Goal: Task Accomplishment & Management: Use online tool/utility

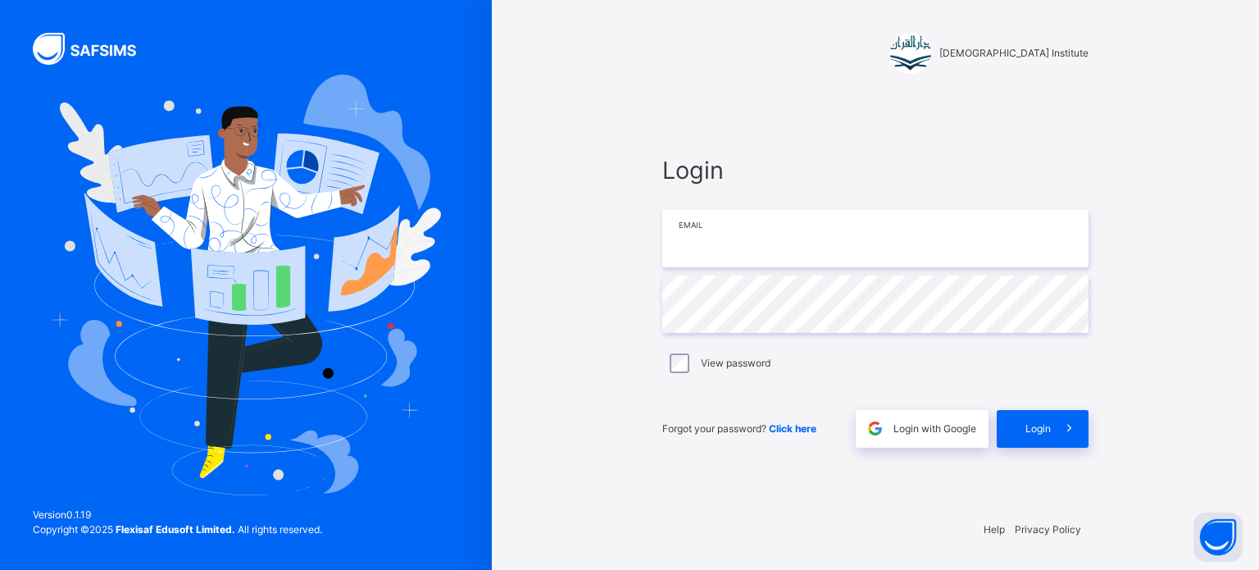
click at [774, 234] on input "email" at bounding box center [875, 238] width 426 height 57
type input "**********"
click at [1043, 442] on div "Login" at bounding box center [1042, 429] width 92 height 38
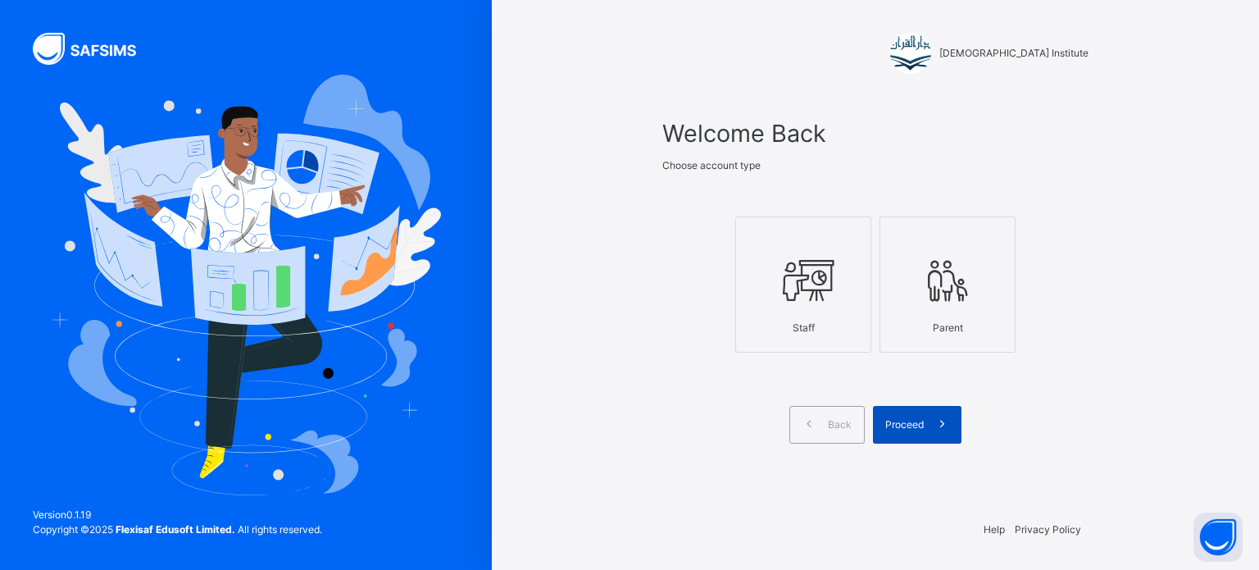
click at [901, 417] on span "Proceed" at bounding box center [904, 424] width 39 height 15
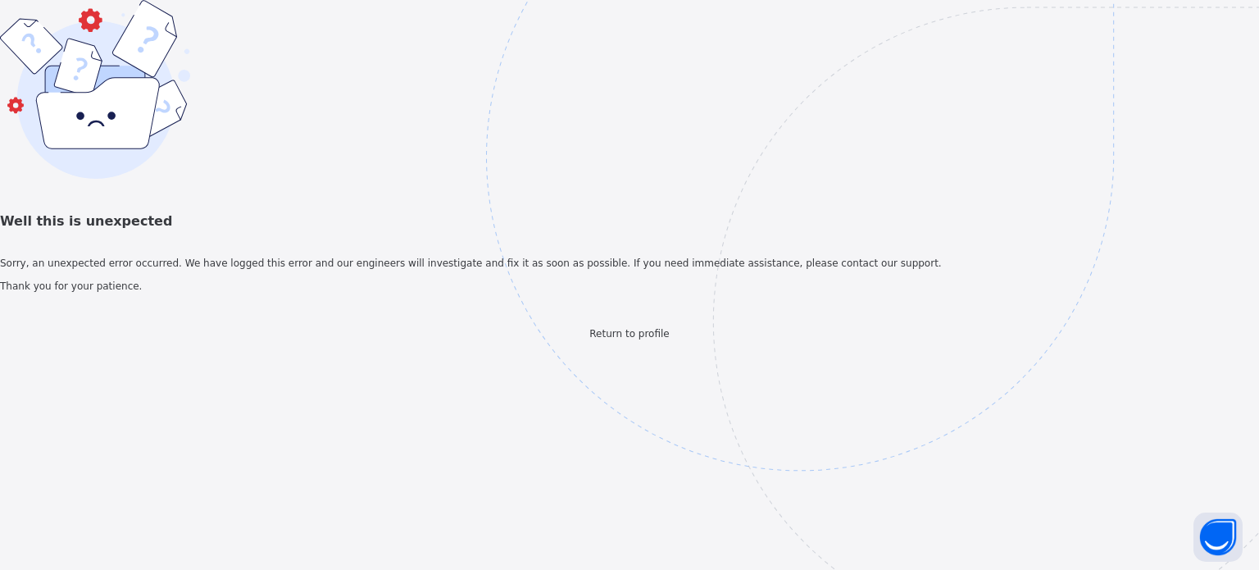
click at [645, 339] on span "Return to profile" at bounding box center [628, 333] width 79 height 11
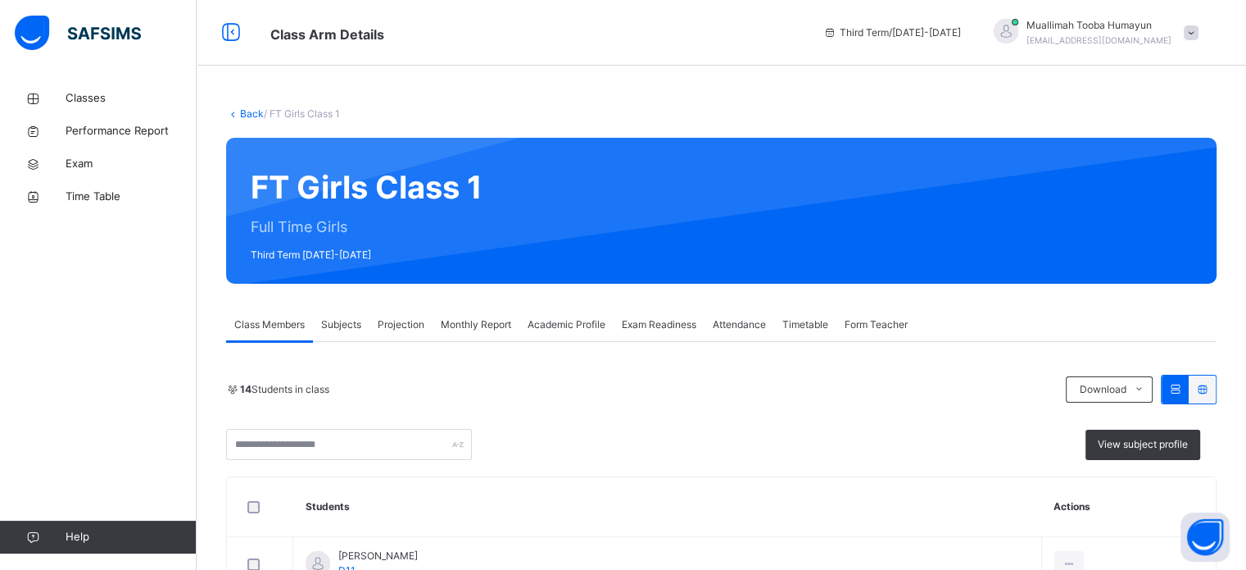
click at [383, 322] on span "Projection" at bounding box center [401, 324] width 47 height 15
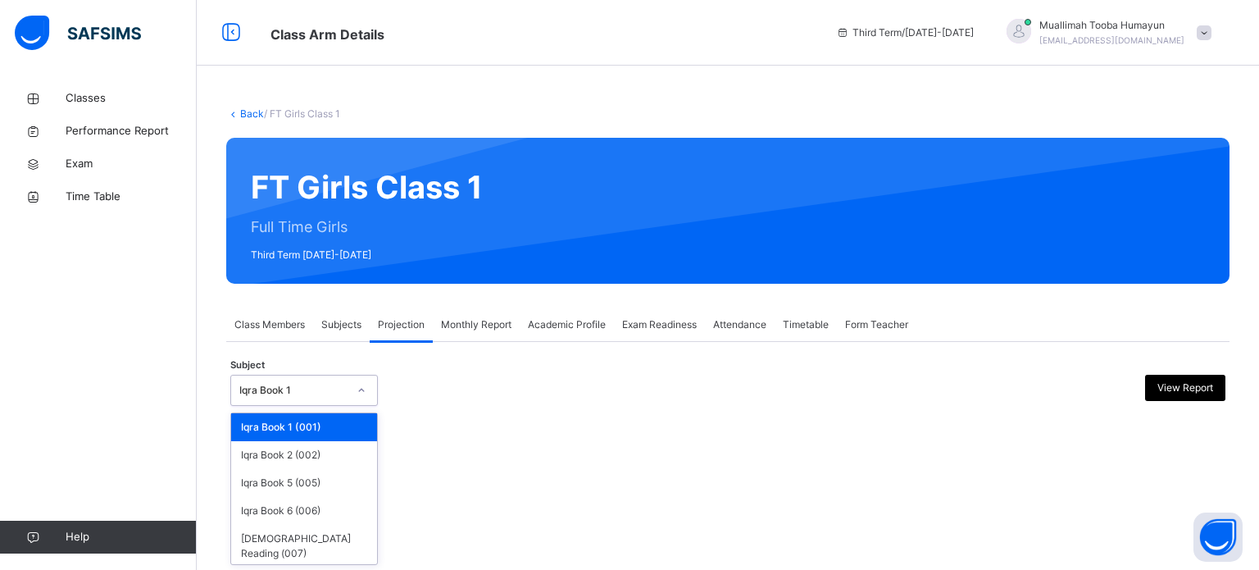
click at [342, 404] on div "Iqra Book 1" at bounding box center [303, 389] width 147 height 31
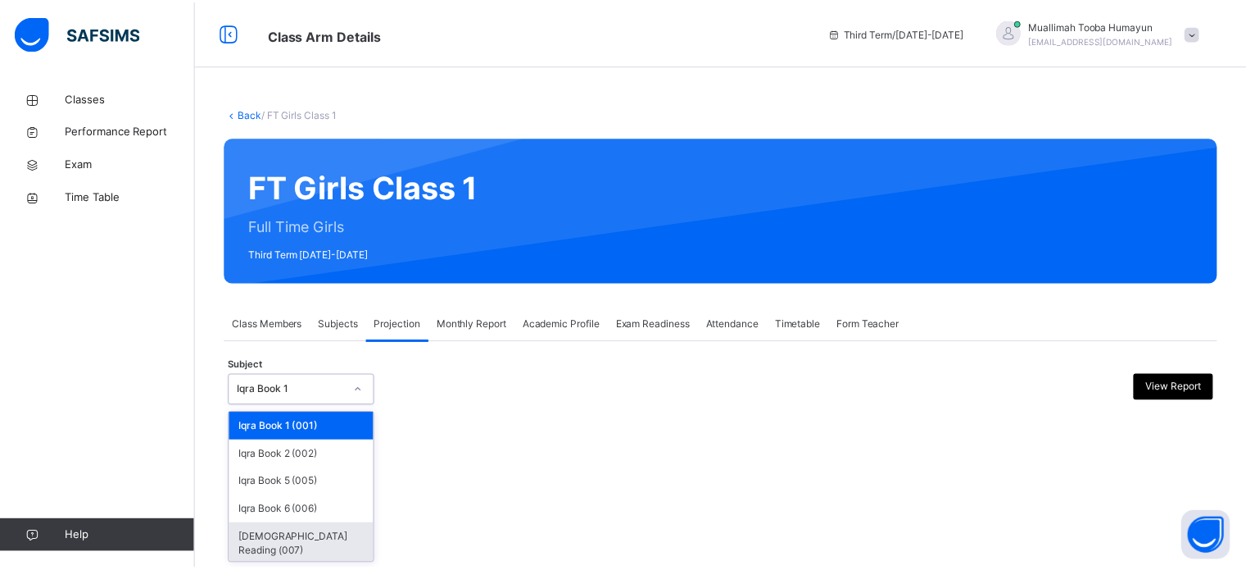
scroll to position [30, 0]
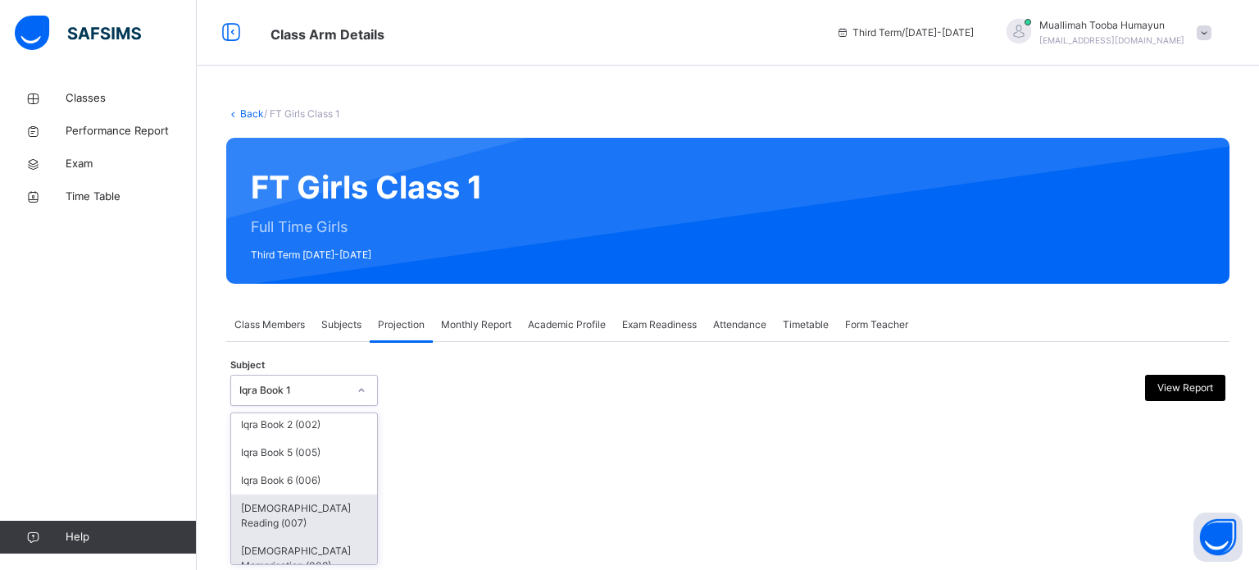
click at [324, 541] on div "[DEMOGRAPHIC_DATA] Memorisation (008)" at bounding box center [304, 558] width 146 height 43
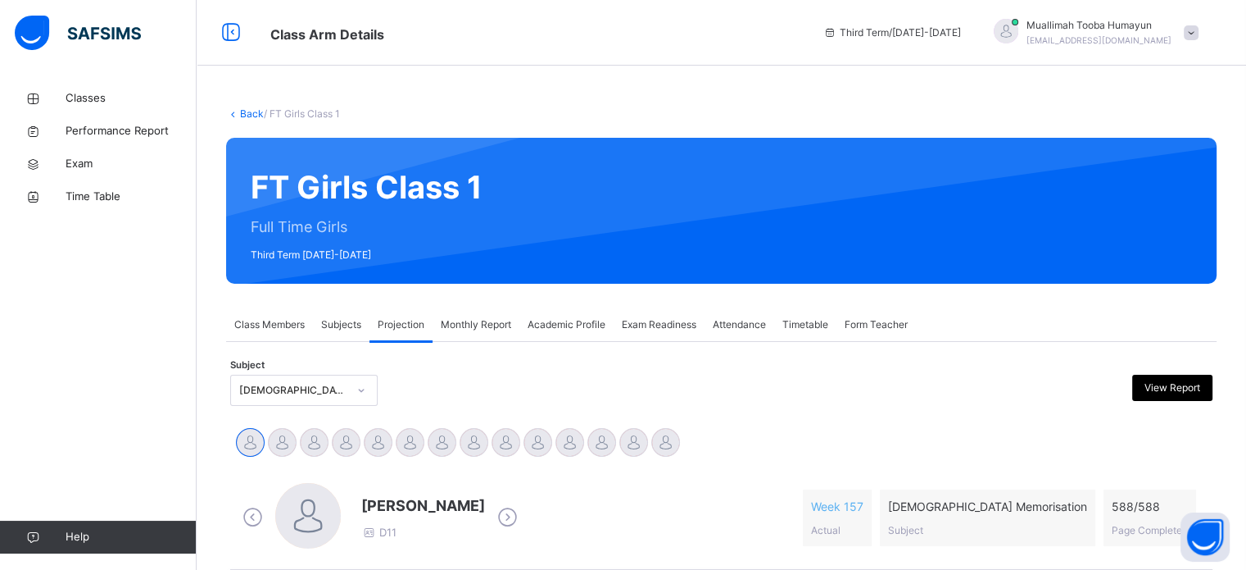
click at [324, 541] on div at bounding box center [308, 516] width 66 height 66
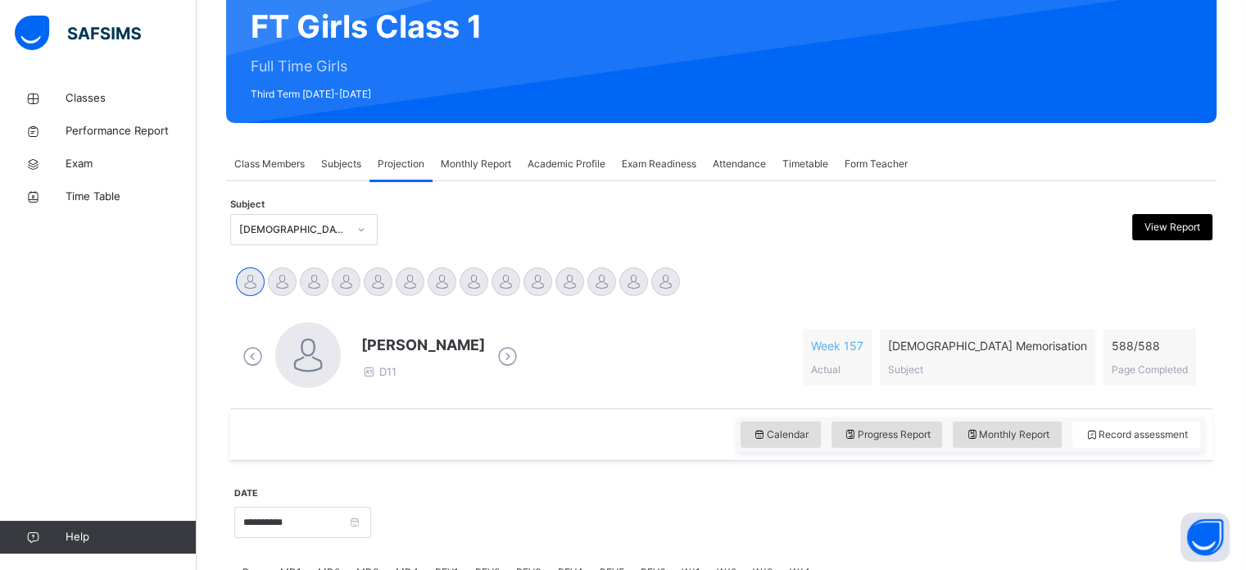
scroll to position [0, 0]
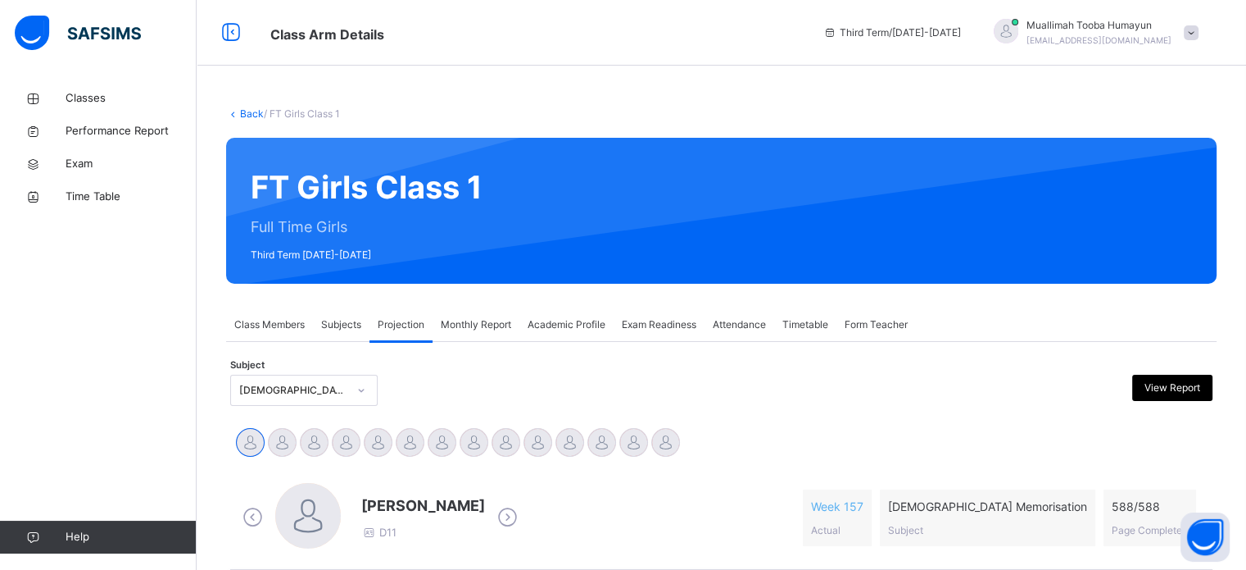
click at [1199, 39] on span at bounding box center [1191, 32] width 15 height 15
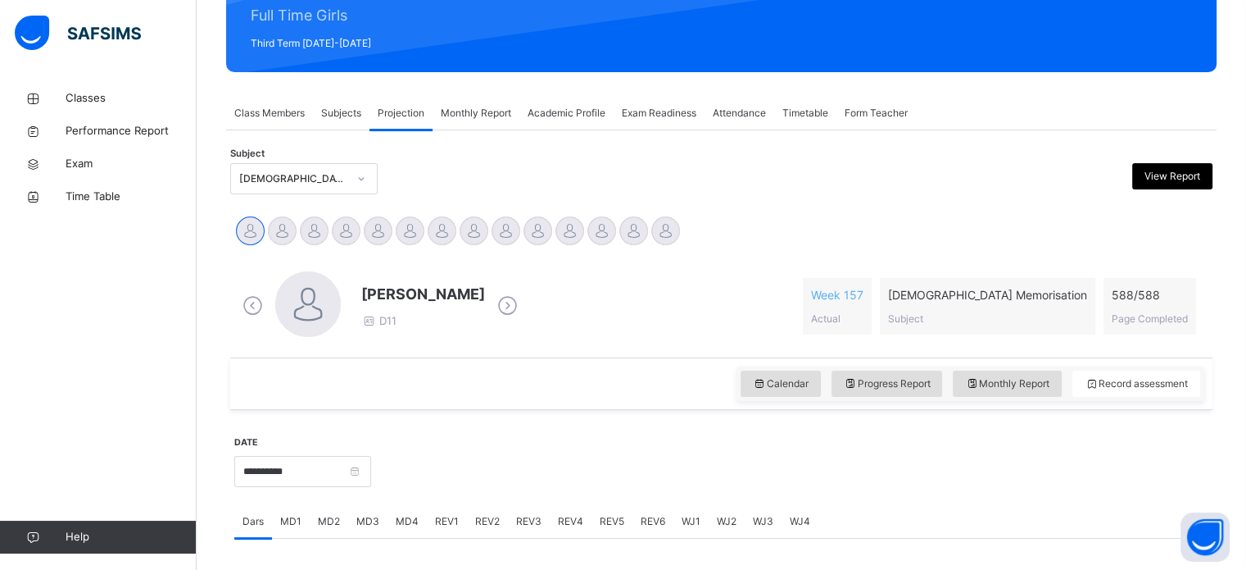
scroll to position [280, 0]
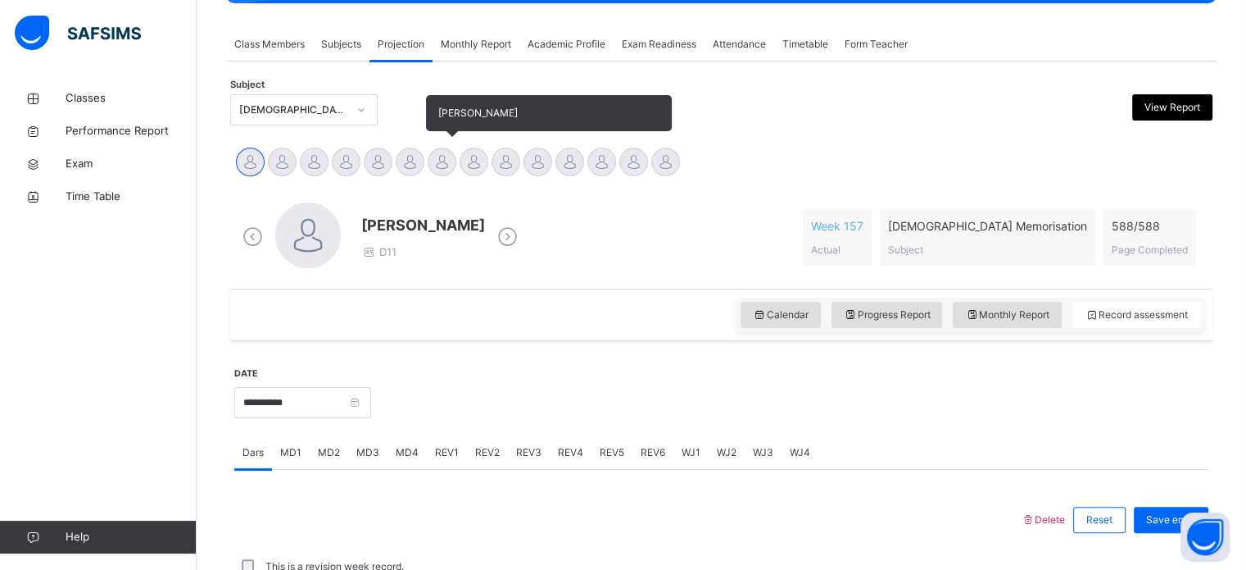
click at [452, 161] on div at bounding box center [442, 161] width 29 height 29
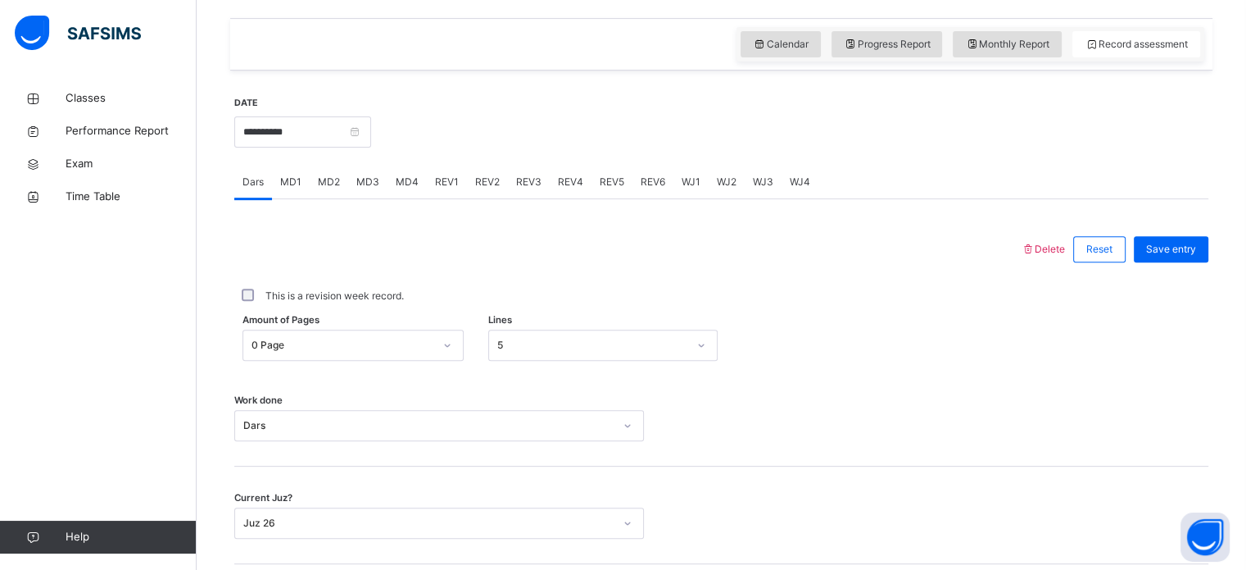
scroll to position [557, 0]
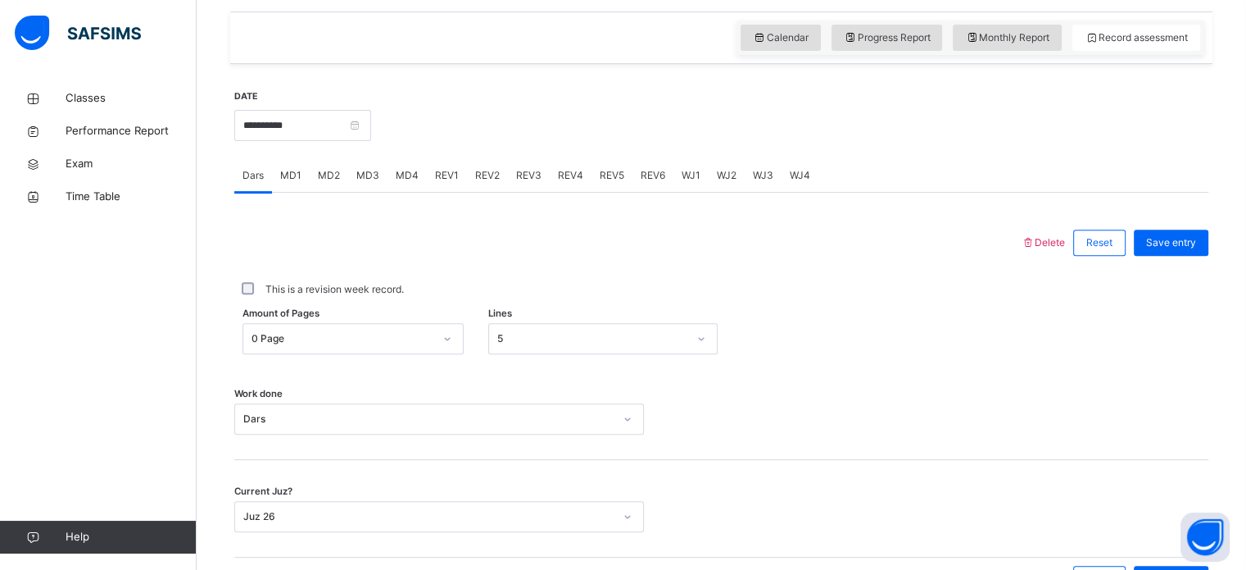
click at [400, 175] on span "MD4" at bounding box center [407, 175] width 23 height 15
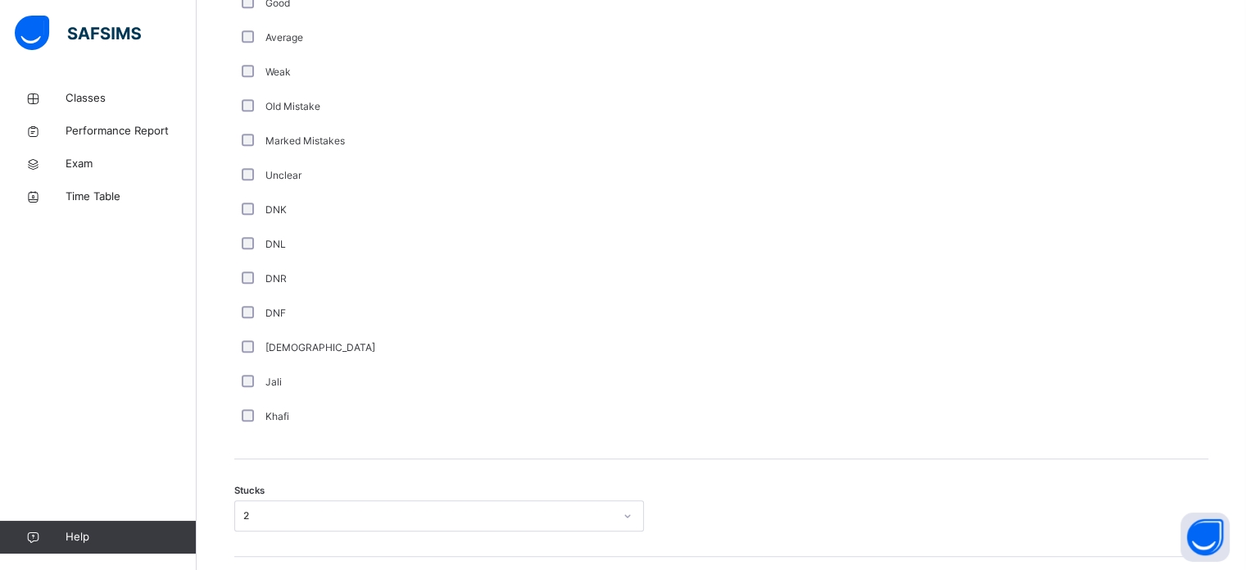
scroll to position [1187, 0]
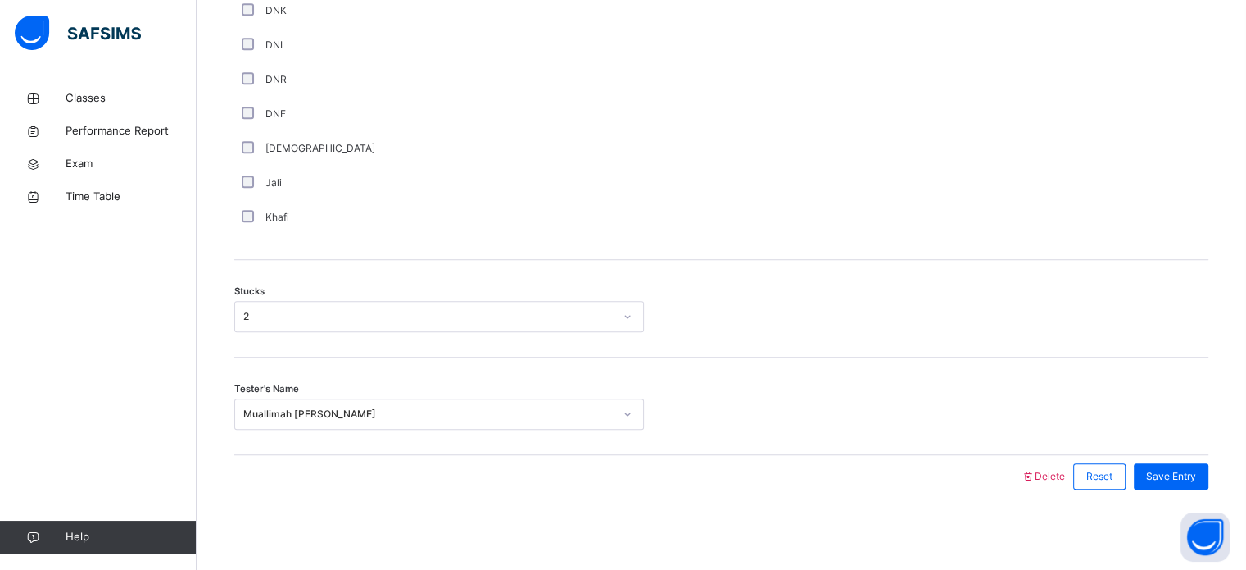
click at [1174, 491] on div "Save Entry" at bounding box center [1167, 476] width 83 height 43
click at [1173, 478] on span "Save Entry" at bounding box center [1171, 476] width 50 height 15
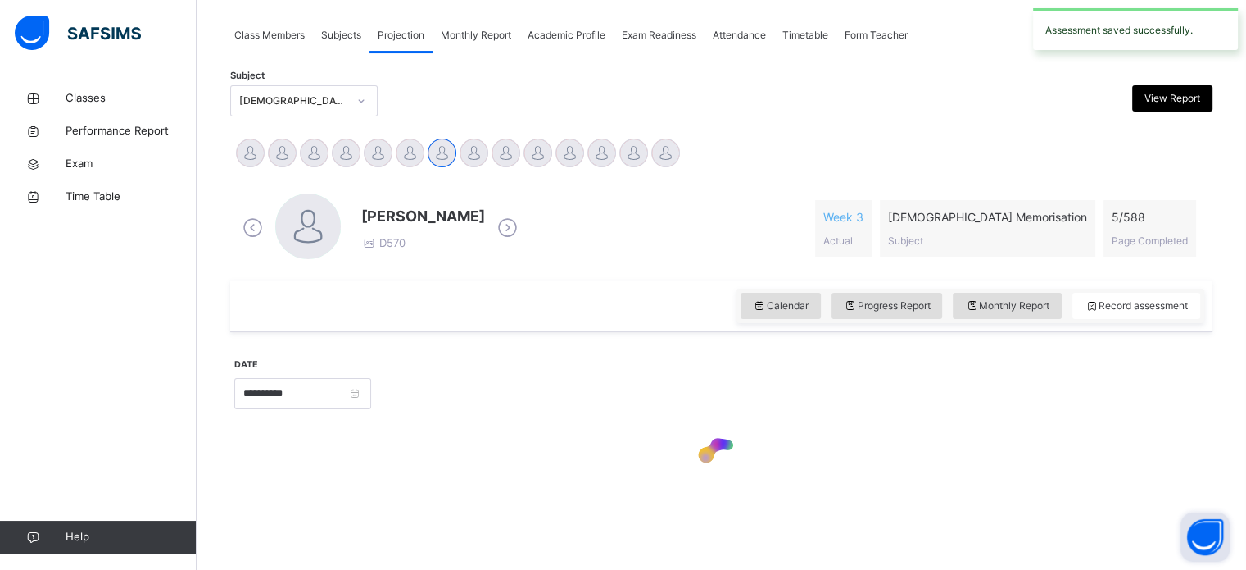
click at [1213, 551] on button "Open asap" at bounding box center [1205, 536] width 49 height 49
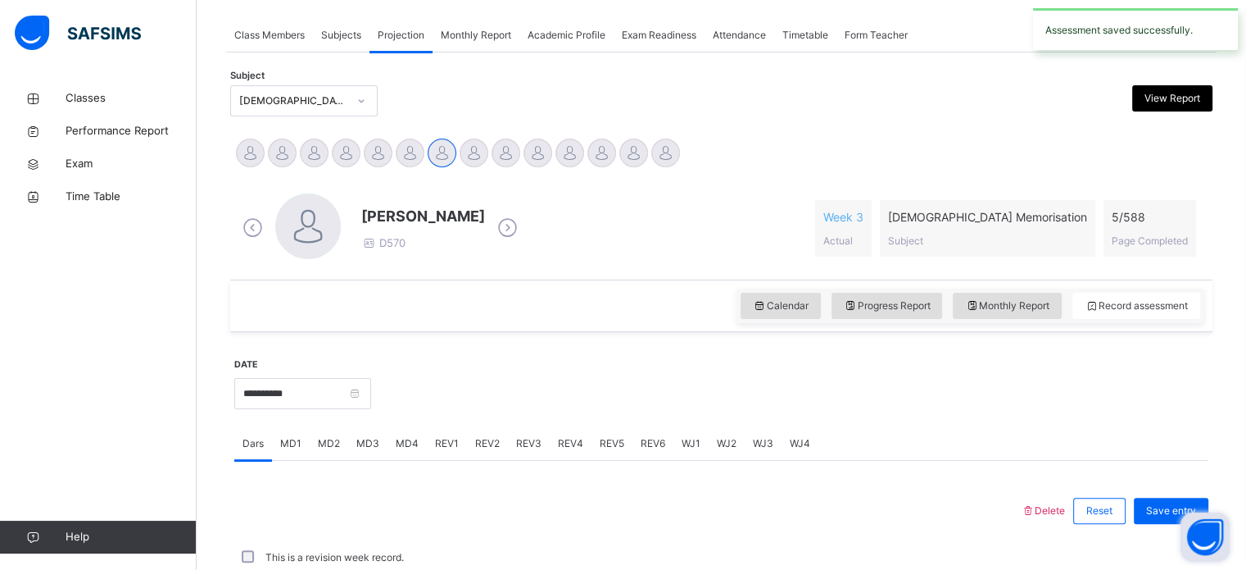
click at [1204, 543] on button "Open asap" at bounding box center [1205, 536] width 49 height 49
drag, startPoint x: 1204, startPoint y: 543, endPoint x: 524, endPoint y: 16, distance: 860.2
click at [524, 16] on body "Class Arm Details Third Term / [DATE]-[DATE] Muallimah [PERSON_NAME] [EMAIL_ADD…" at bounding box center [623, 326] width 1246 height 1231
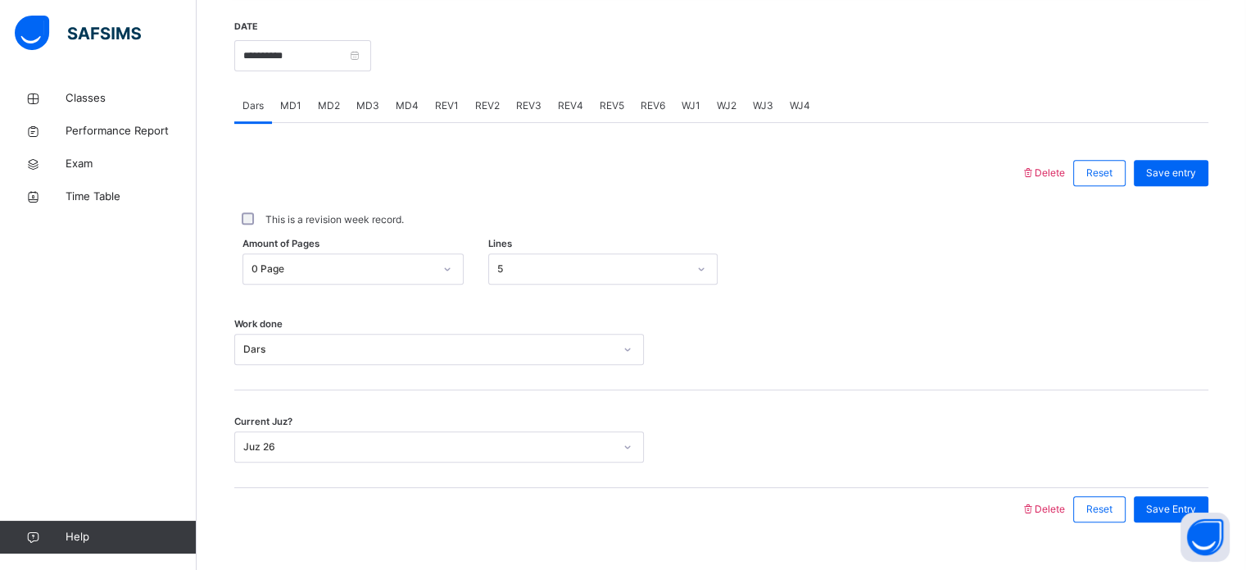
scroll to position [620, 0]
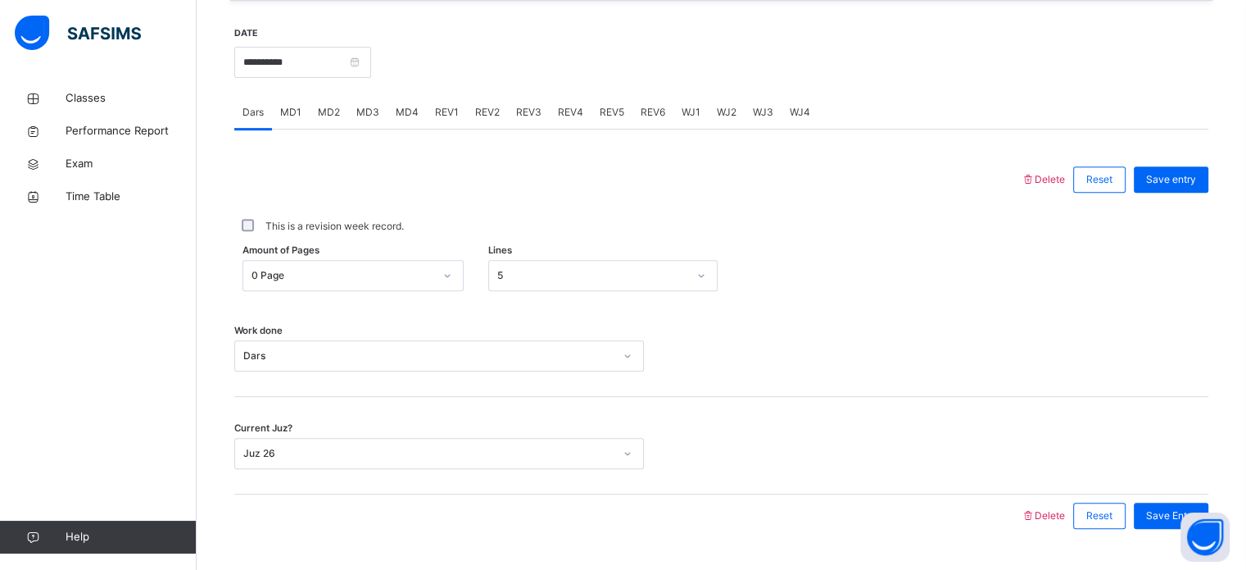
click at [409, 111] on span "MD4" at bounding box center [407, 112] width 23 height 15
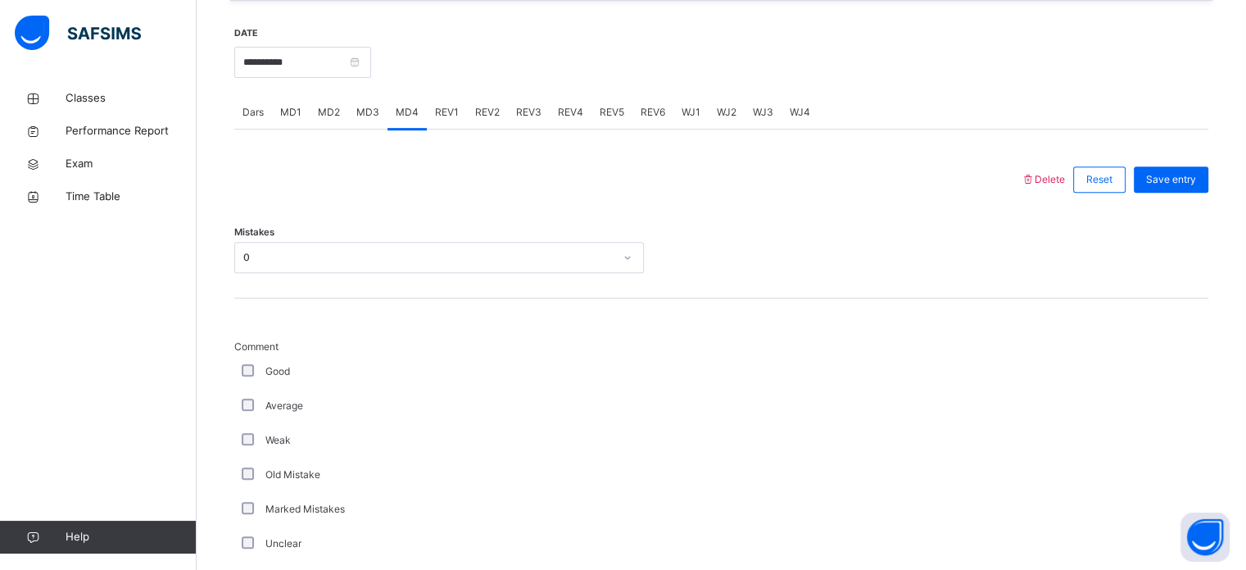
click at [256, 105] on span "Dars" at bounding box center [253, 112] width 21 height 15
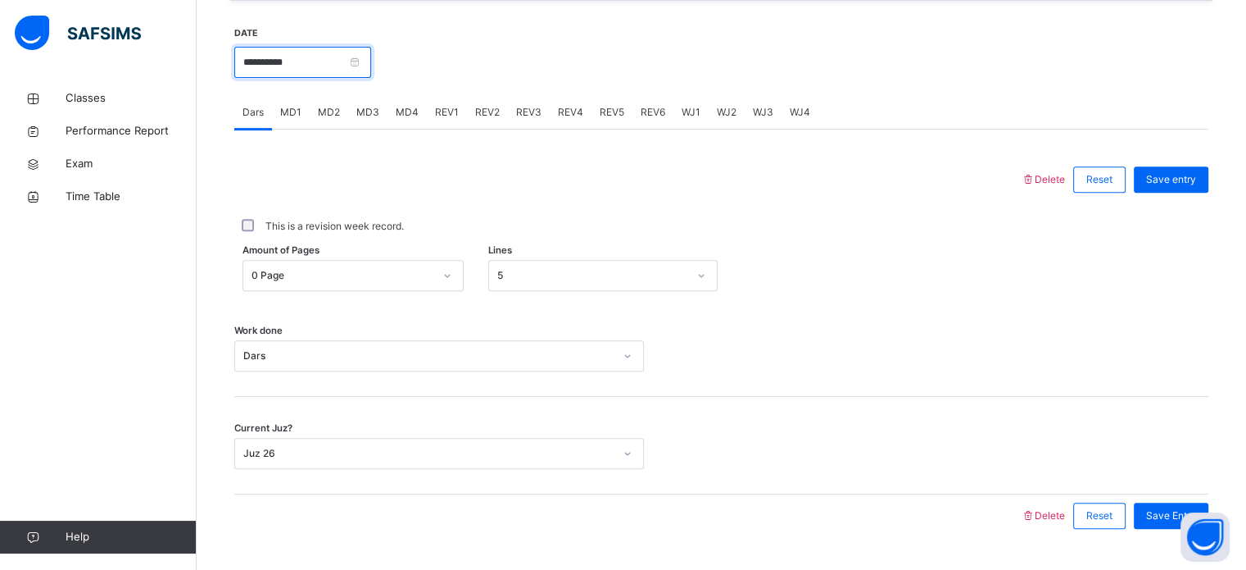
click at [332, 63] on input "**********" at bounding box center [302, 62] width 137 height 31
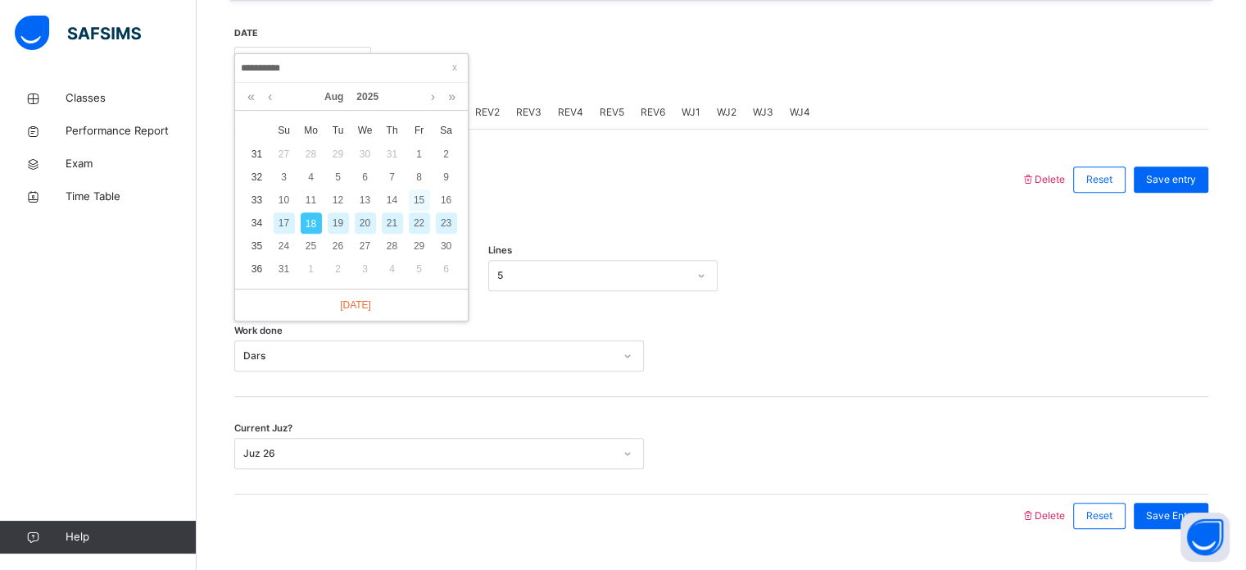
click at [423, 191] on div "15" at bounding box center [419, 199] width 21 height 21
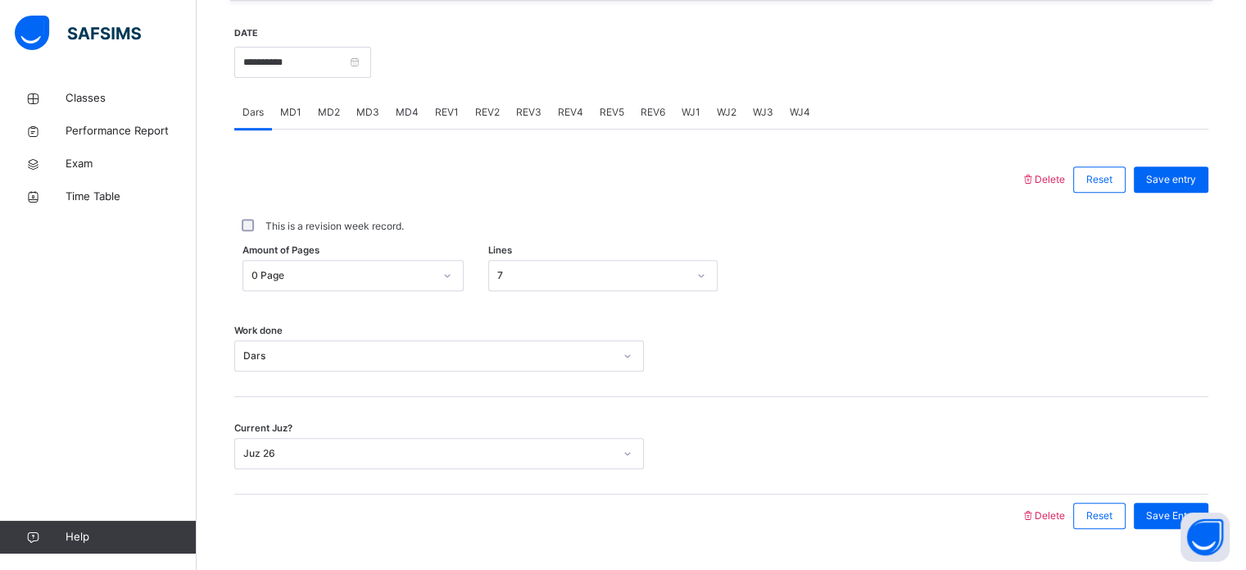
click at [408, 118] on span "MD4" at bounding box center [407, 112] width 23 height 15
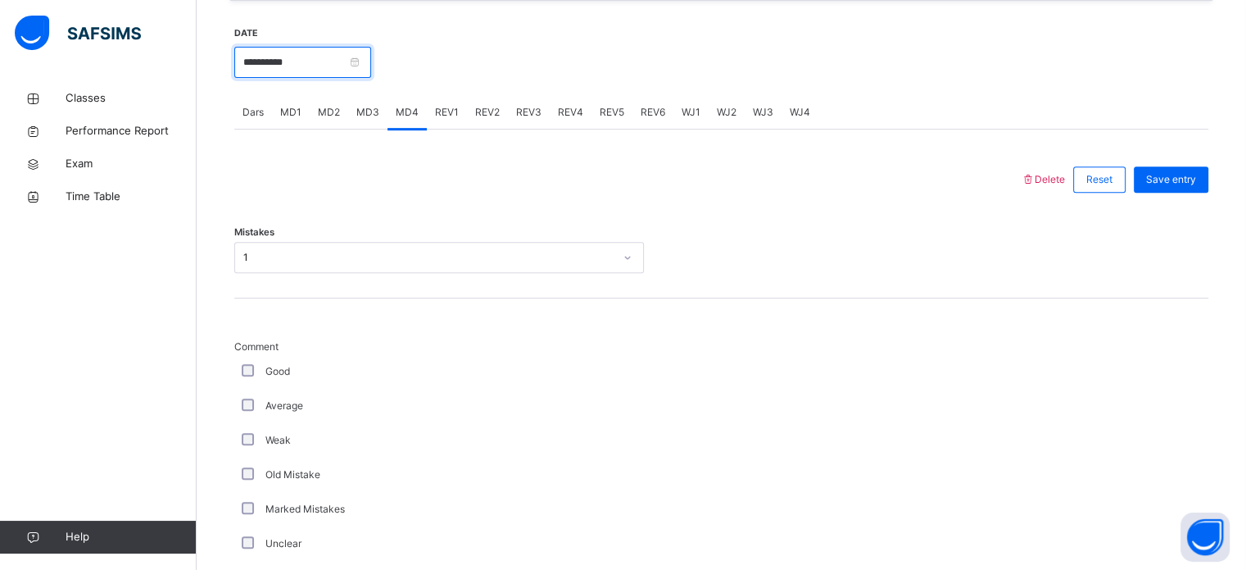
click at [306, 71] on input "**********" at bounding box center [302, 62] width 137 height 31
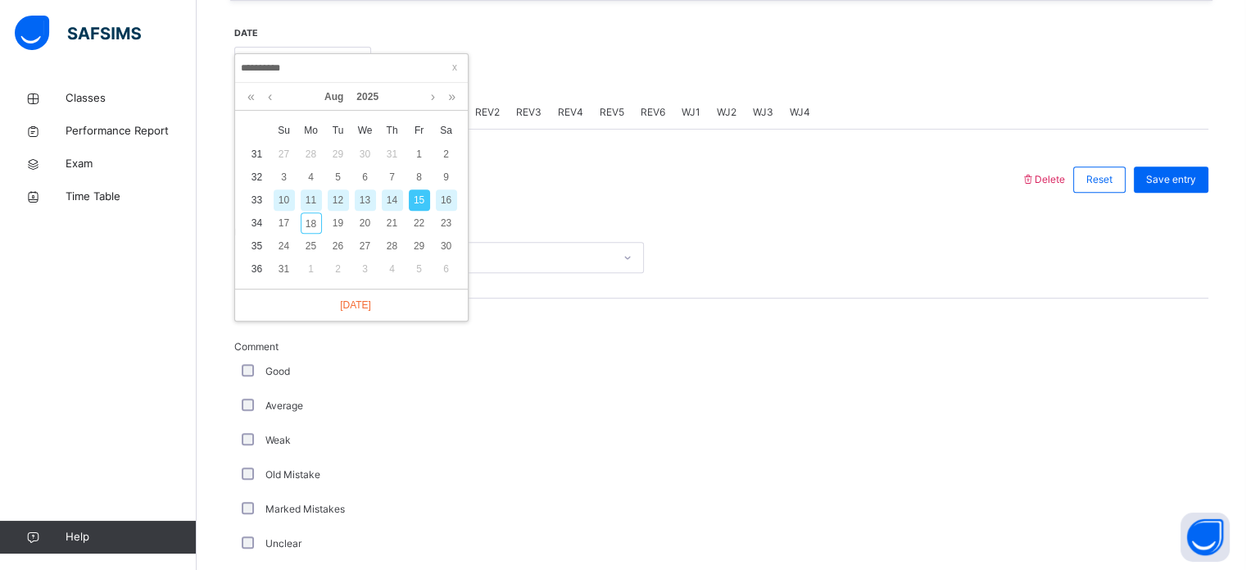
click at [444, 202] on div "16" at bounding box center [446, 199] width 21 height 21
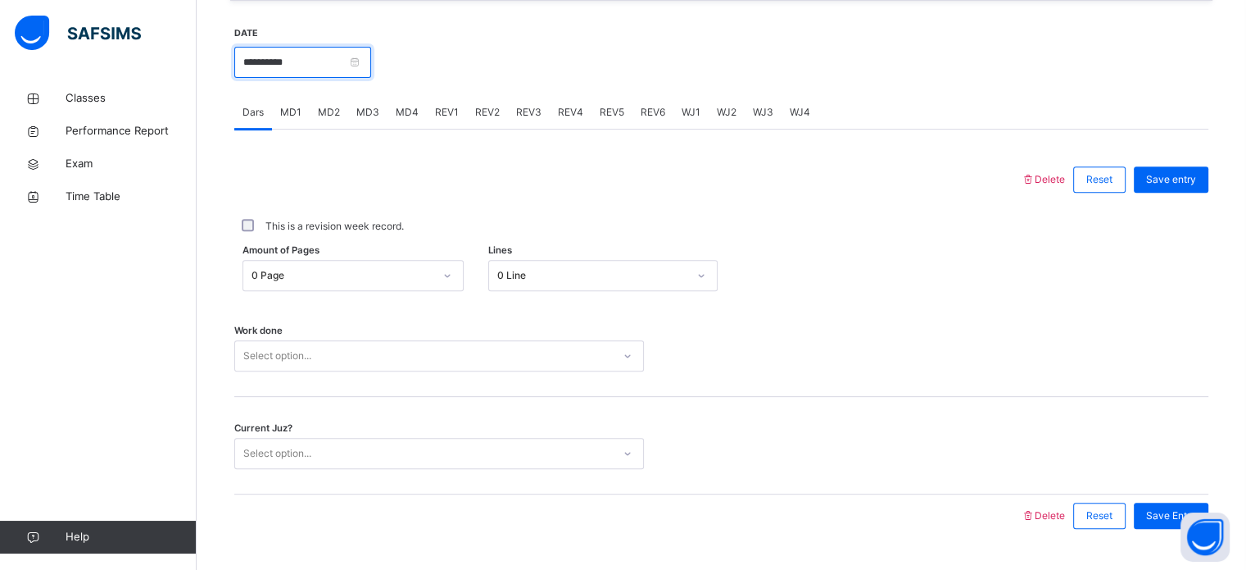
click at [371, 61] on input "**********" at bounding box center [302, 62] width 137 height 31
click at [501, 160] on div at bounding box center [628, 179] width 770 height 43
click at [415, 111] on span "MD4" at bounding box center [407, 112] width 23 height 15
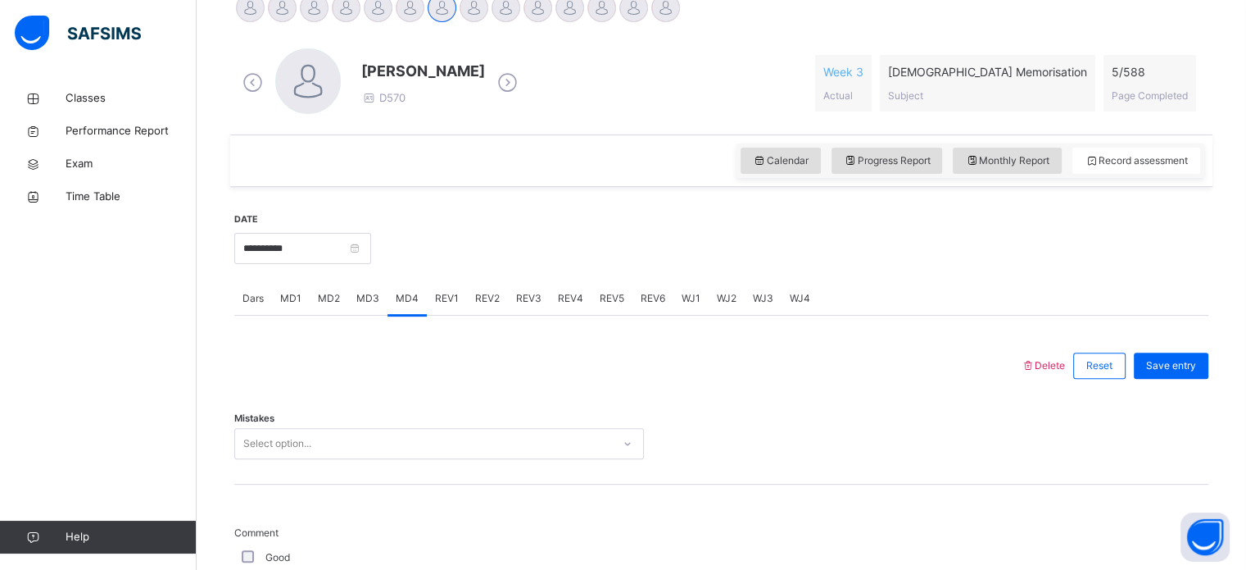
scroll to position [411, 0]
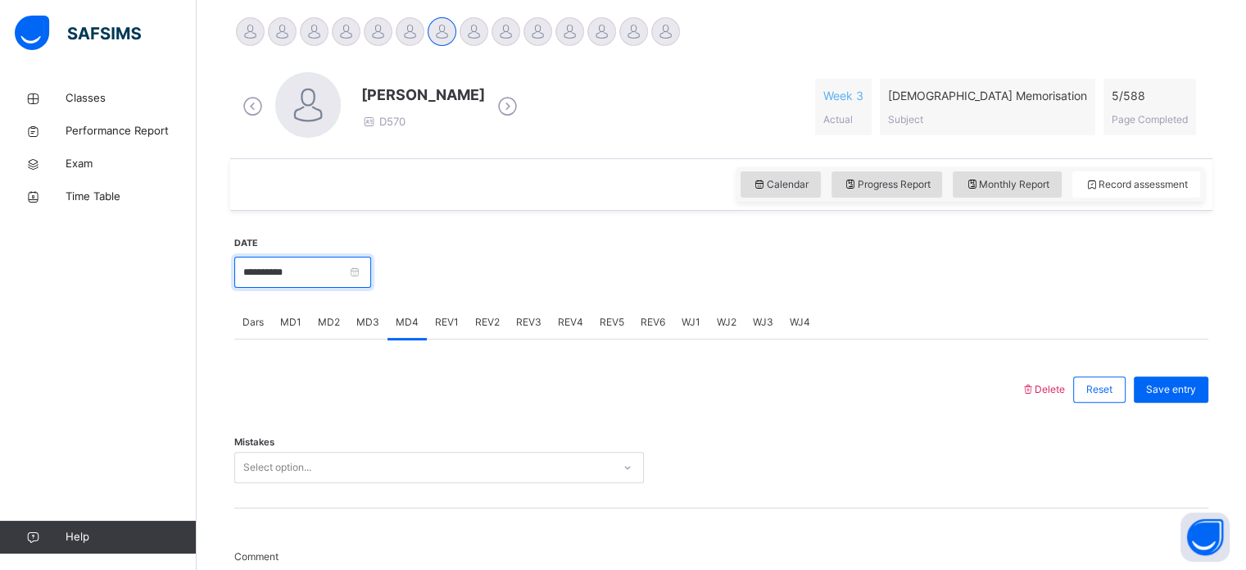
click at [361, 265] on input "**********" at bounding box center [302, 271] width 137 height 31
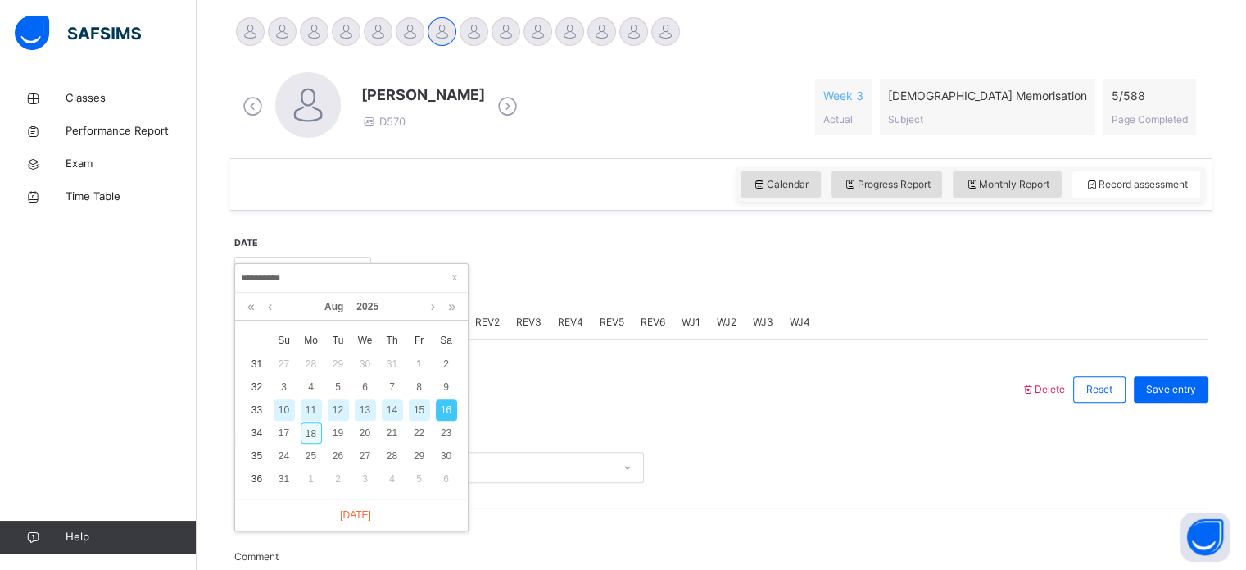
click at [302, 434] on div "18" at bounding box center [311, 432] width 21 height 21
type input "**********"
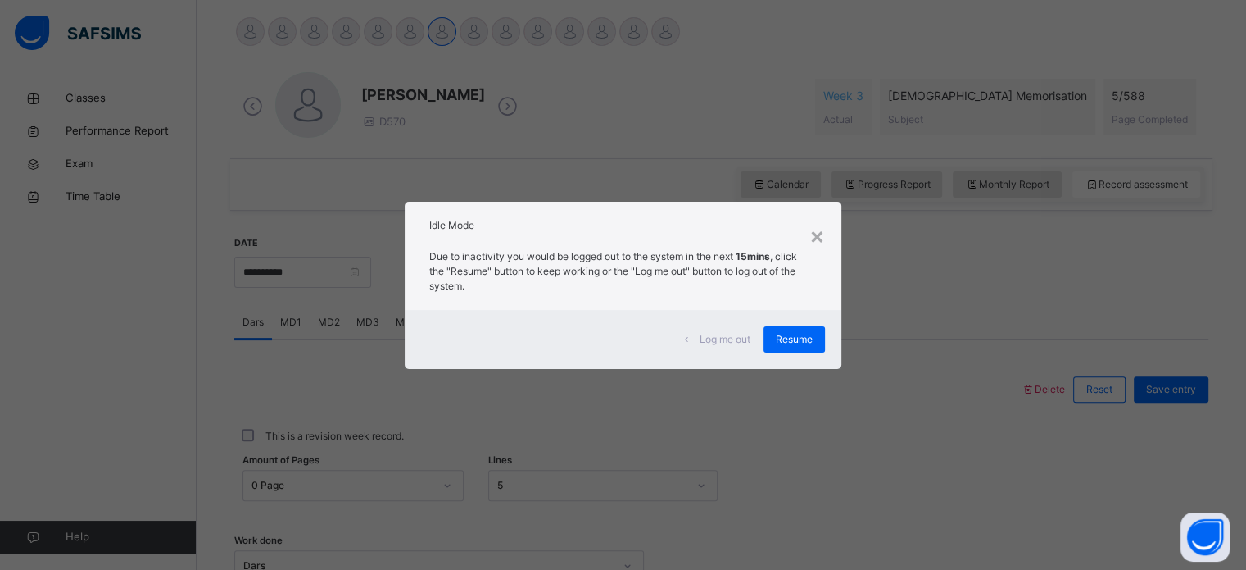
click at [800, 252] on p "Due to inactivity you would be logged out to the system in the next 15mins , cl…" at bounding box center [622, 271] width 387 height 44
click at [814, 247] on div "×" at bounding box center [818, 235] width 16 height 34
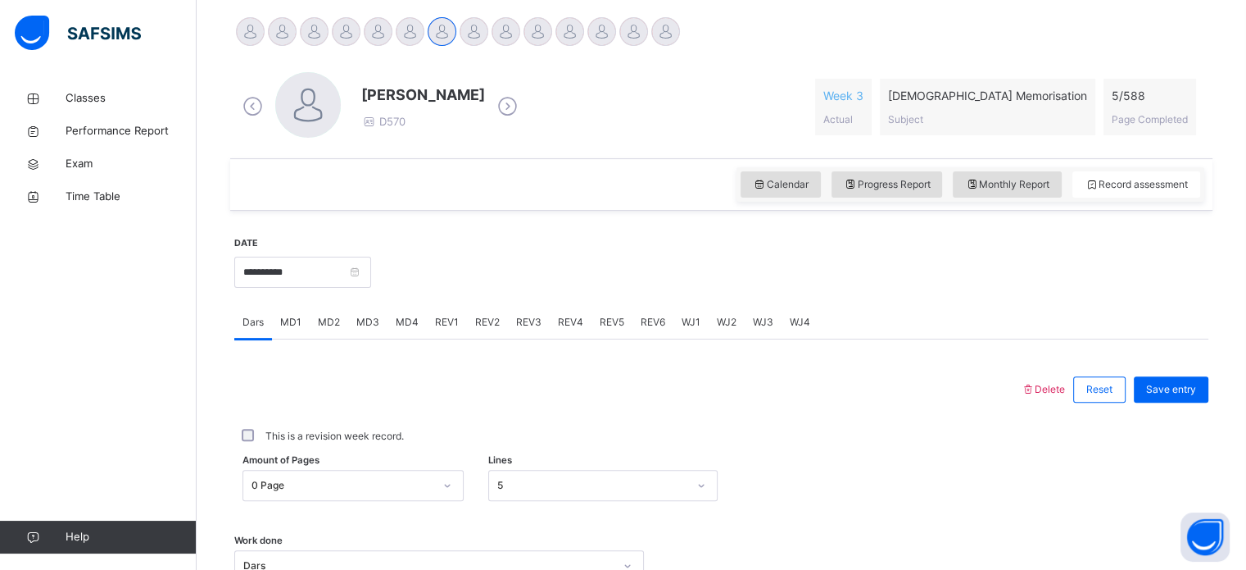
click at [806, 253] on div at bounding box center [789, 270] width 821 height 70
click at [515, 23] on div at bounding box center [506, 31] width 29 height 29
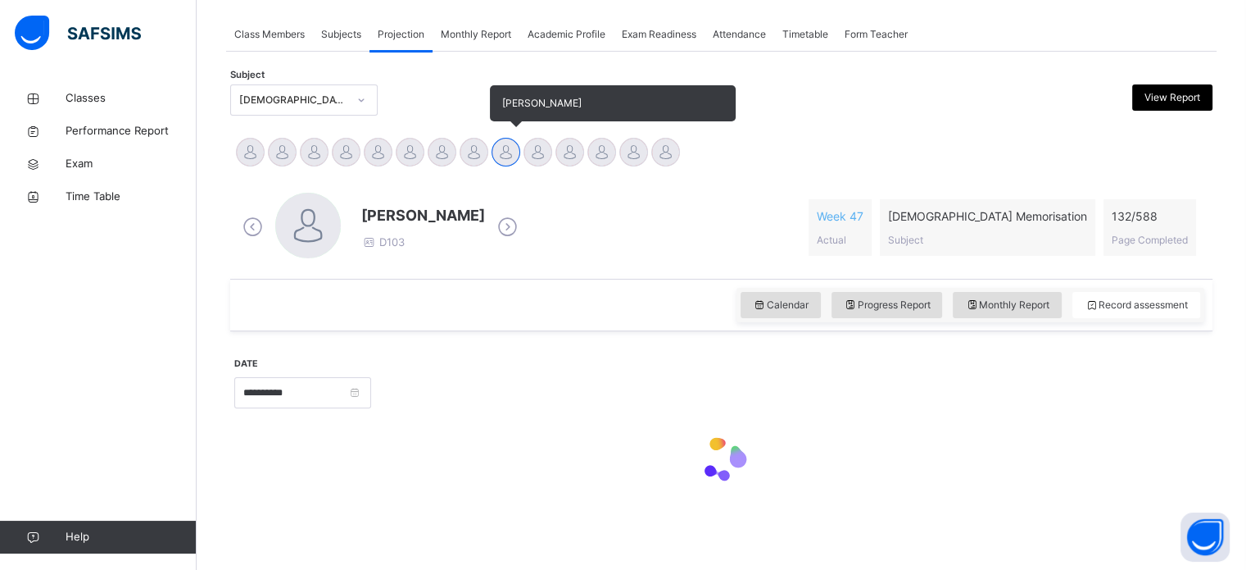
scroll to position [289, 0]
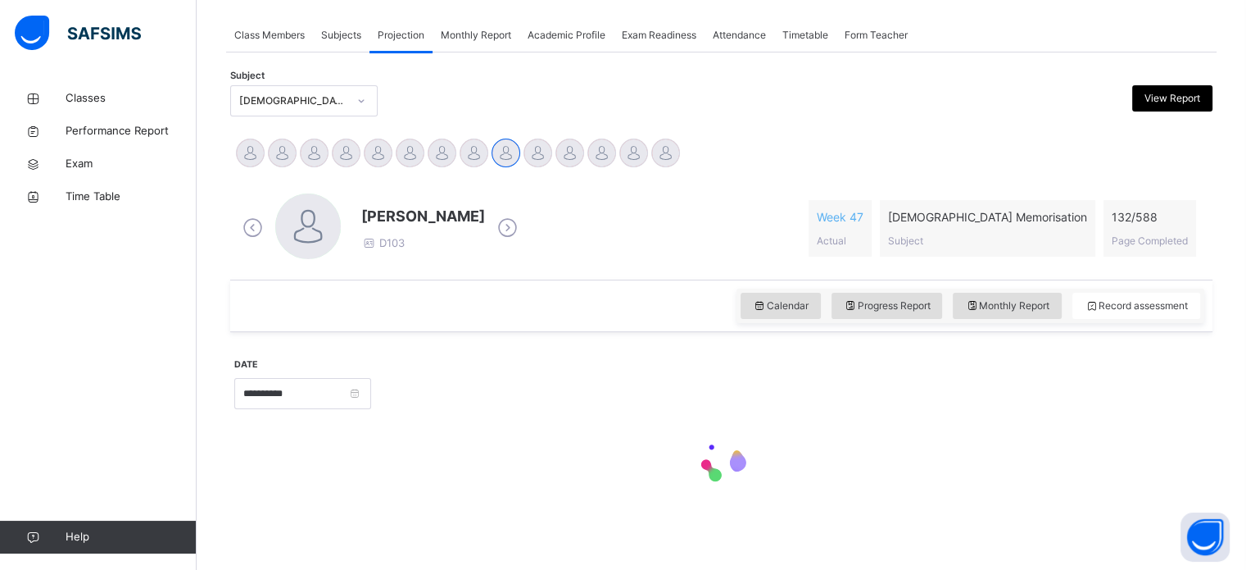
click at [541, 46] on div "Academic Profile" at bounding box center [567, 35] width 94 height 33
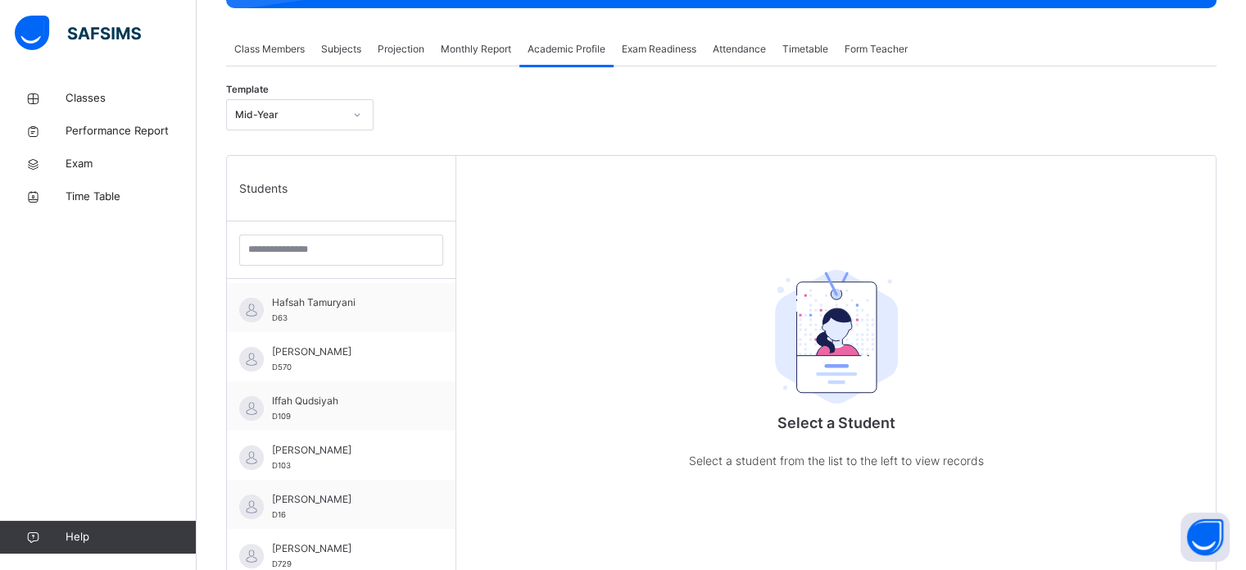
scroll to position [250, 0]
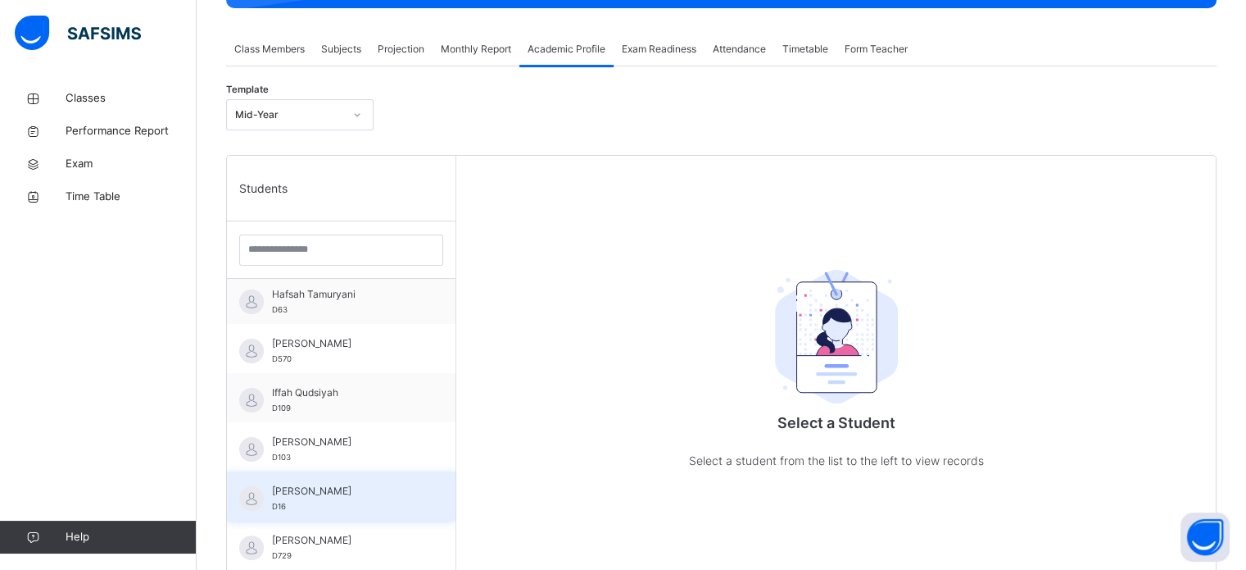
click at [316, 505] on div "[PERSON_NAME] D16" at bounding box center [345, 497] width 147 height 29
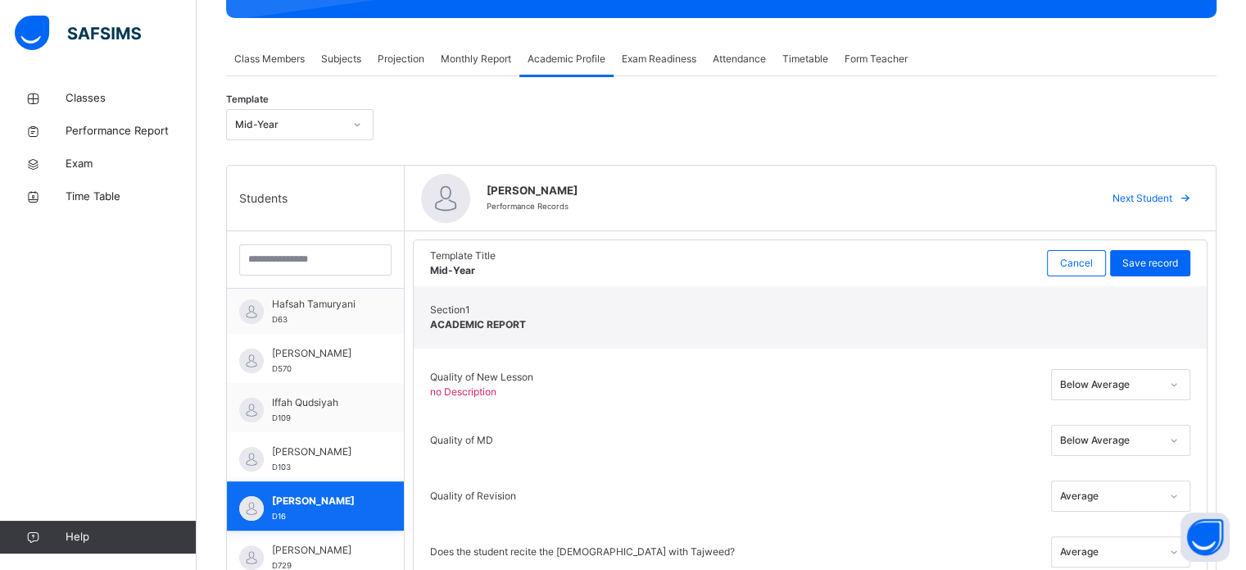
scroll to position [0, 0]
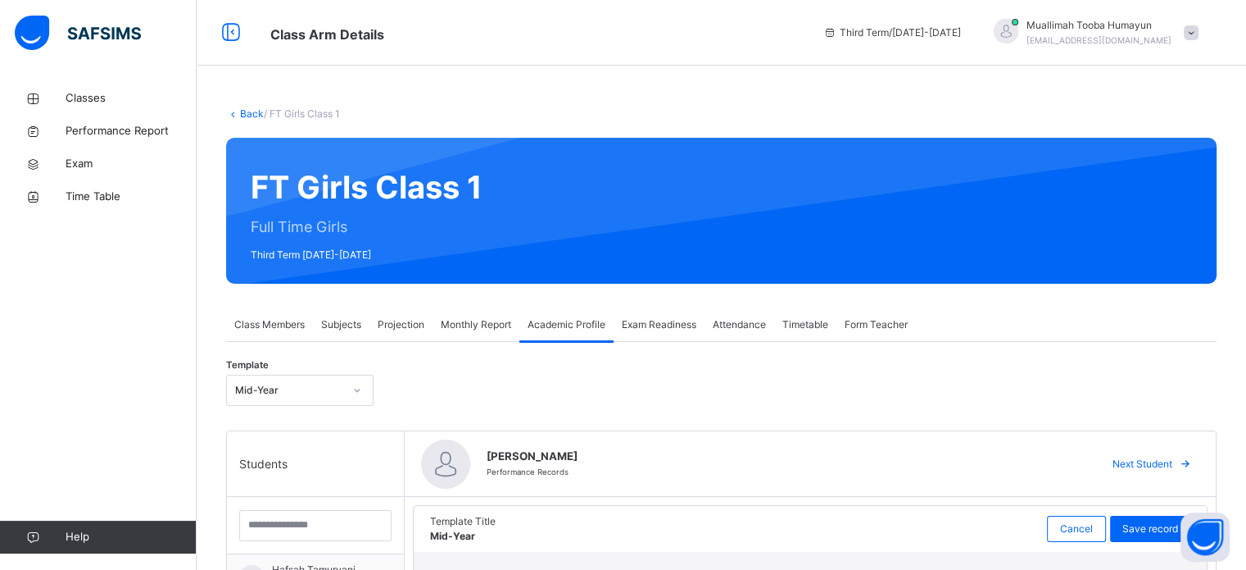
click at [338, 332] on div "Subjects" at bounding box center [341, 324] width 57 height 33
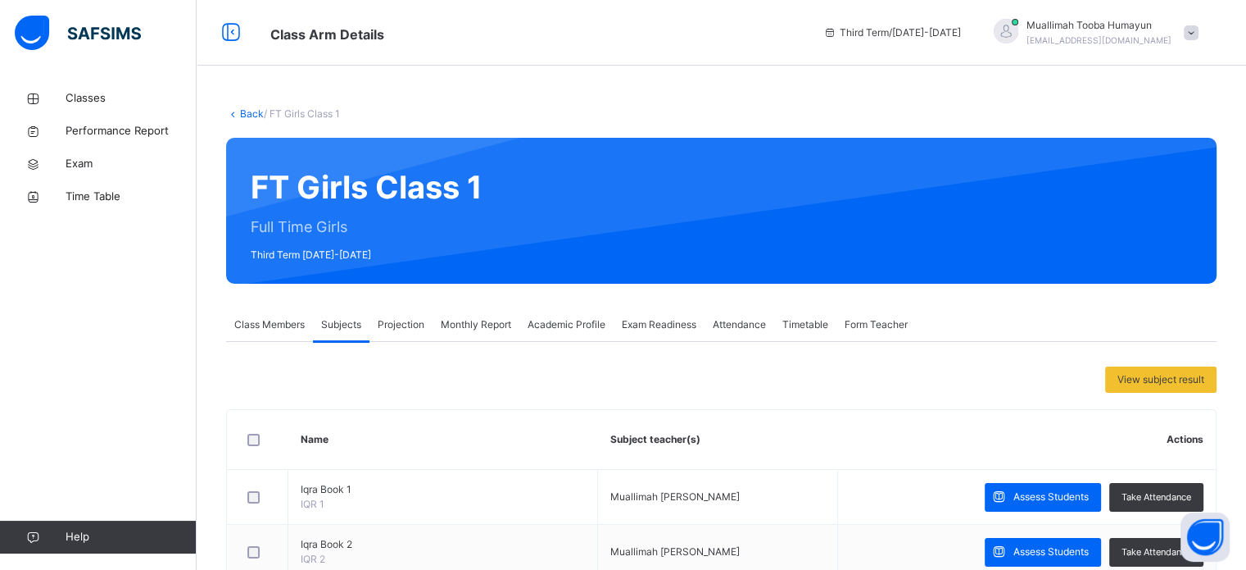
click at [291, 332] on div "Class Members" at bounding box center [269, 324] width 87 height 33
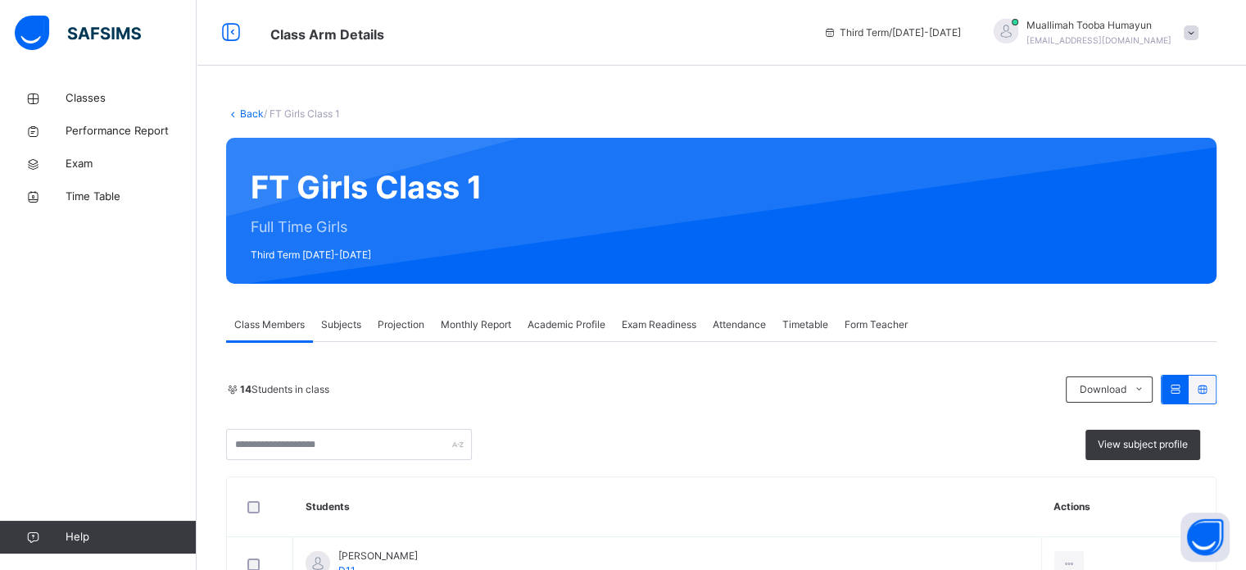
click at [410, 338] on div "Projection" at bounding box center [401, 324] width 63 height 33
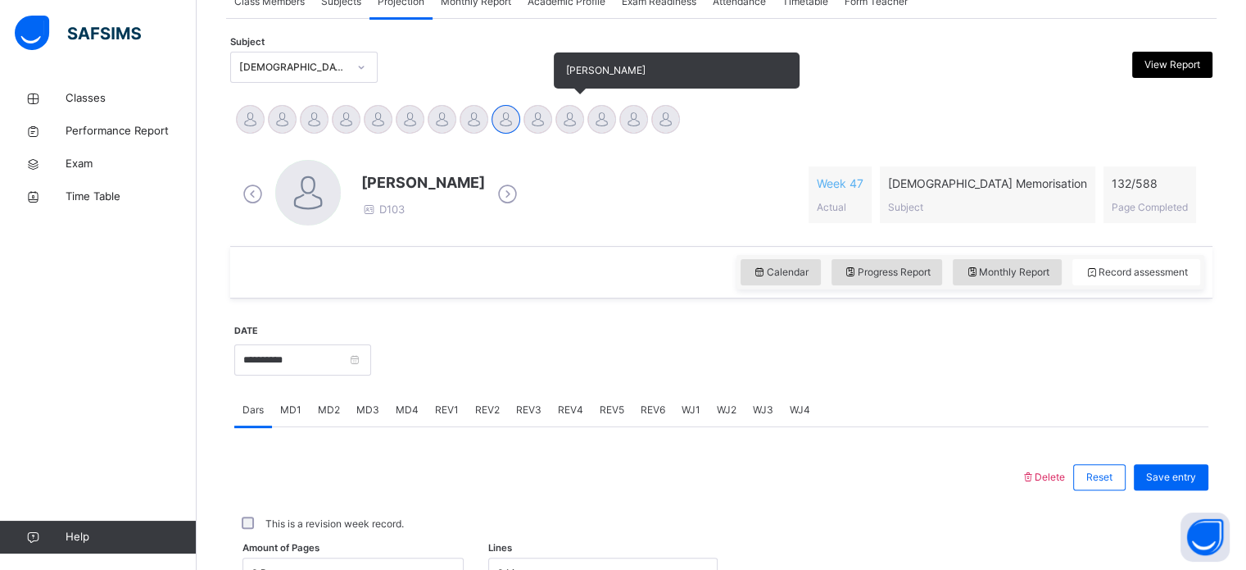
click at [570, 121] on div at bounding box center [570, 119] width 29 height 29
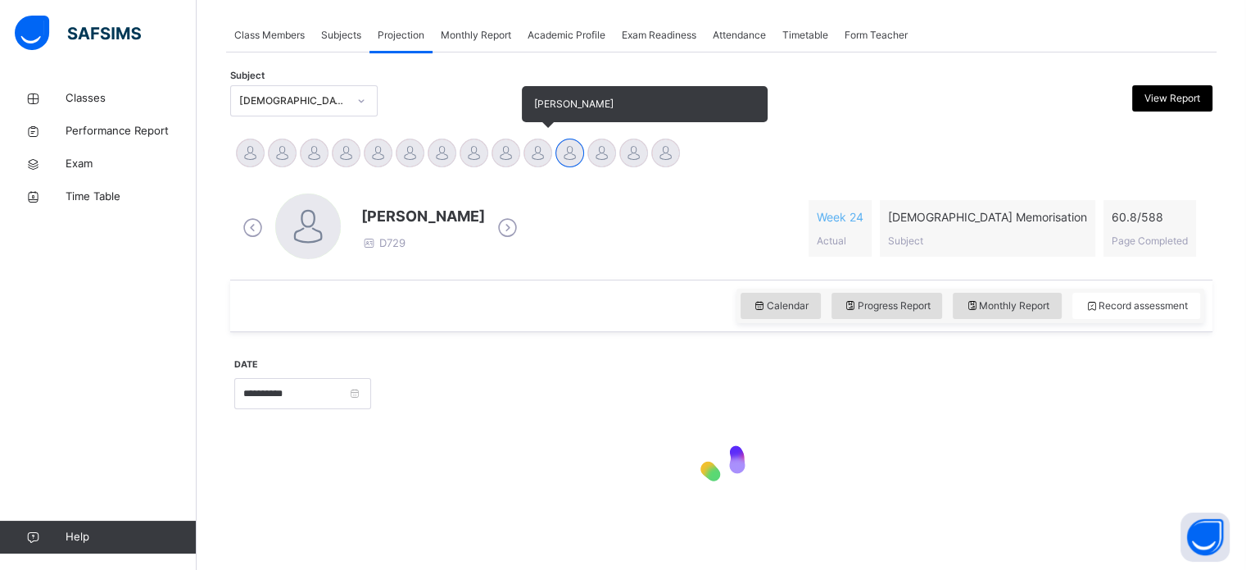
click at [534, 151] on div at bounding box center [538, 152] width 29 height 29
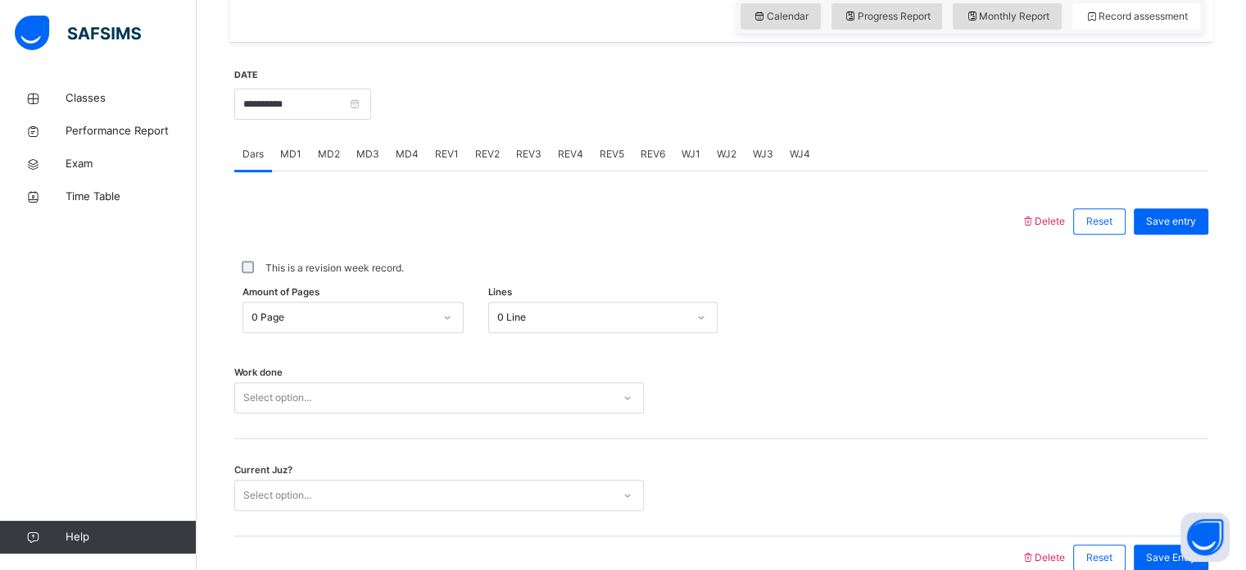
scroll to position [607, 0]
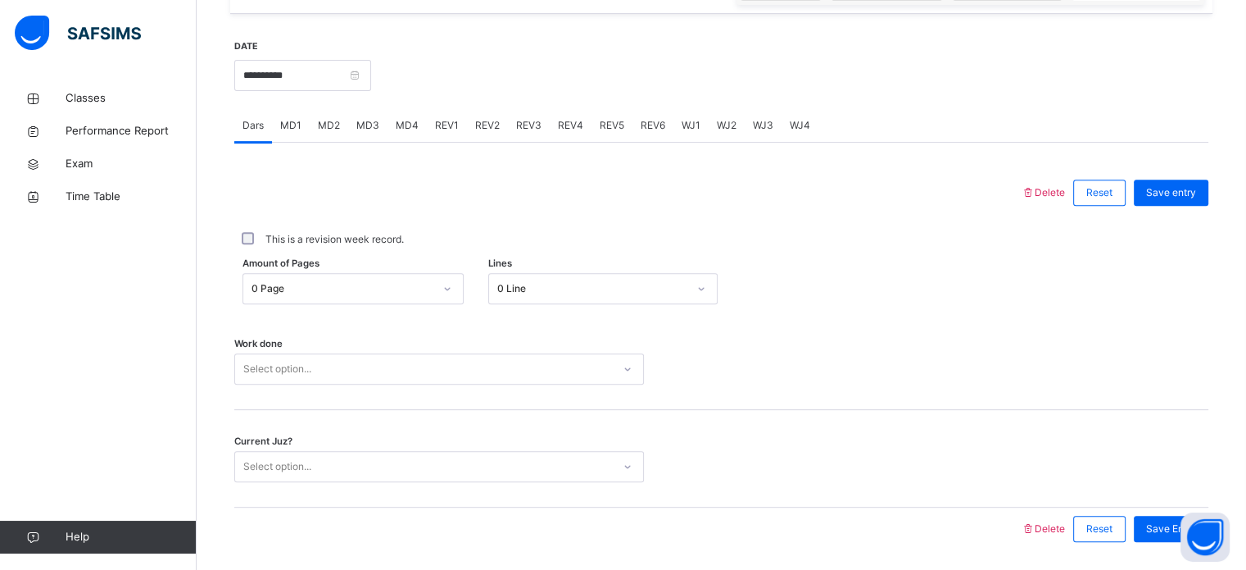
click at [294, 122] on span "MD1" at bounding box center [290, 125] width 21 height 15
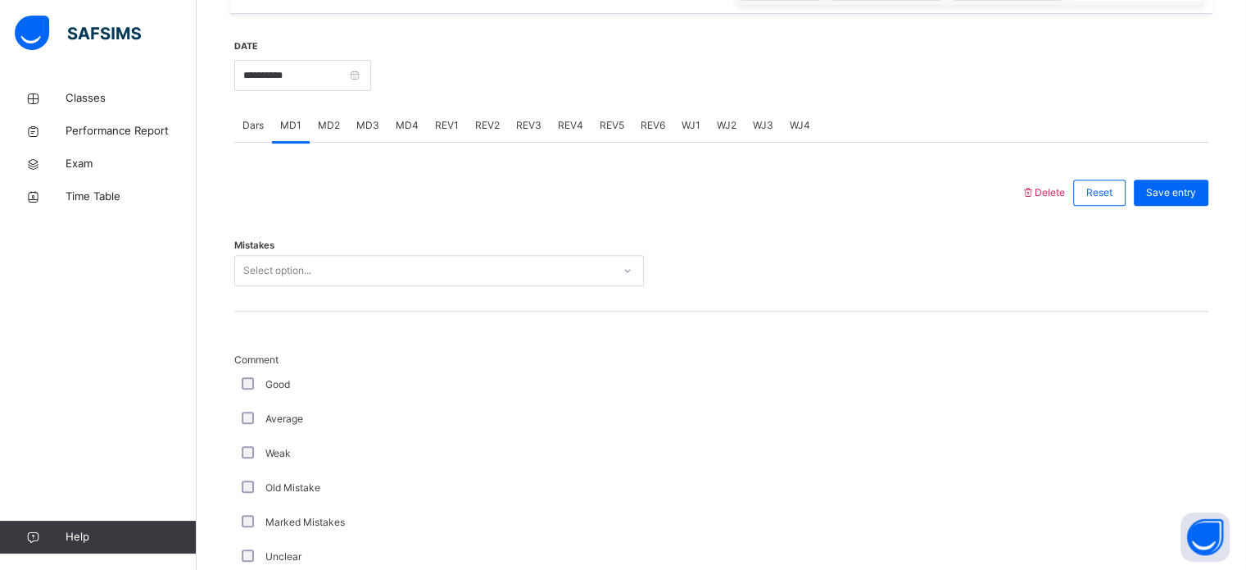
click at [329, 118] on span "MD2" at bounding box center [329, 125] width 22 height 15
click at [377, 135] on div "MD3" at bounding box center [367, 125] width 39 height 33
click at [411, 131] on span "MD4" at bounding box center [407, 125] width 23 height 15
click at [377, 134] on div "MD3" at bounding box center [367, 125] width 39 height 33
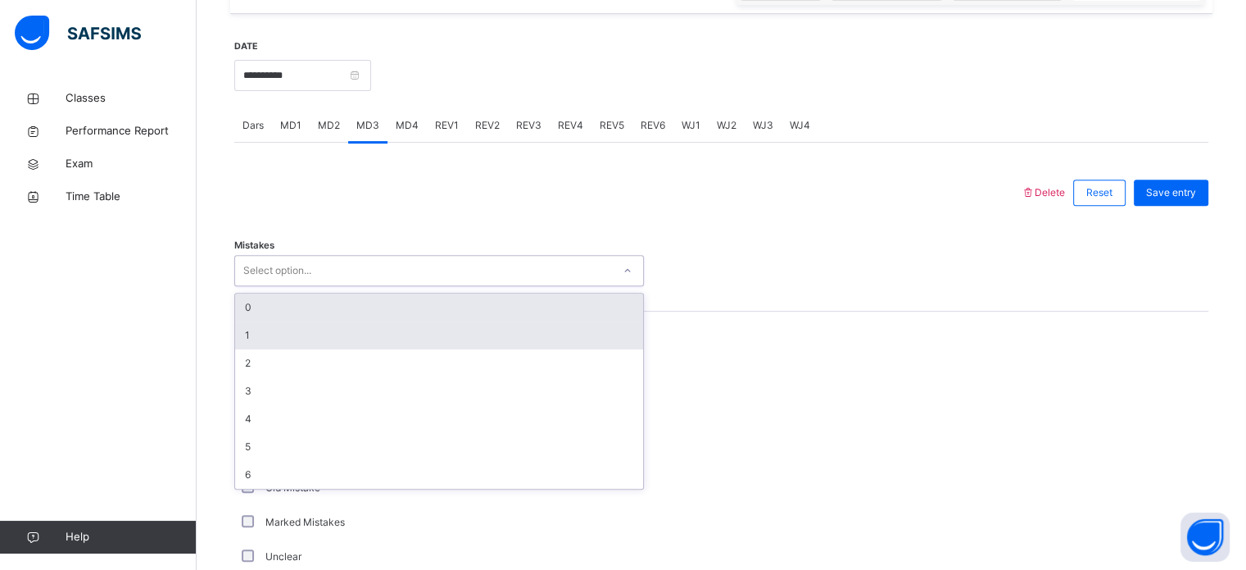
click at [276, 341] on div "1" at bounding box center [439, 335] width 408 height 28
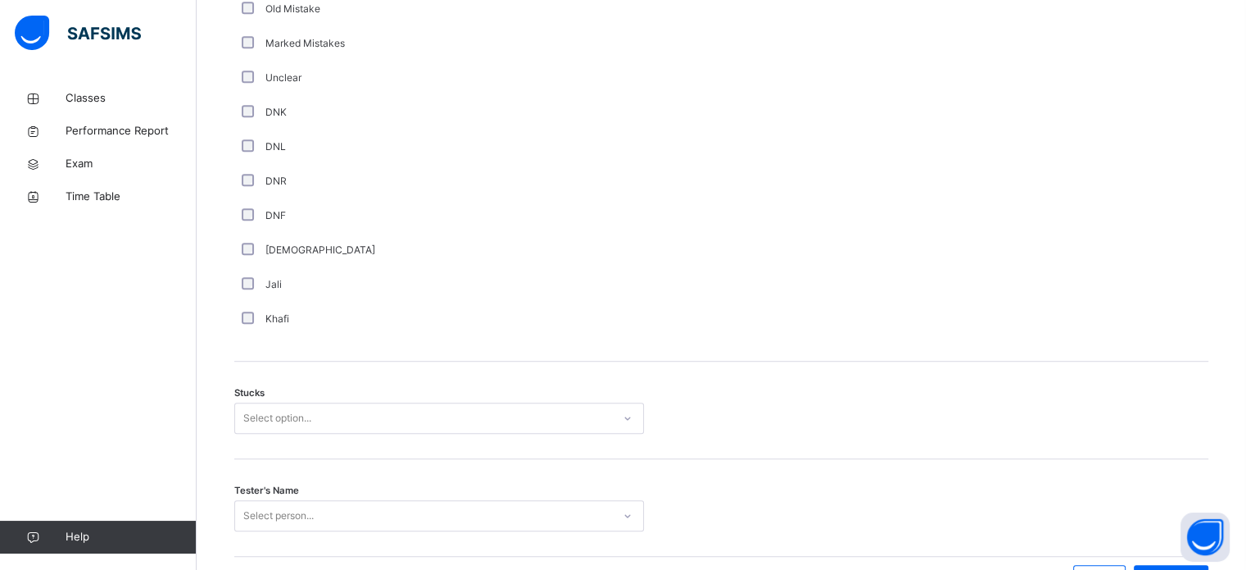
scroll to position [1187, 0]
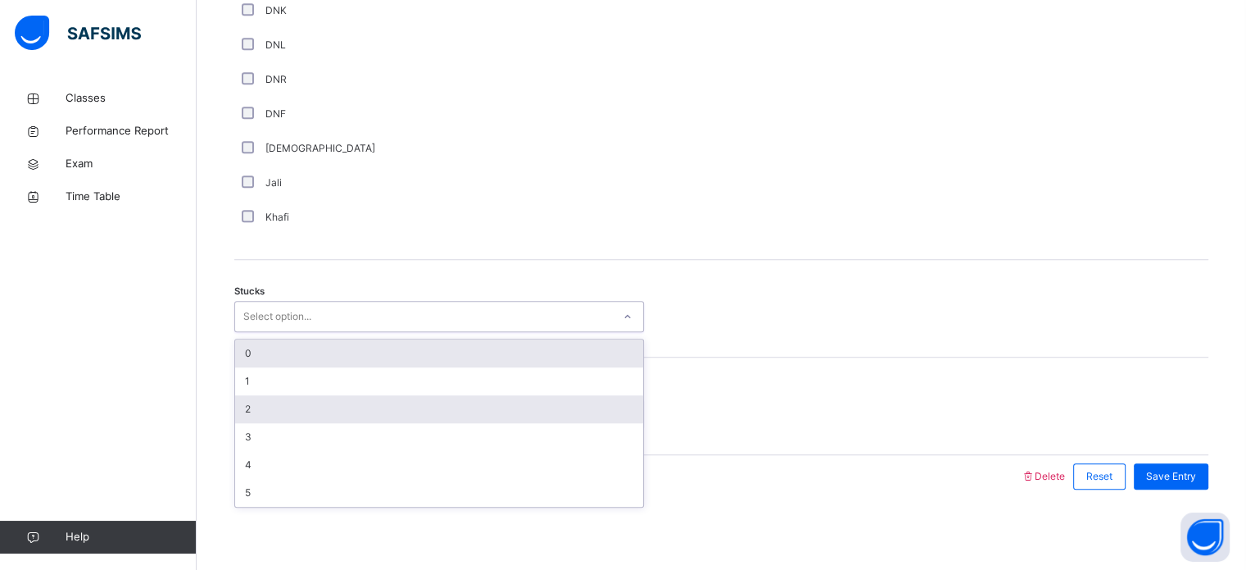
click at [285, 413] on div "2" at bounding box center [439, 409] width 408 height 28
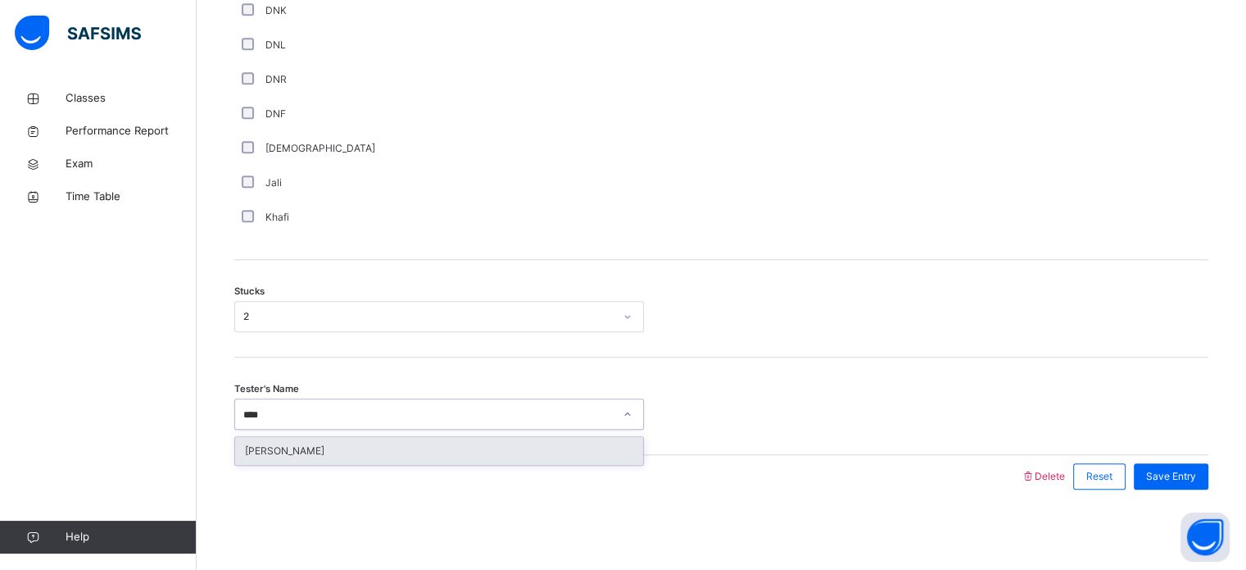
type input "*****"
click at [369, 459] on div "[PERSON_NAME]" at bounding box center [439, 451] width 408 height 28
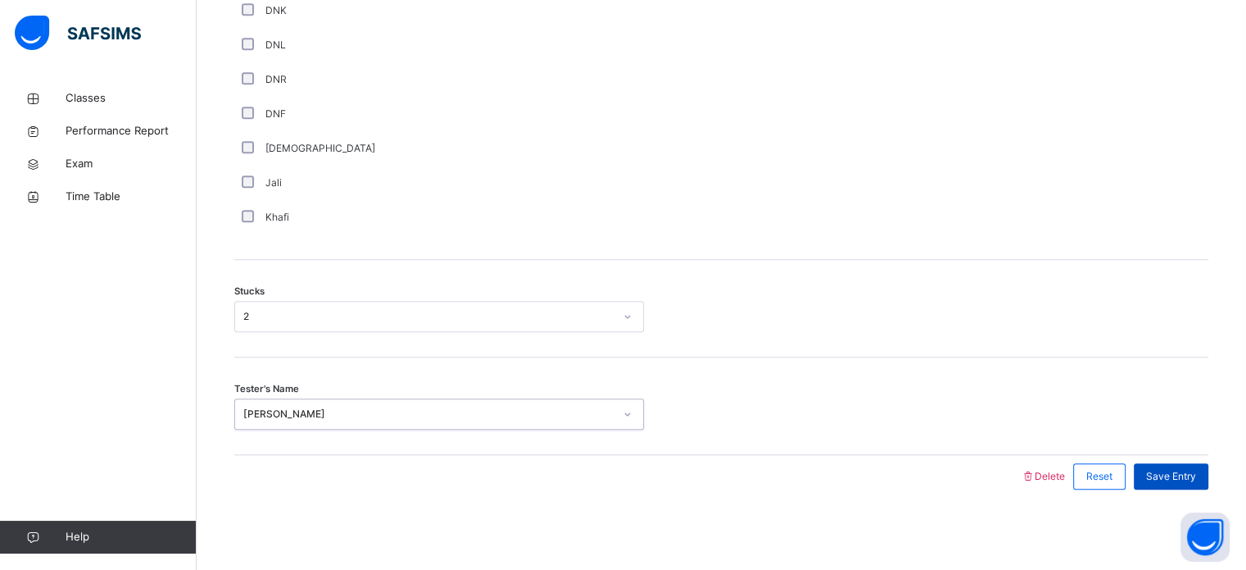
click at [1185, 469] on span "Save Entry" at bounding box center [1171, 476] width 50 height 15
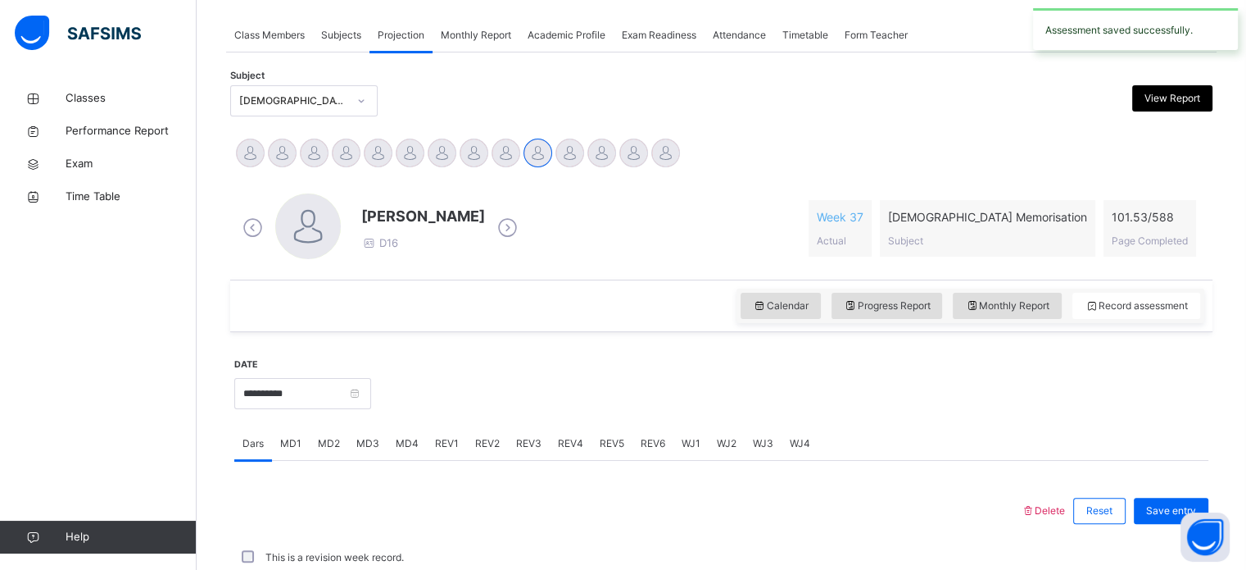
scroll to position [660, 0]
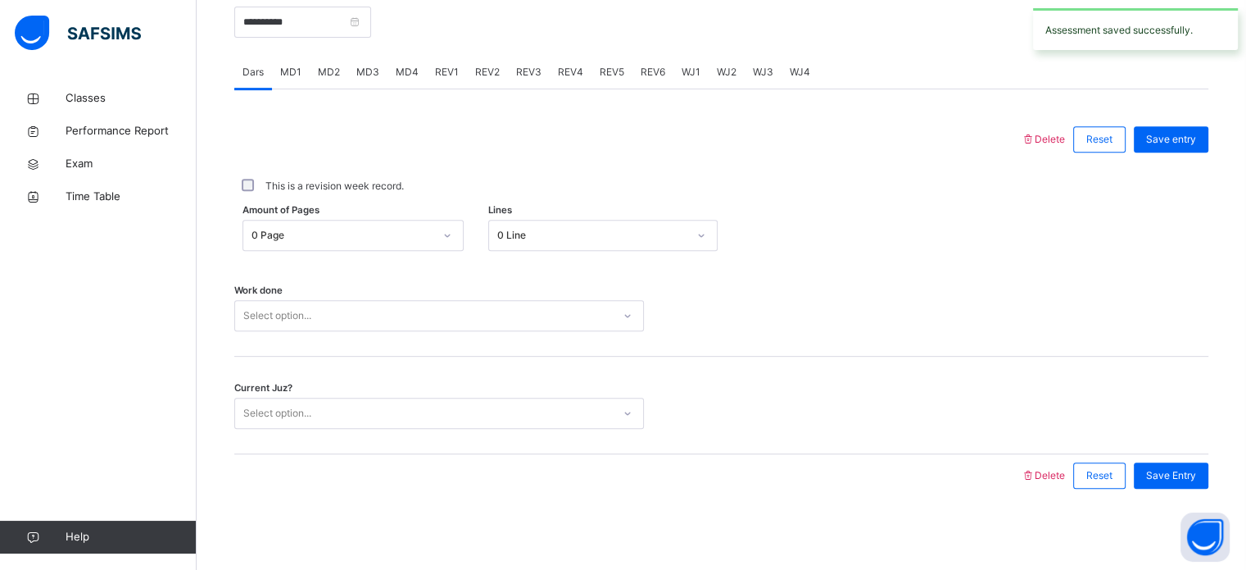
click at [337, 79] on div "MD2" at bounding box center [329, 72] width 39 height 33
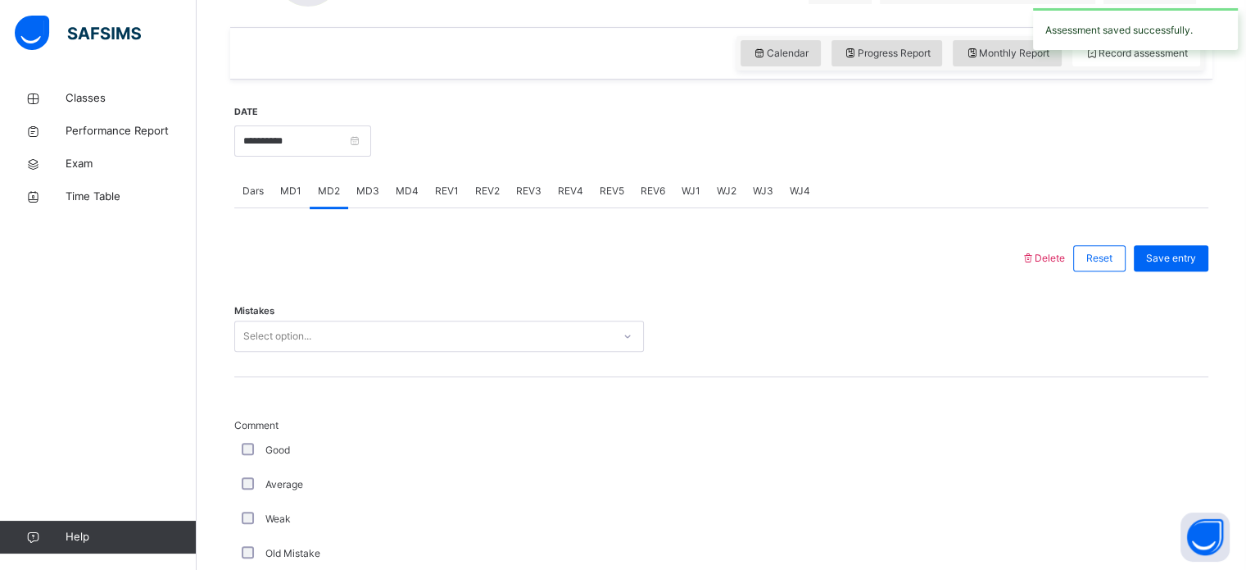
scroll to position [452, 0]
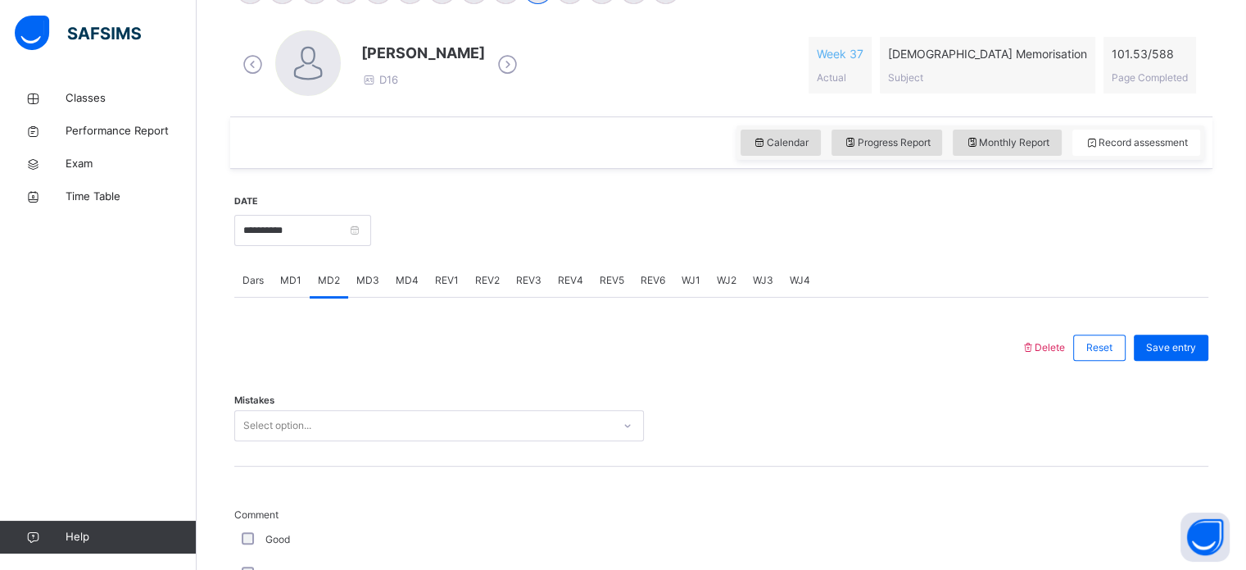
click at [371, 290] on div "MD3" at bounding box center [367, 280] width 39 height 33
click at [415, 278] on span "MD4" at bounding box center [407, 280] width 23 height 15
click at [447, 285] on span "REV1" at bounding box center [447, 280] width 24 height 15
click at [487, 285] on span "REV2" at bounding box center [487, 280] width 25 height 15
click at [538, 282] on span "REV3" at bounding box center [528, 280] width 25 height 15
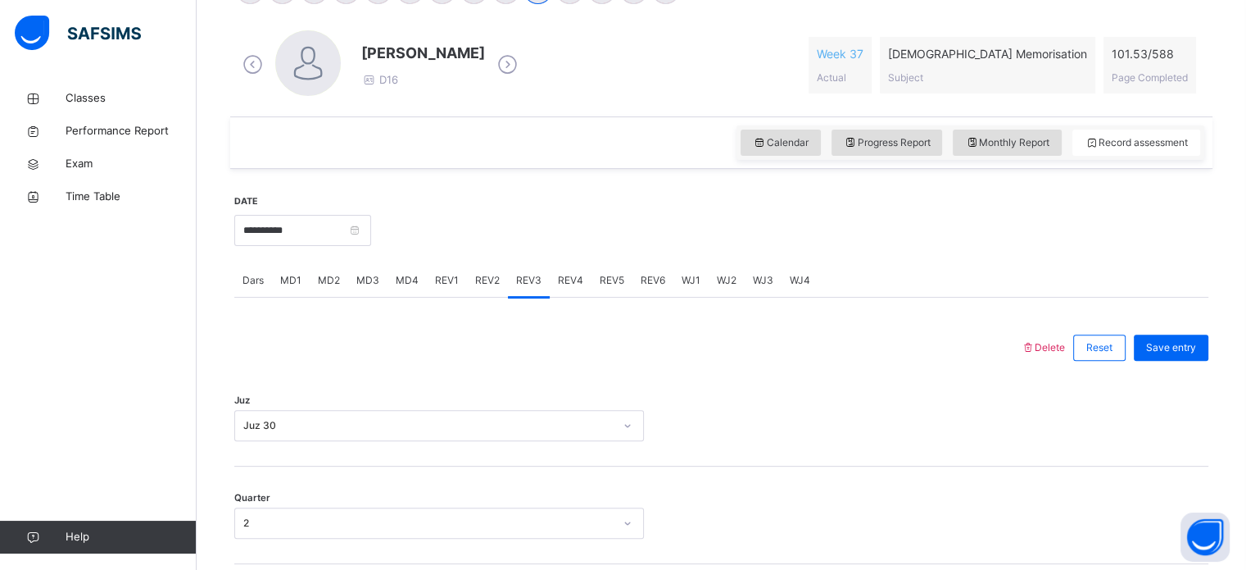
click at [567, 288] on div "REV4" at bounding box center [571, 280] width 42 height 33
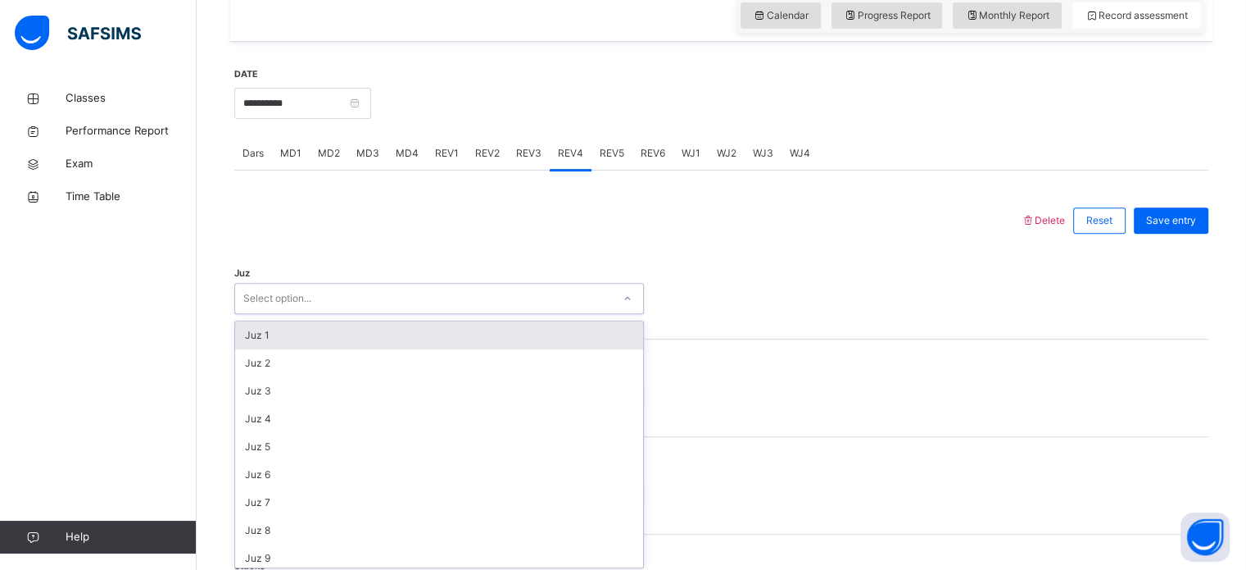
scroll to position [583, 0]
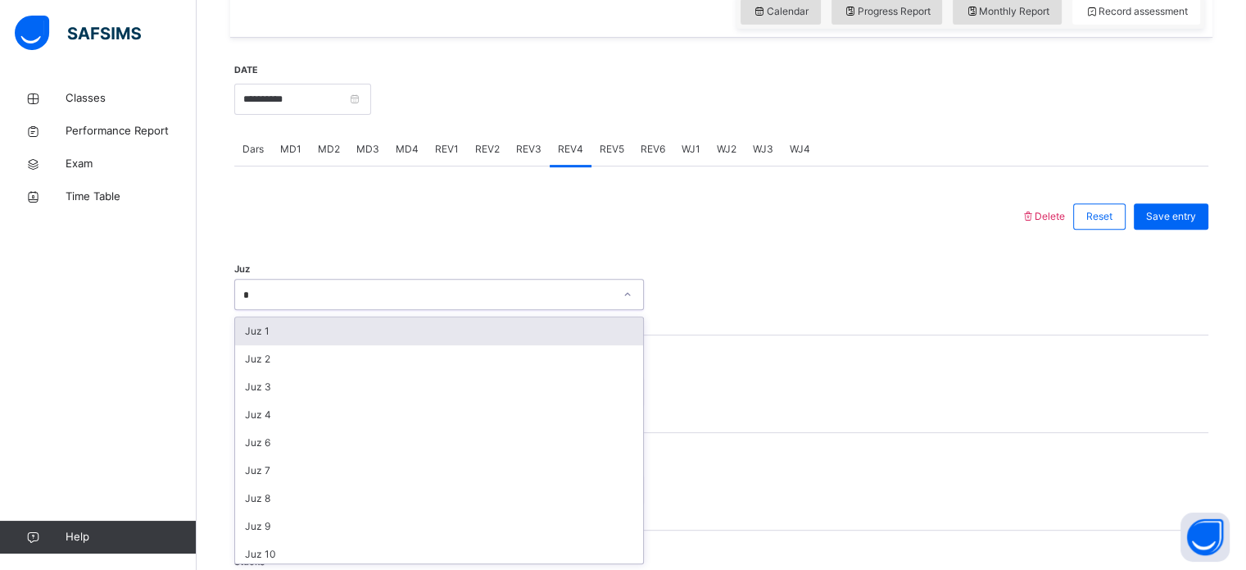
type input "**"
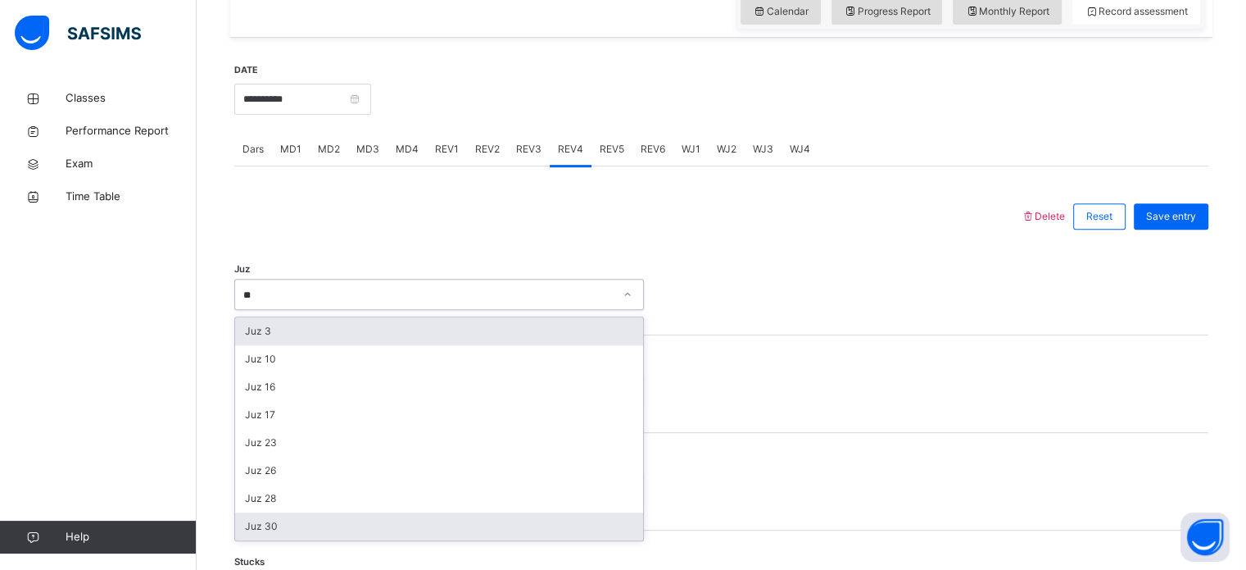
click at [293, 525] on div "Juz 30" at bounding box center [439, 526] width 408 height 28
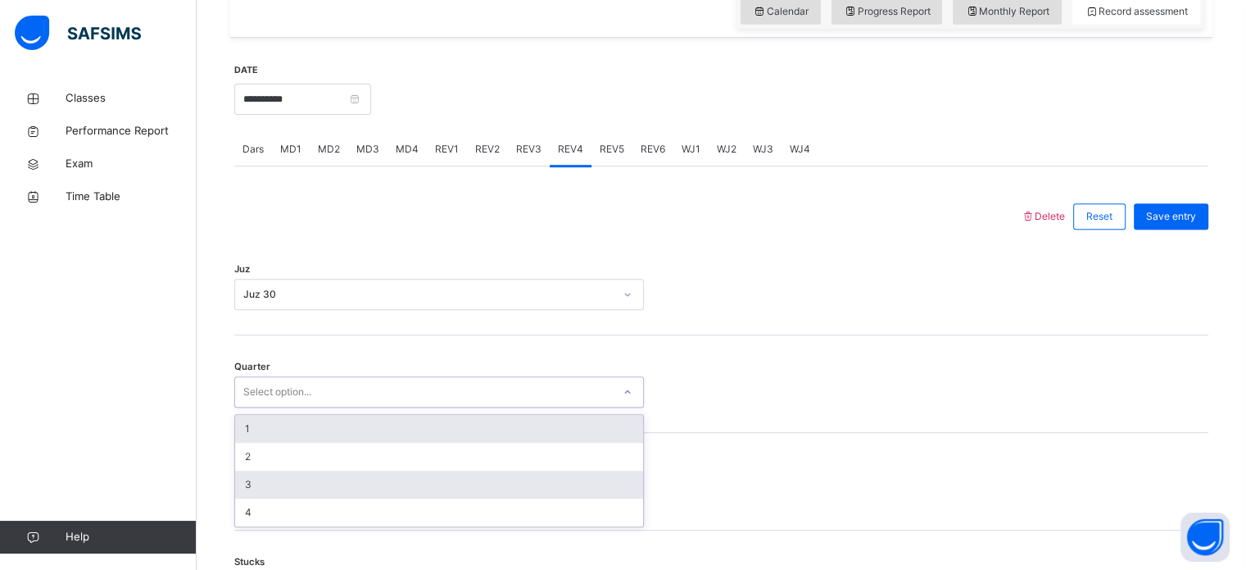
click at [277, 482] on div "3" at bounding box center [439, 484] width 408 height 28
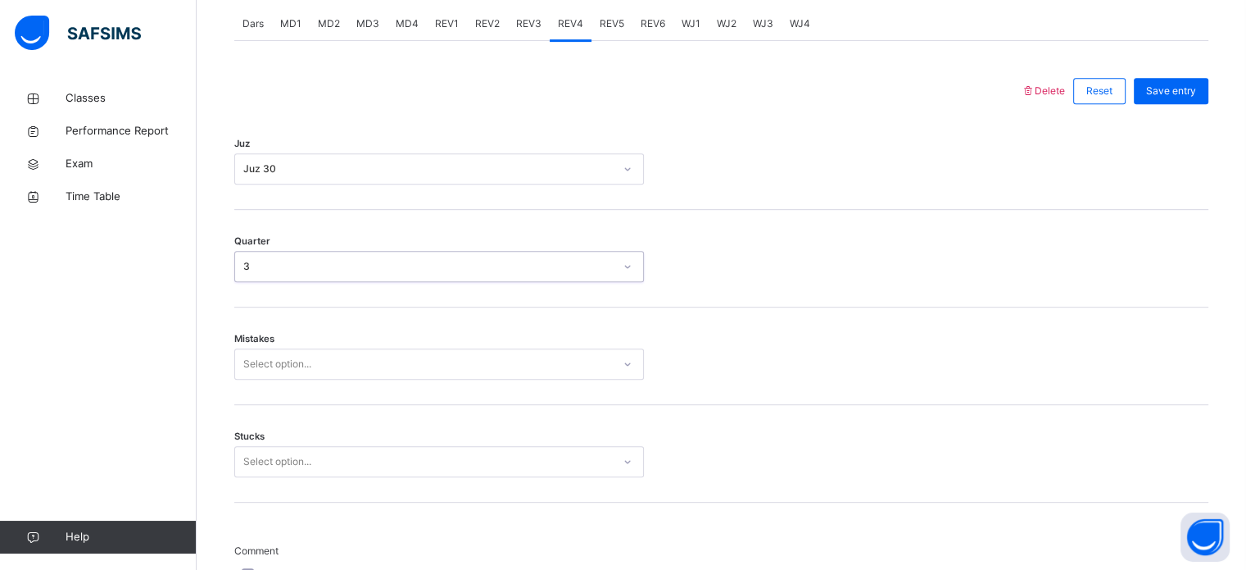
scroll to position [728, 0]
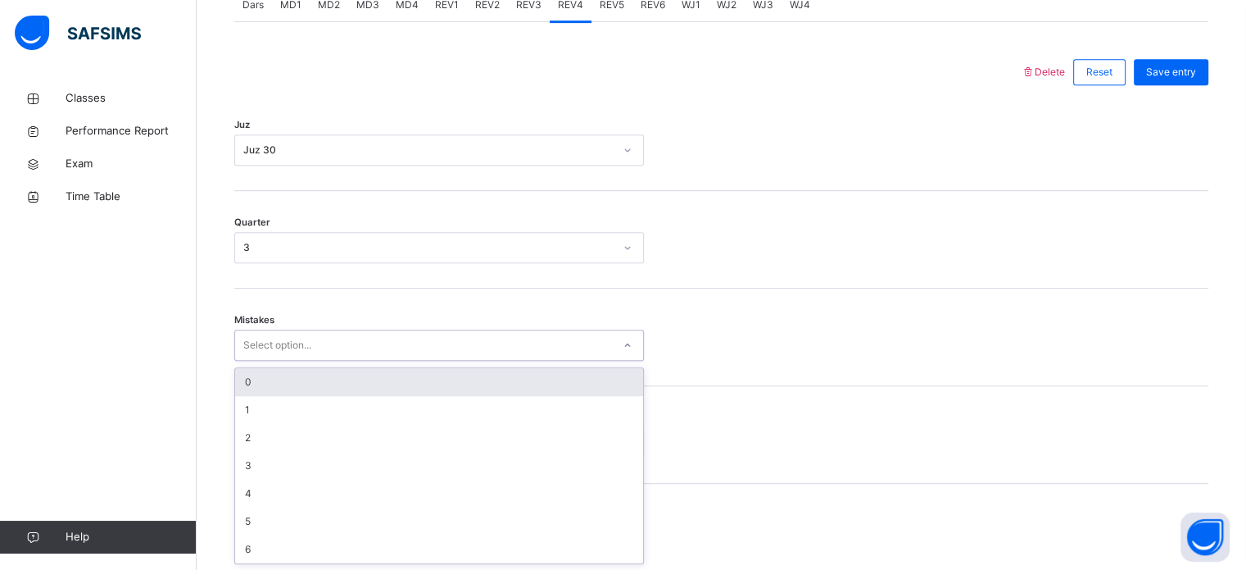
click at [290, 383] on div "0" at bounding box center [439, 382] width 408 height 28
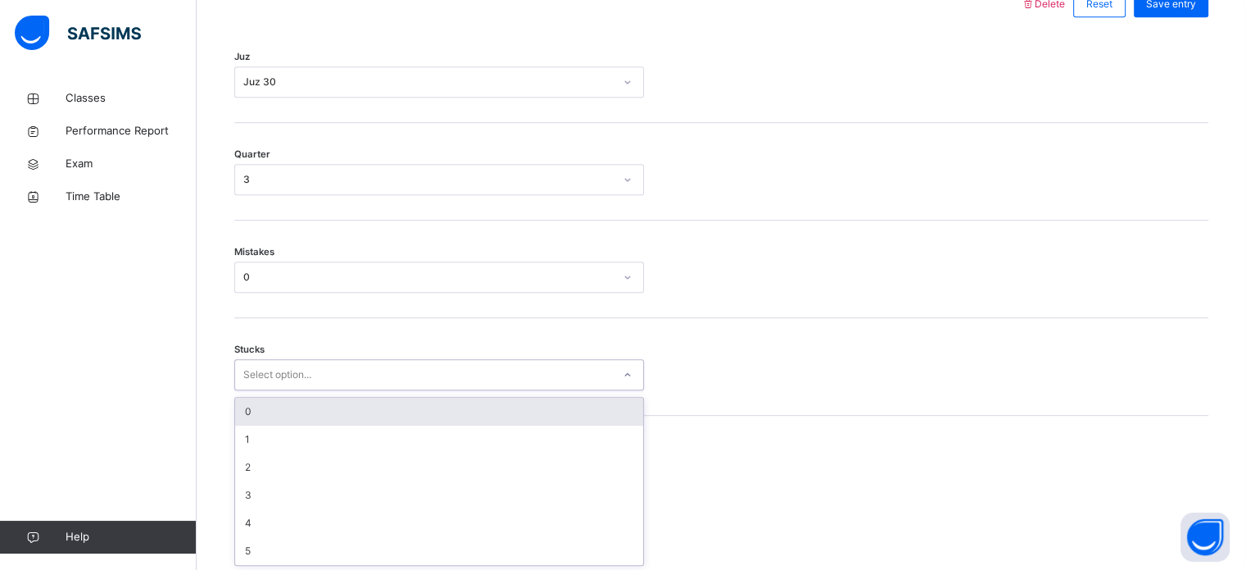
scroll to position [796, 0]
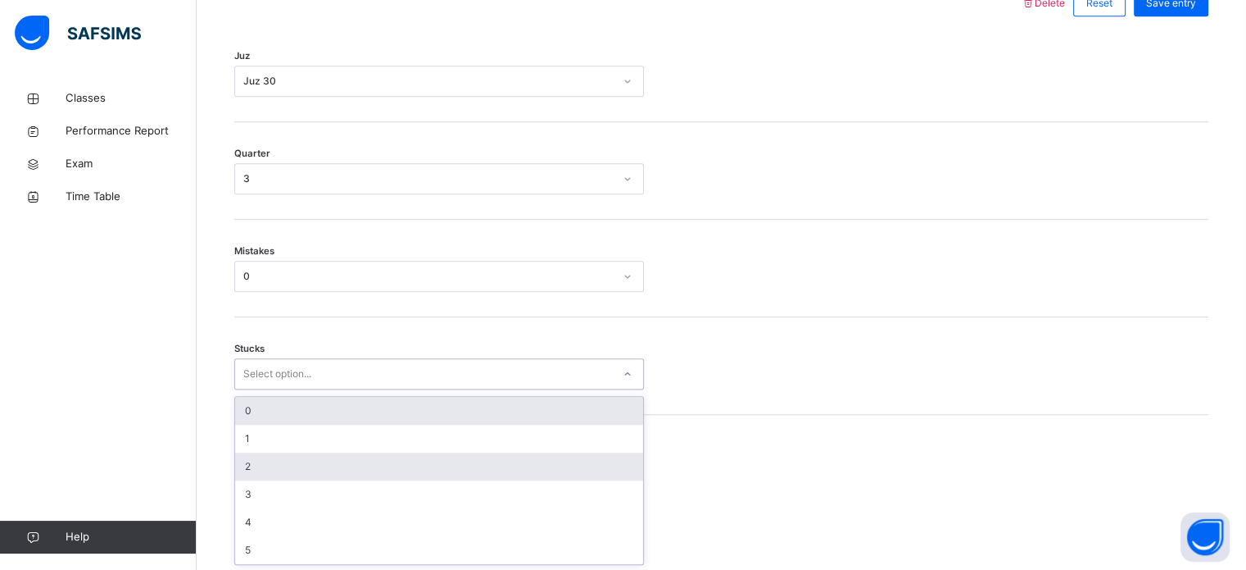
click at [277, 463] on div "2" at bounding box center [439, 466] width 408 height 28
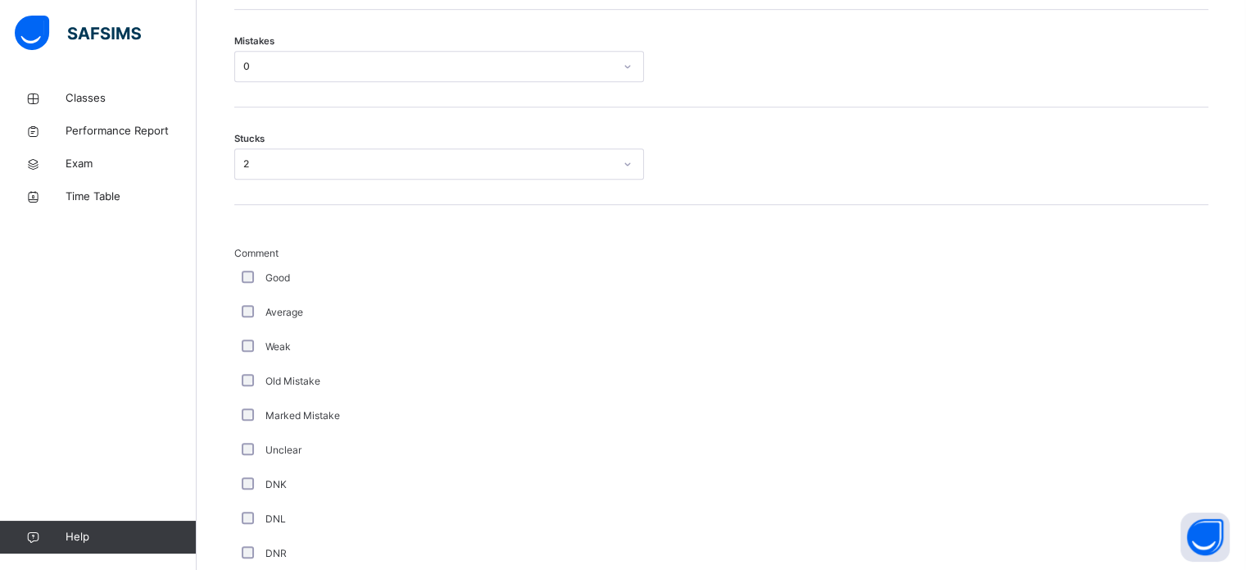
scroll to position [1006, 0]
click at [406, 380] on div "Old Mistake" at bounding box center [439, 381] width 402 height 15
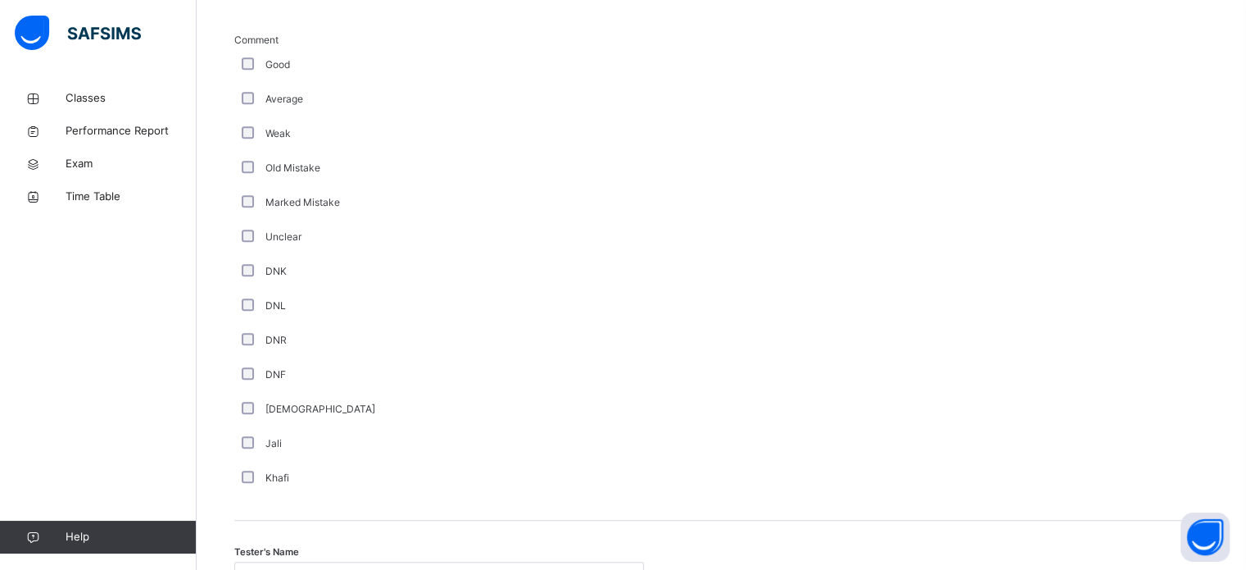
scroll to position [1239, 0]
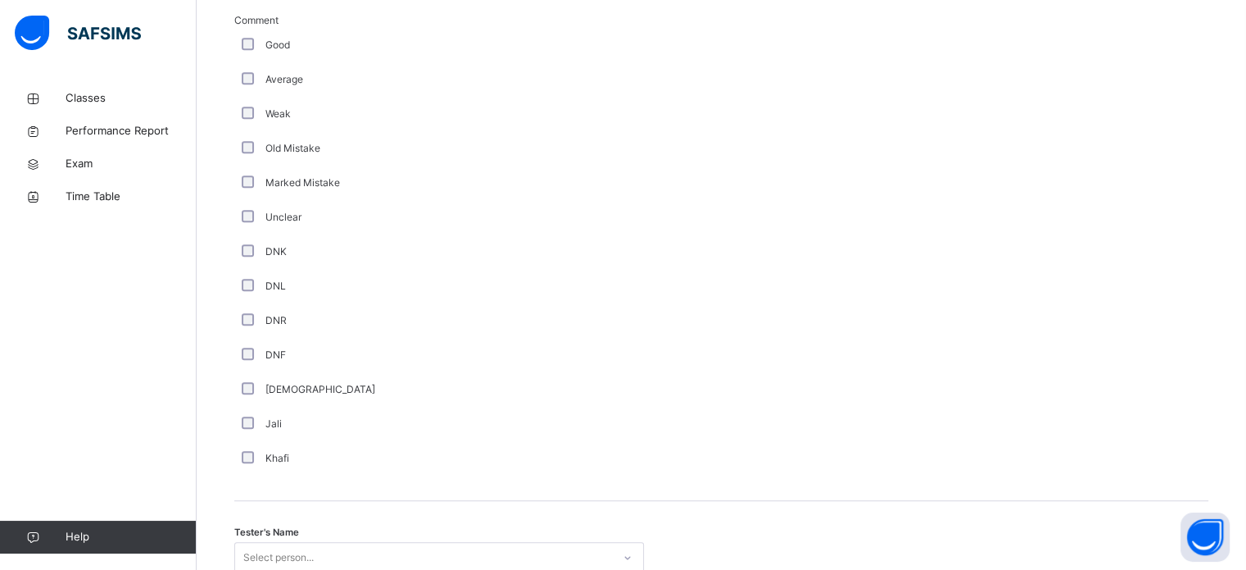
click at [327, 354] on div "DNF" at bounding box center [439, 354] width 402 height 15
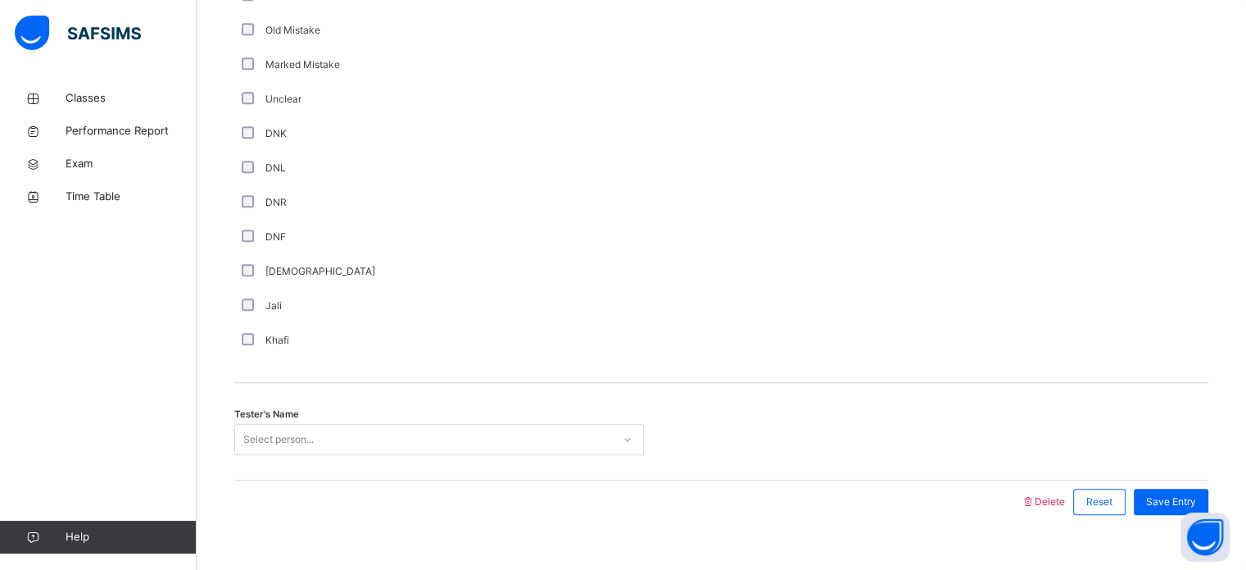
scroll to position [1382, 0]
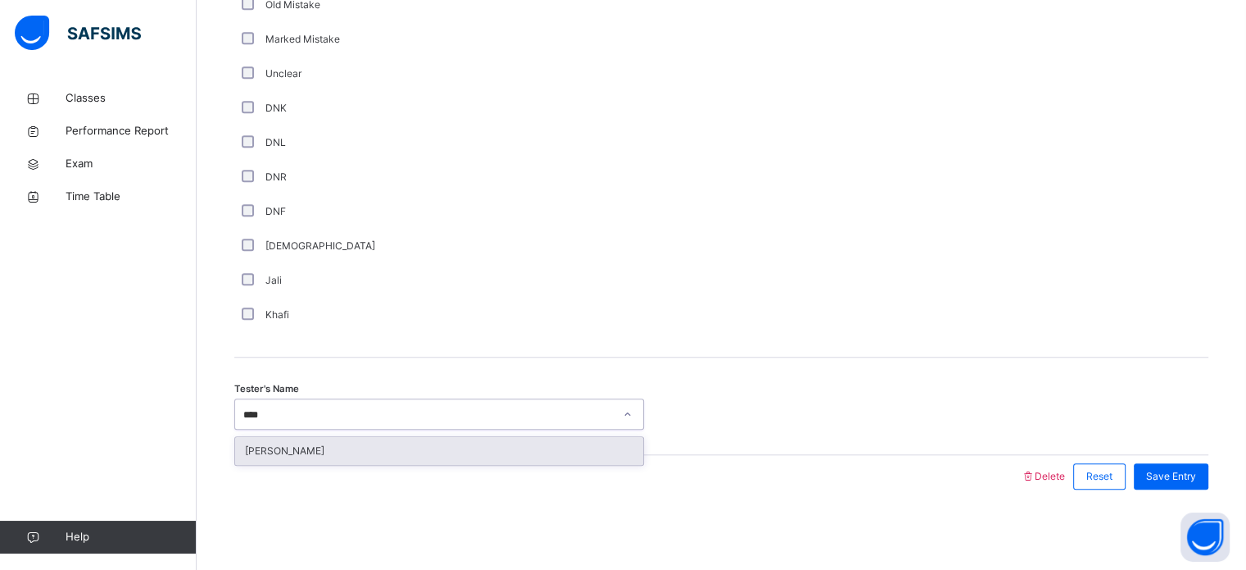
type input "*****"
click at [331, 442] on div "[PERSON_NAME]" at bounding box center [439, 451] width 408 height 28
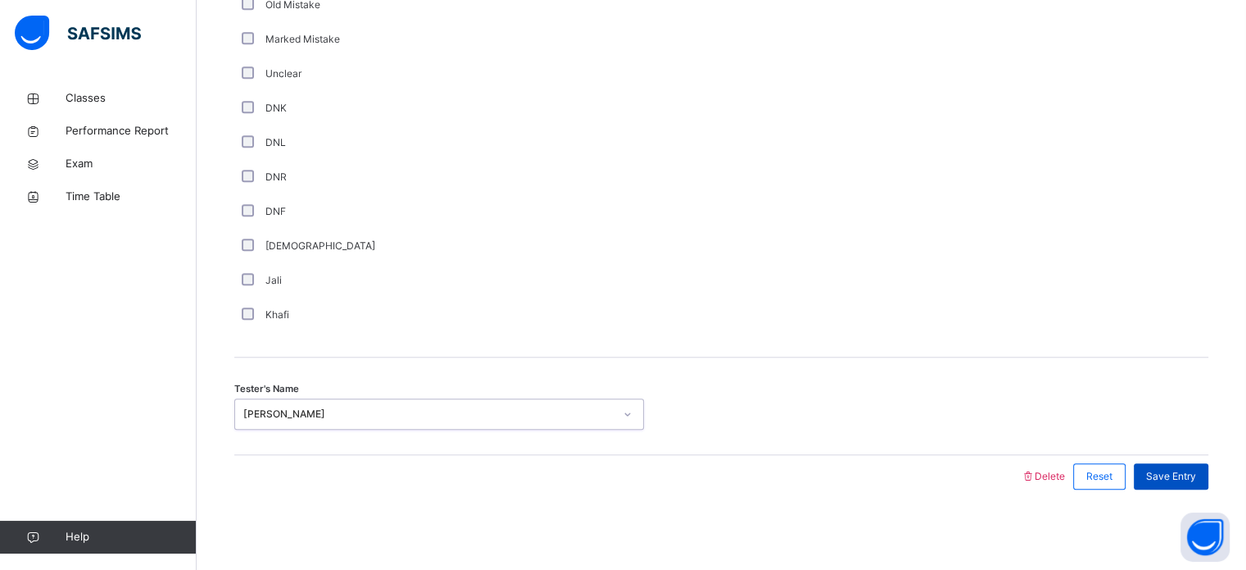
click at [1185, 474] on span "Save Entry" at bounding box center [1171, 476] width 50 height 15
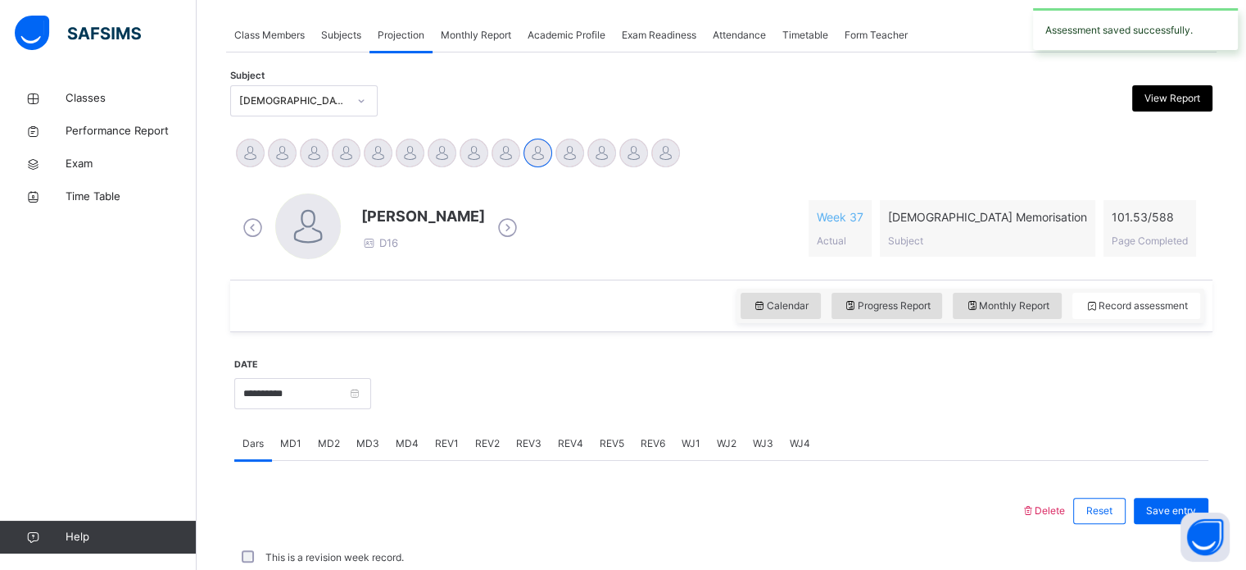
scroll to position [660, 0]
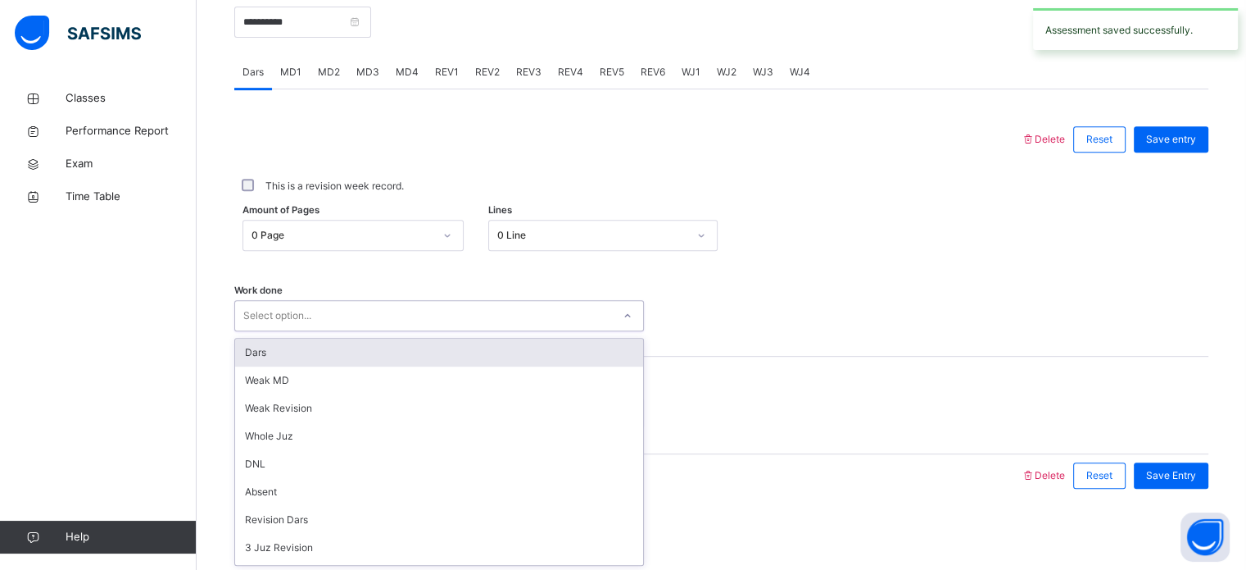
click at [331, 351] on div "Dars" at bounding box center [439, 352] width 408 height 28
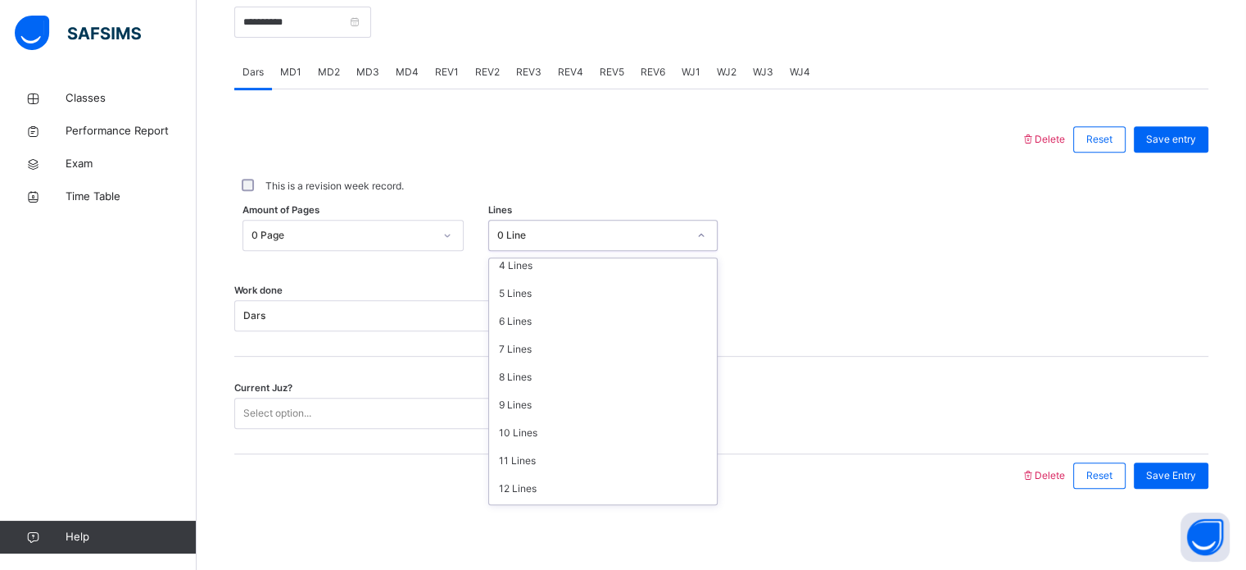
scroll to position [200, 0]
click at [707, 318] on div "9 Lines" at bounding box center [603, 323] width 228 height 28
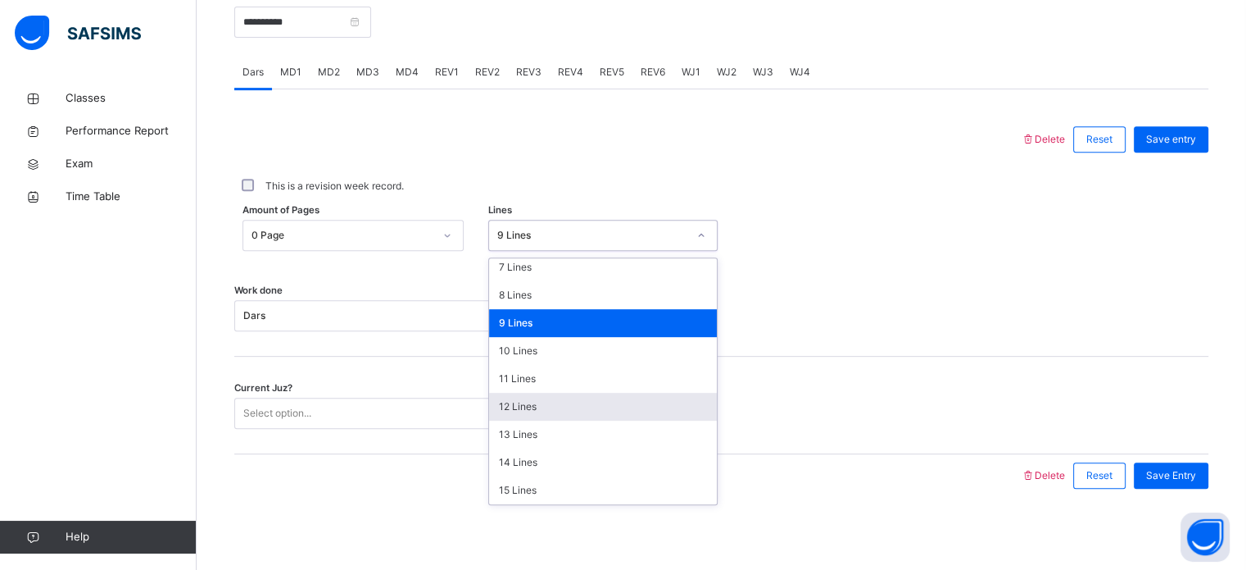
click at [533, 402] on div "12 Lines" at bounding box center [603, 407] width 228 height 28
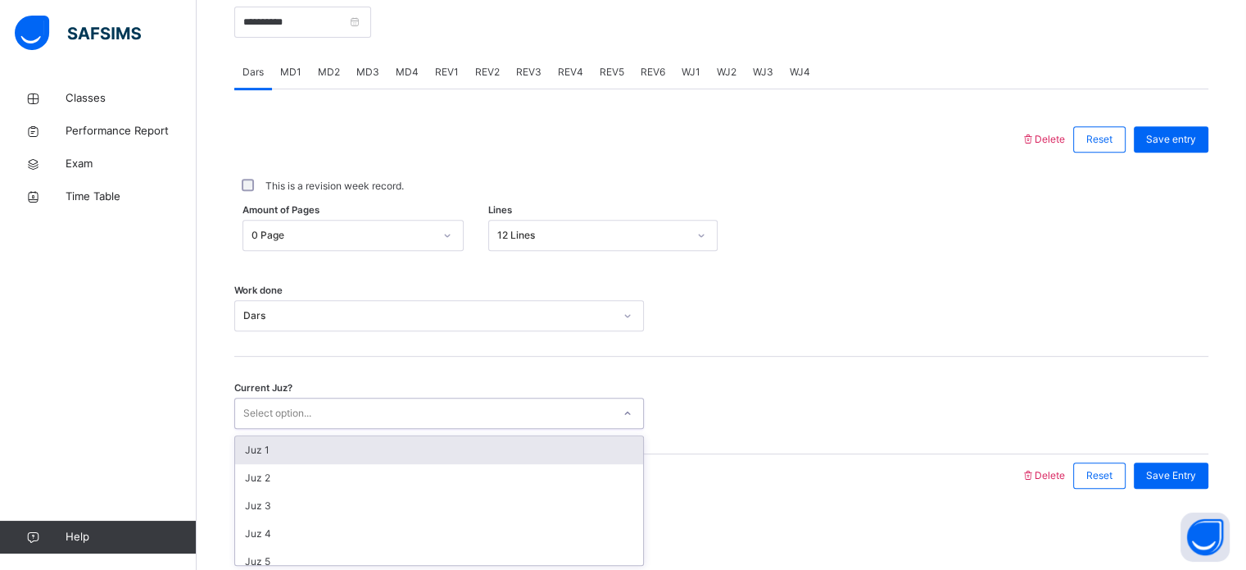
click at [343, 450] on div "Juz 1" at bounding box center [439, 450] width 408 height 28
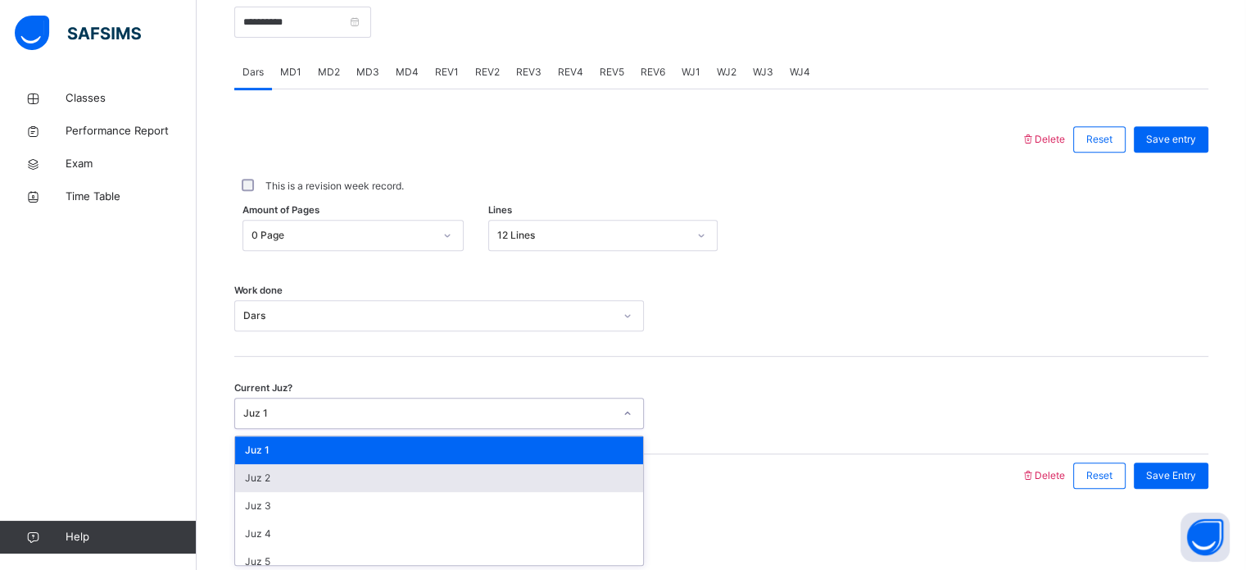
click at [297, 475] on div "Juz 2" at bounding box center [439, 478] width 408 height 28
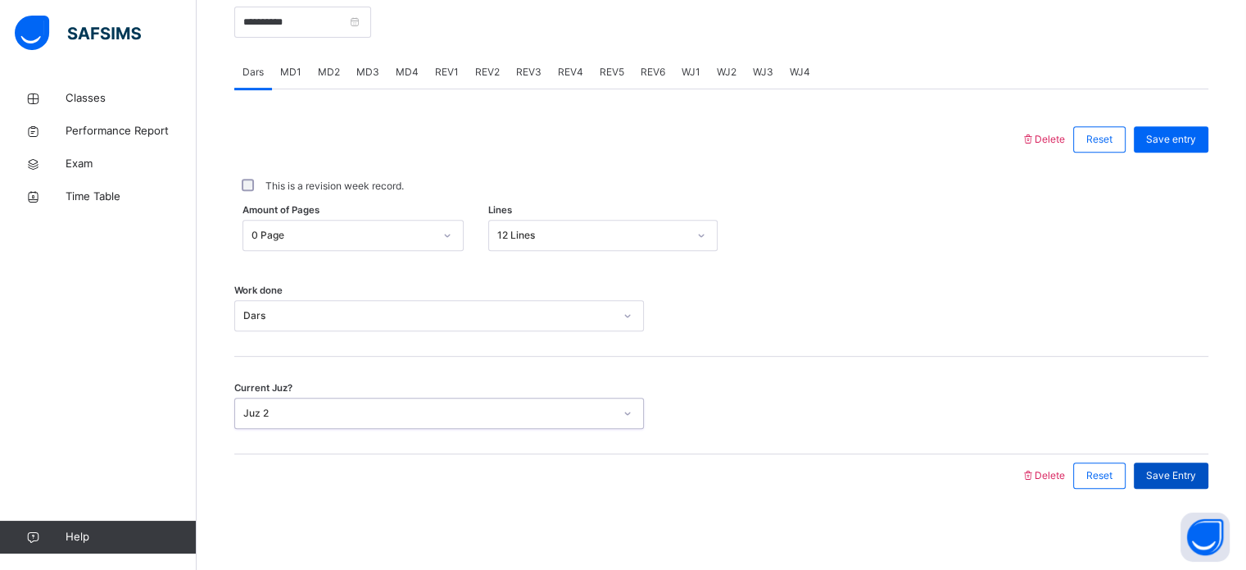
click at [1190, 468] on span "Save Entry" at bounding box center [1171, 475] width 50 height 15
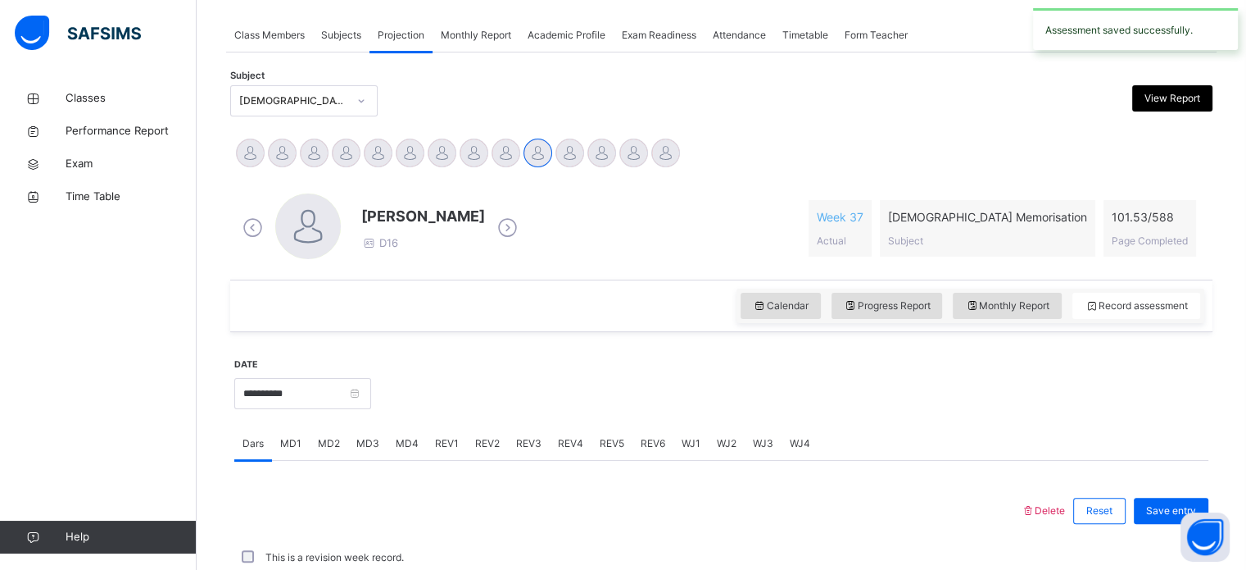
scroll to position [660, 0]
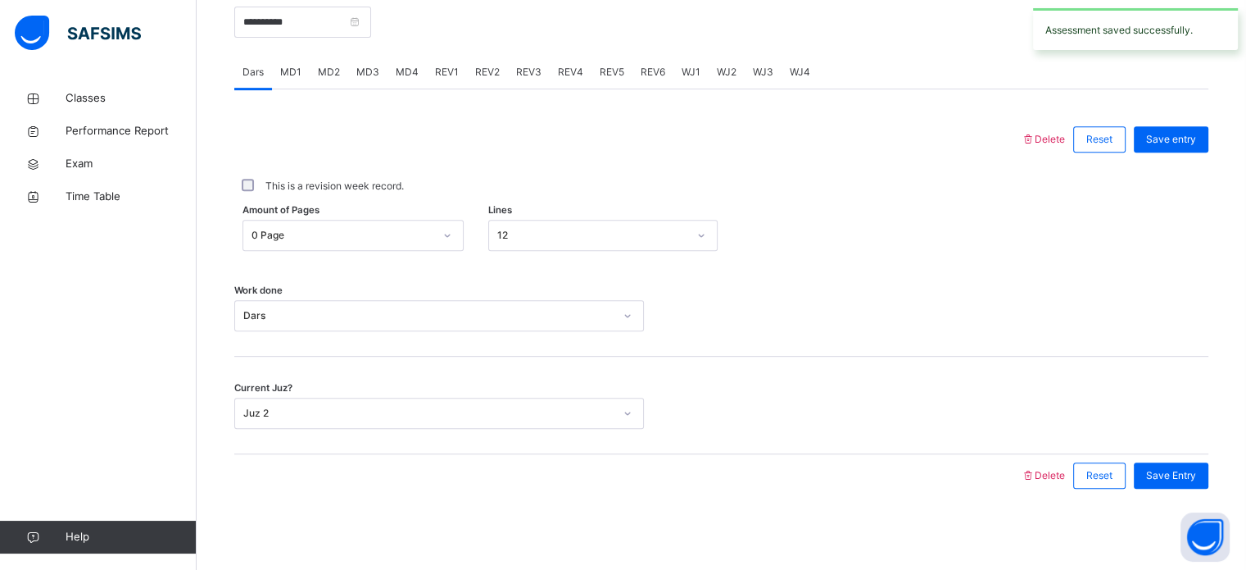
click at [851, 421] on div "Current Juz? Juz 2" at bounding box center [721, 412] width 974 height 31
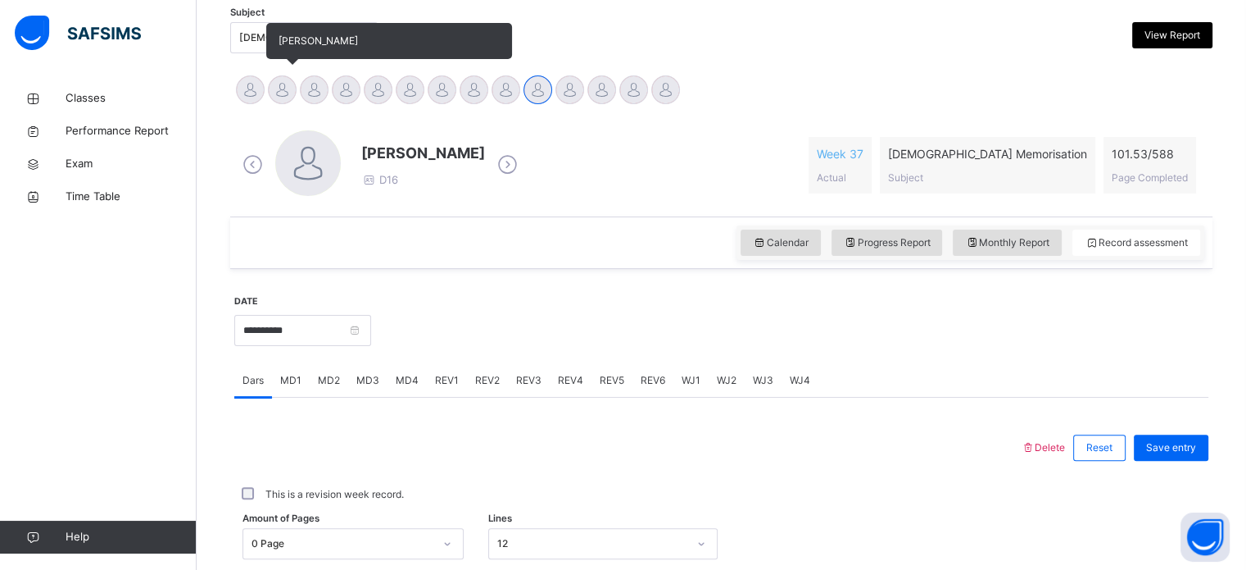
click at [292, 83] on div at bounding box center [282, 89] width 29 height 29
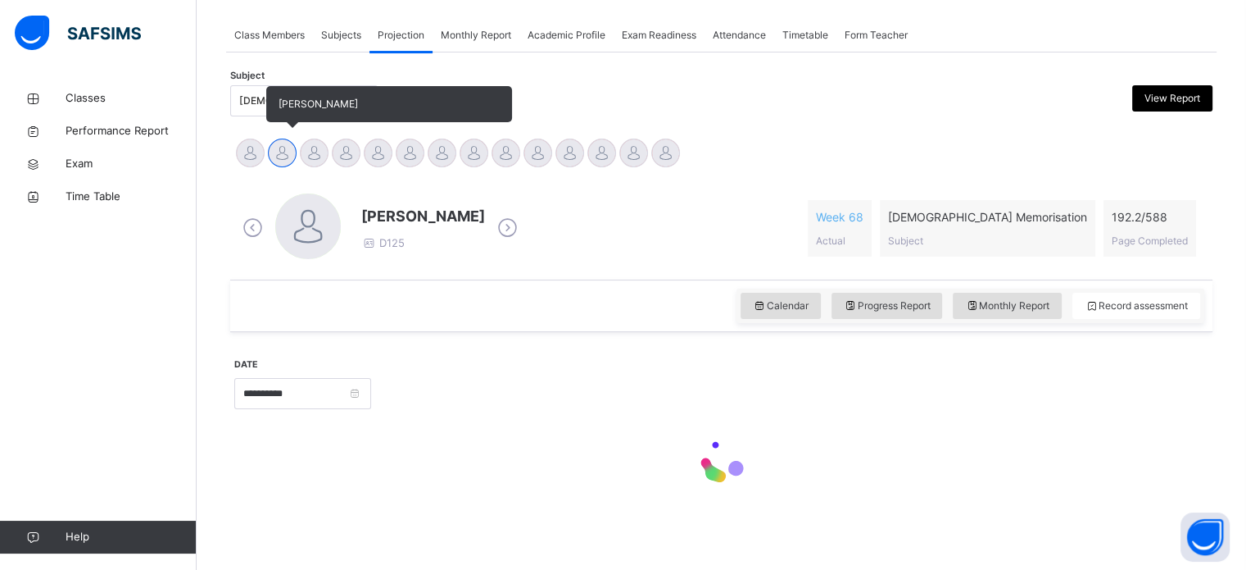
click at [311, 98] on span "[PERSON_NAME]" at bounding box center [318, 104] width 79 height 12
click at [314, 165] on div at bounding box center [314, 152] width 29 height 29
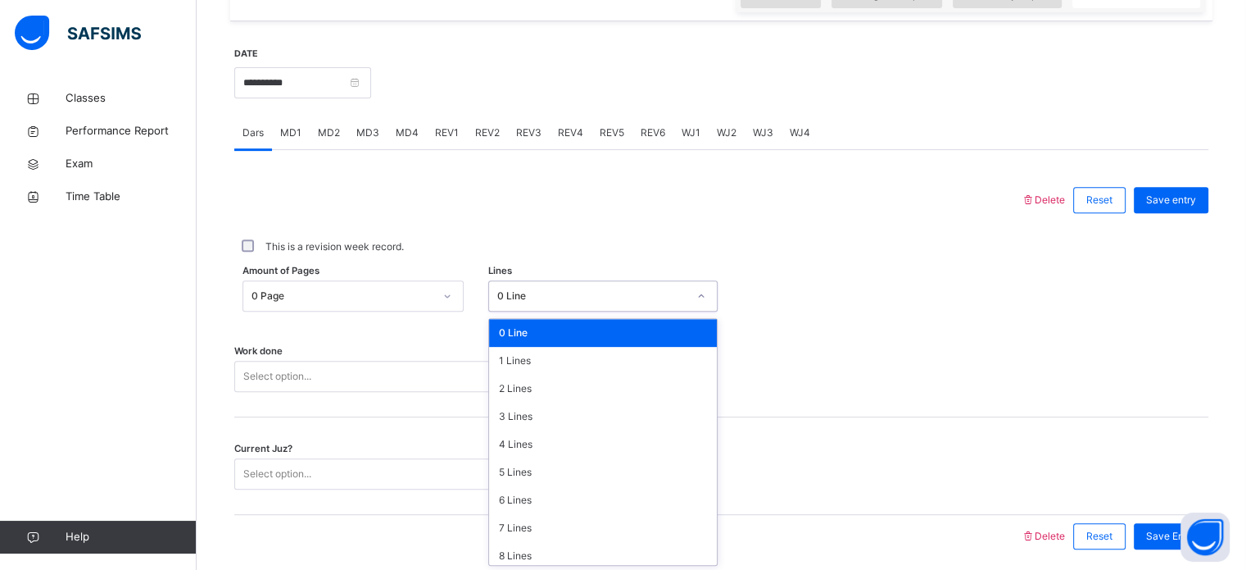
scroll to position [601, 0]
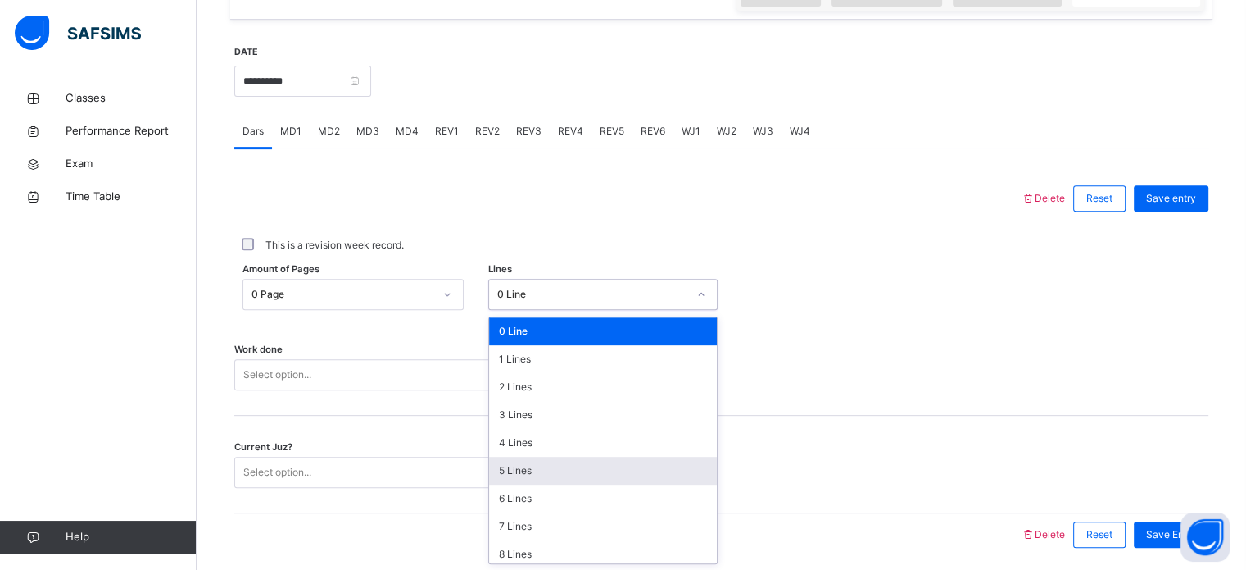
click at [567, 456] on div "5 Lines" at bounding box center [603, 470] width 228 height 28
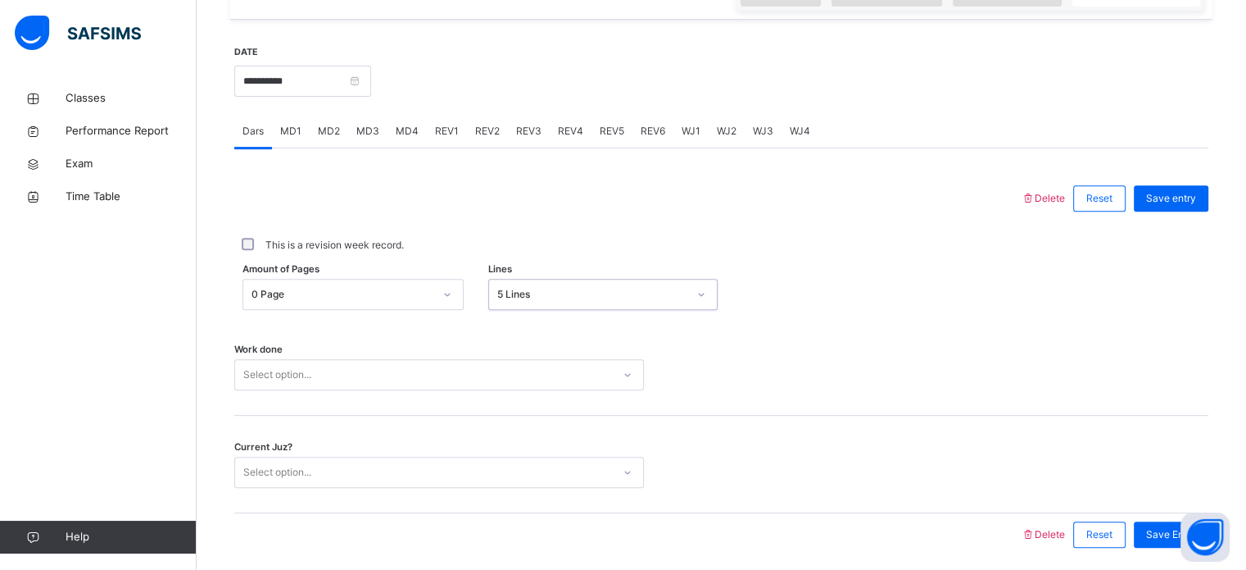
scroll to position [660, 0]
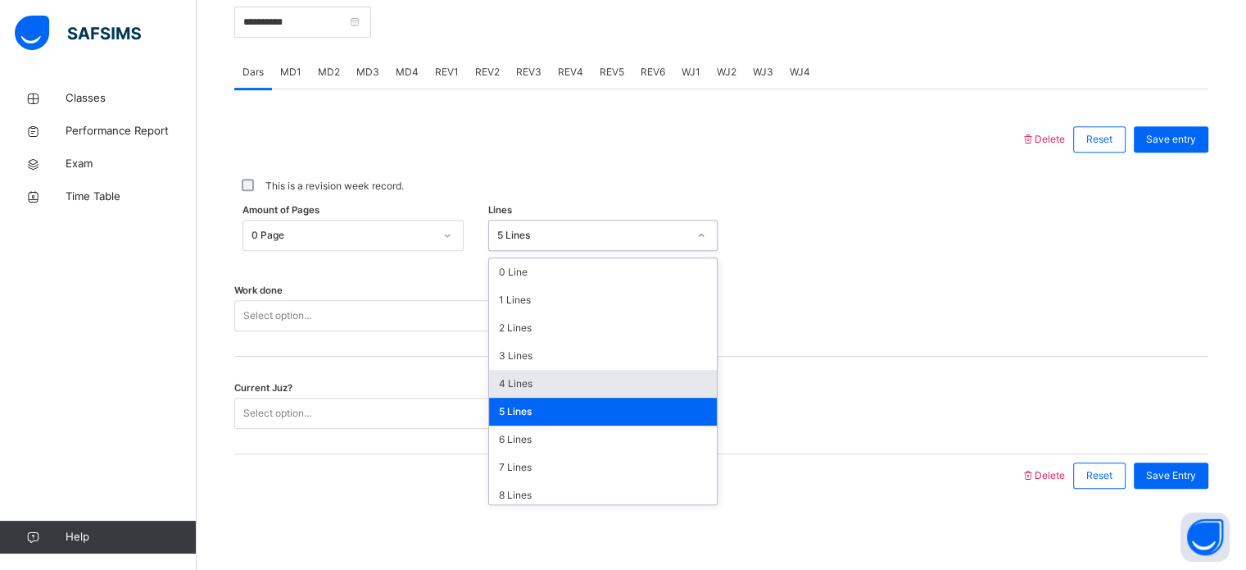
click at [589, 387] on div "4 Lines" at bounding box center [603, 384] width 228 height 28
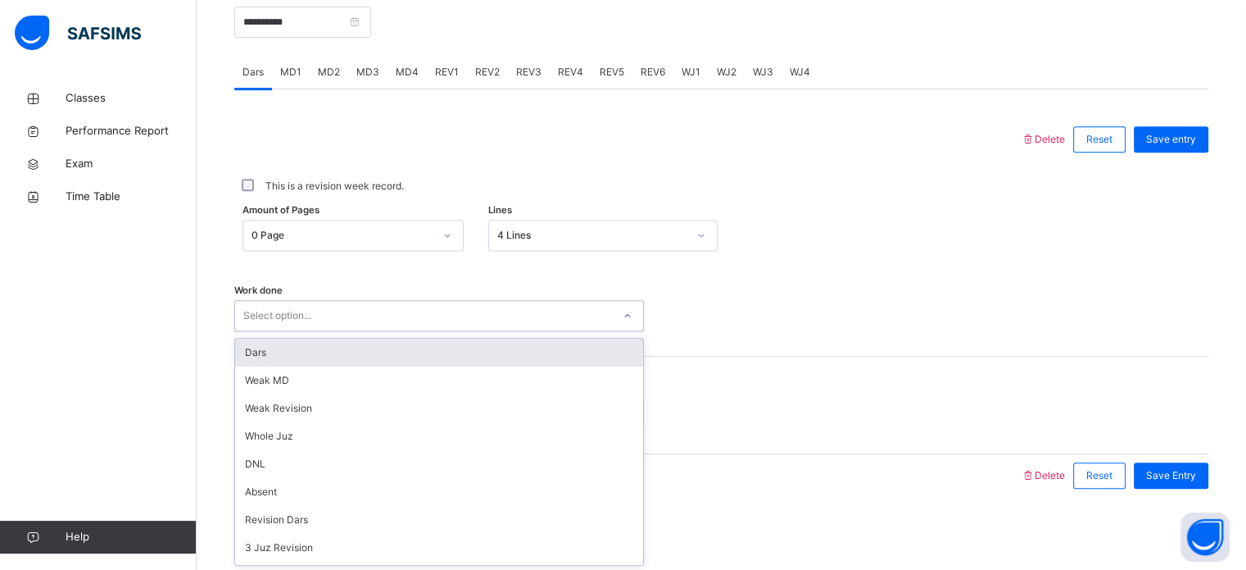
click at [498, 350] on div "Dars" at bounding box center [439, 352] width 408 height 28
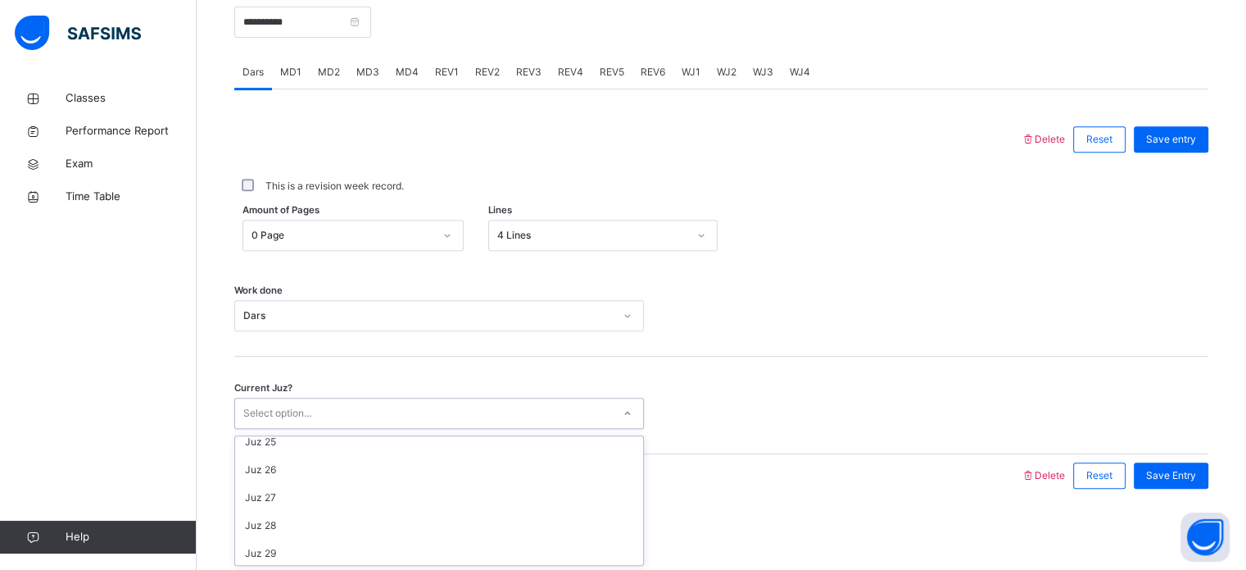
scroll to position [707, 0]
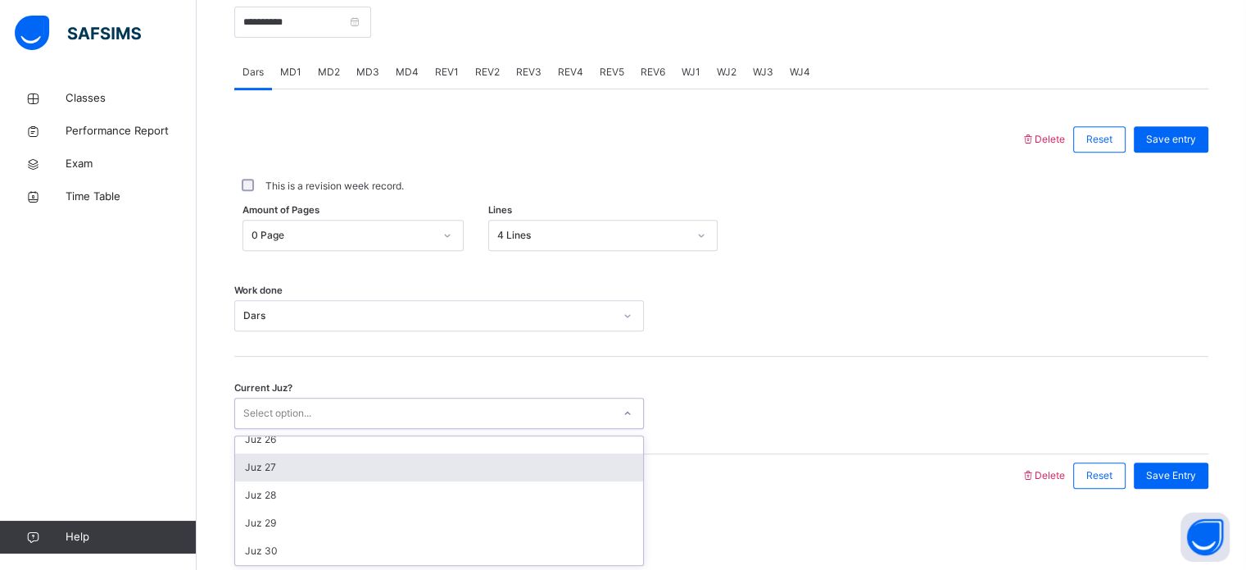
click at [423, 467] on div "Juz 27" at bounding box center [439, 467] width 408 height 28
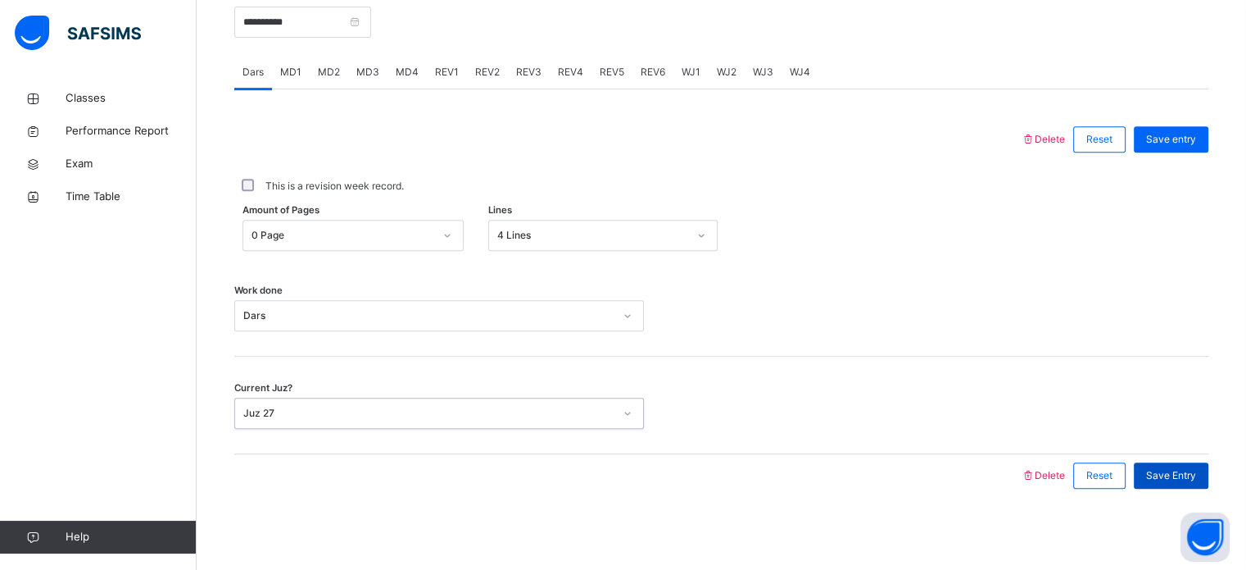
click at [1191, 480] on span "Save Entry" at bounding box center [1171, 475] width 50 height 15
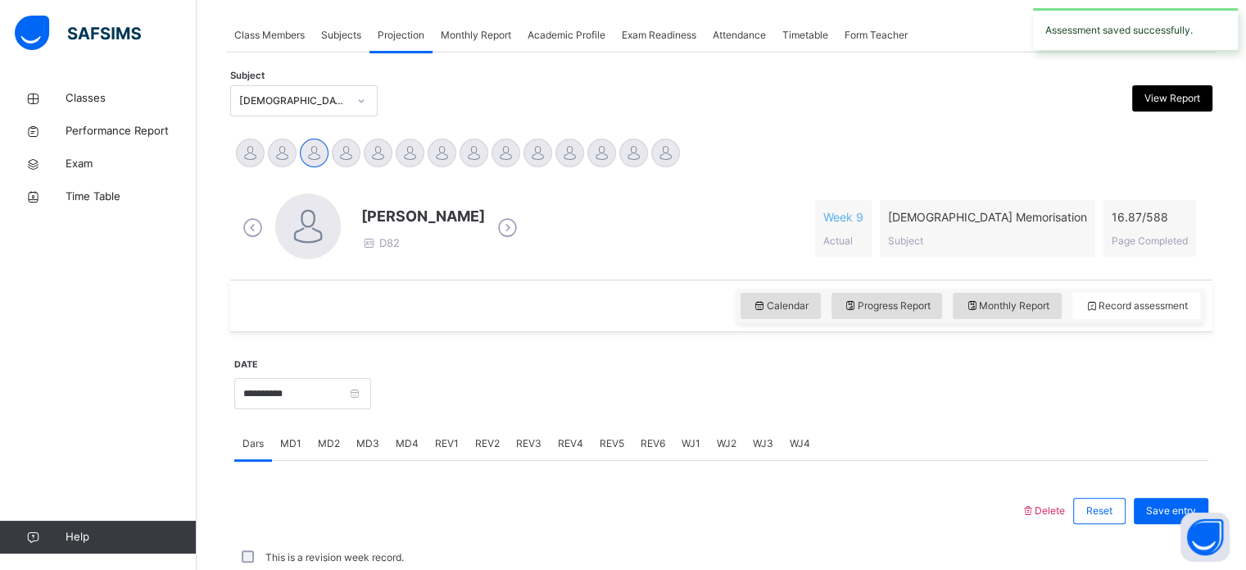
scroll to position [660, 0]
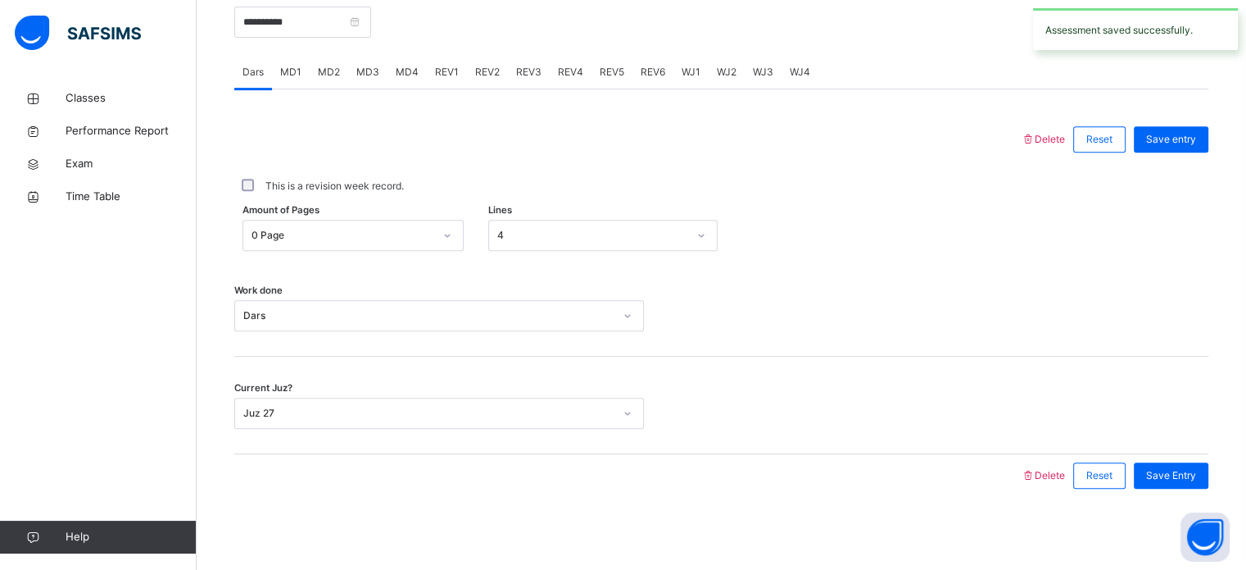
click at [801, 239] on div "Amount of Pages 0 Page Lines 4" at bounding box center [721, 235] width 974 height 31
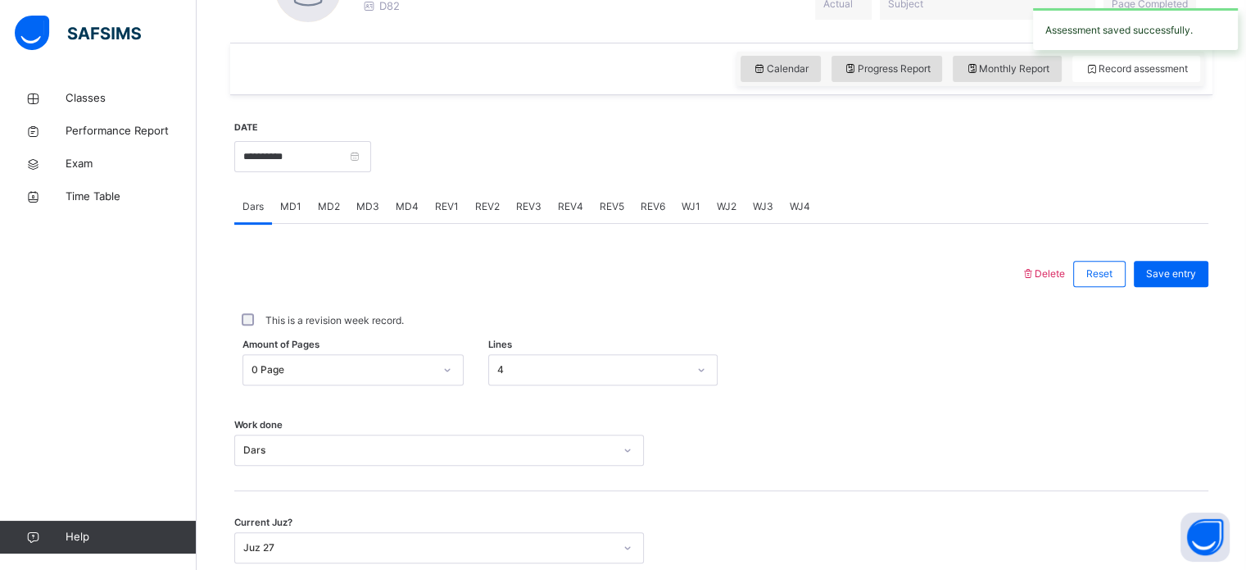
scroll to position [524, 0]
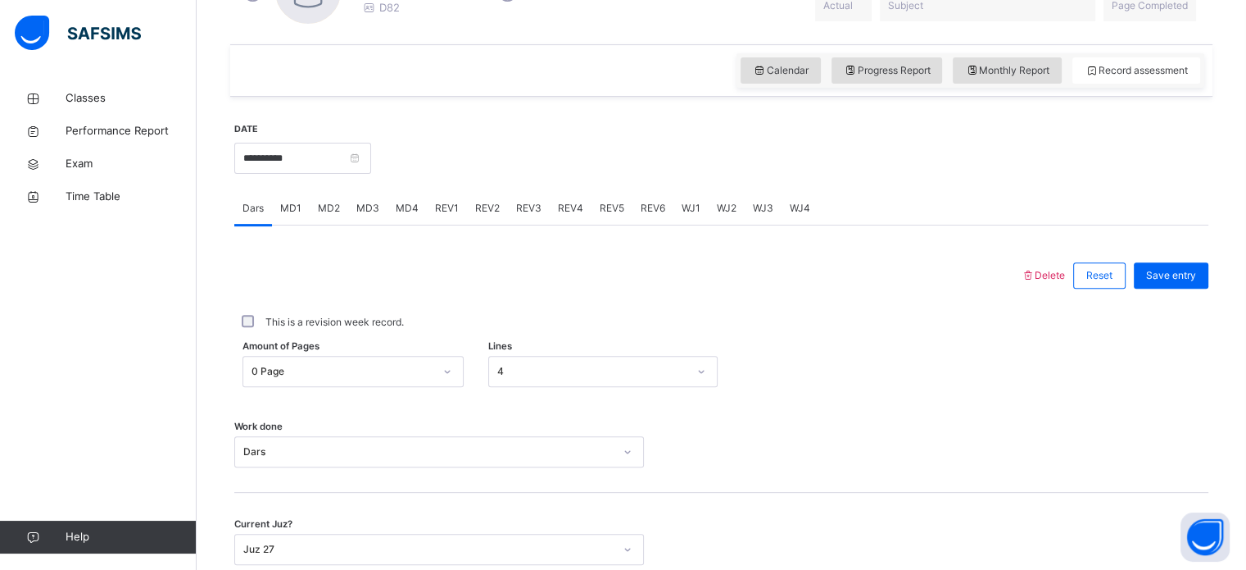
click at [371, 211] on span "MD3" at bounding box center [367, 208] width 23 height 15
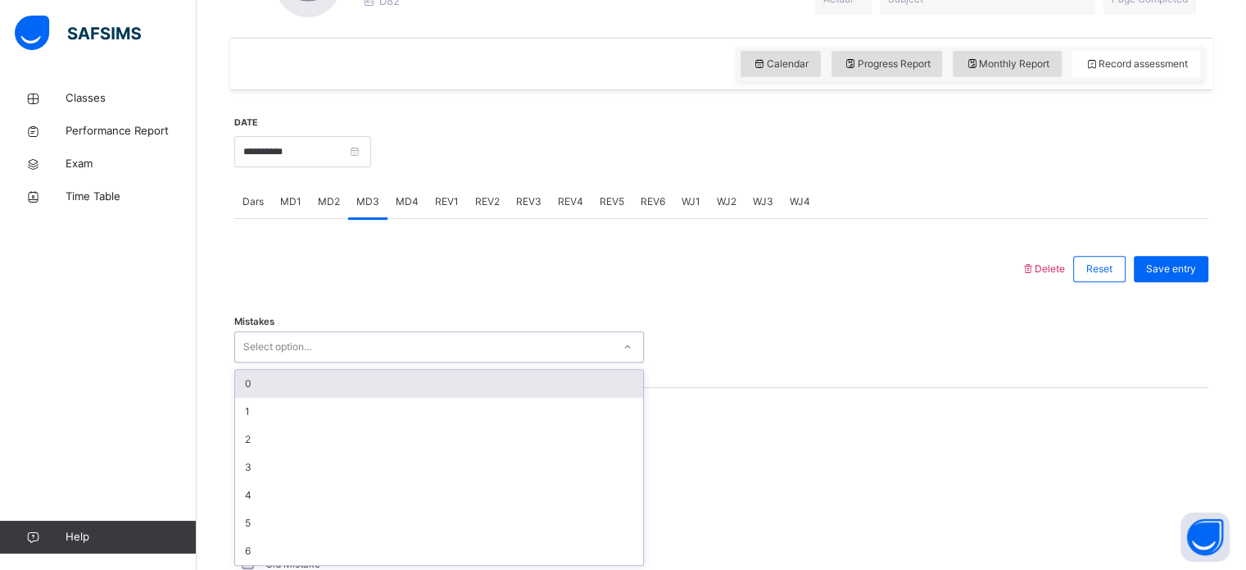
scroll to position [533, 0]
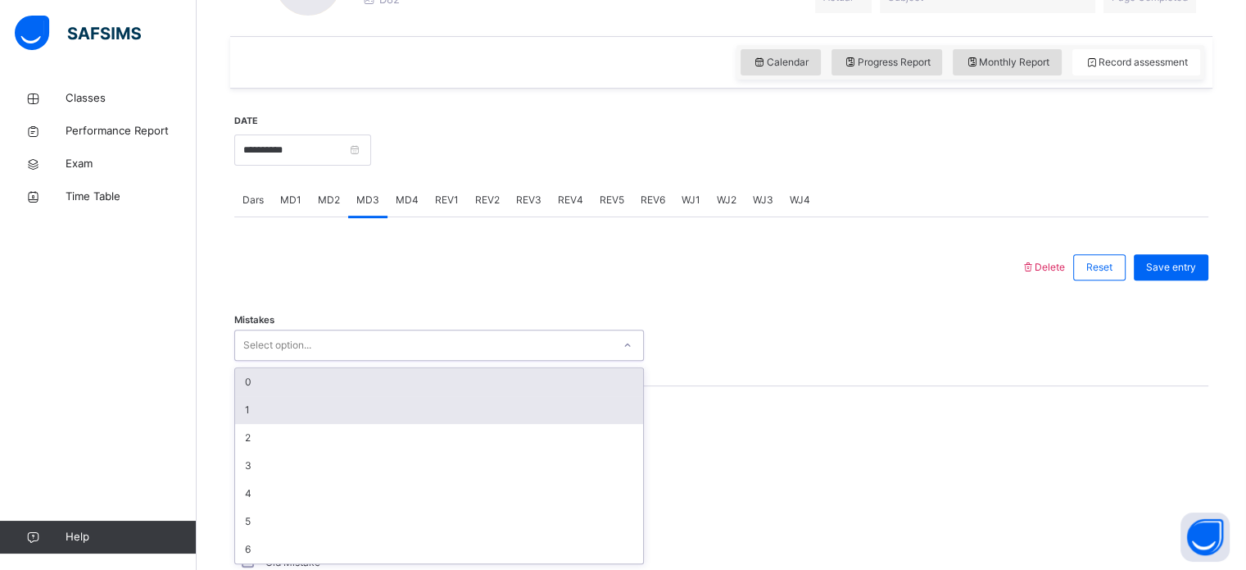
click at [420, 412] on div "1" at bounding box center [439, 410] width 408 height 28
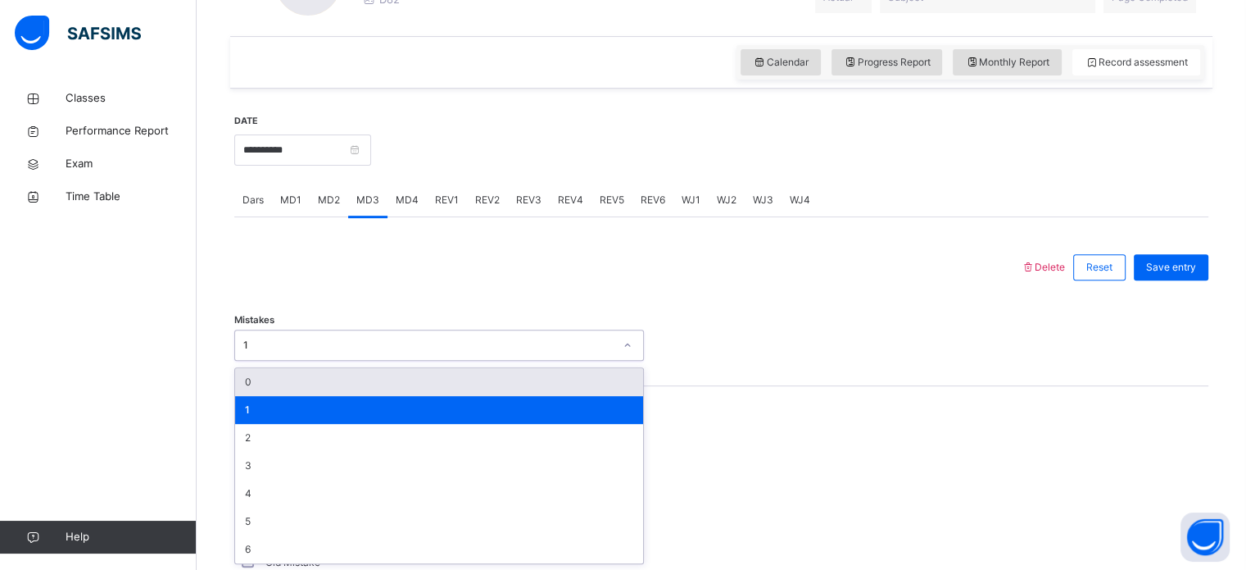
click at [450, 387] on div "0" at bounding box center [439, 382] width 408 height 28
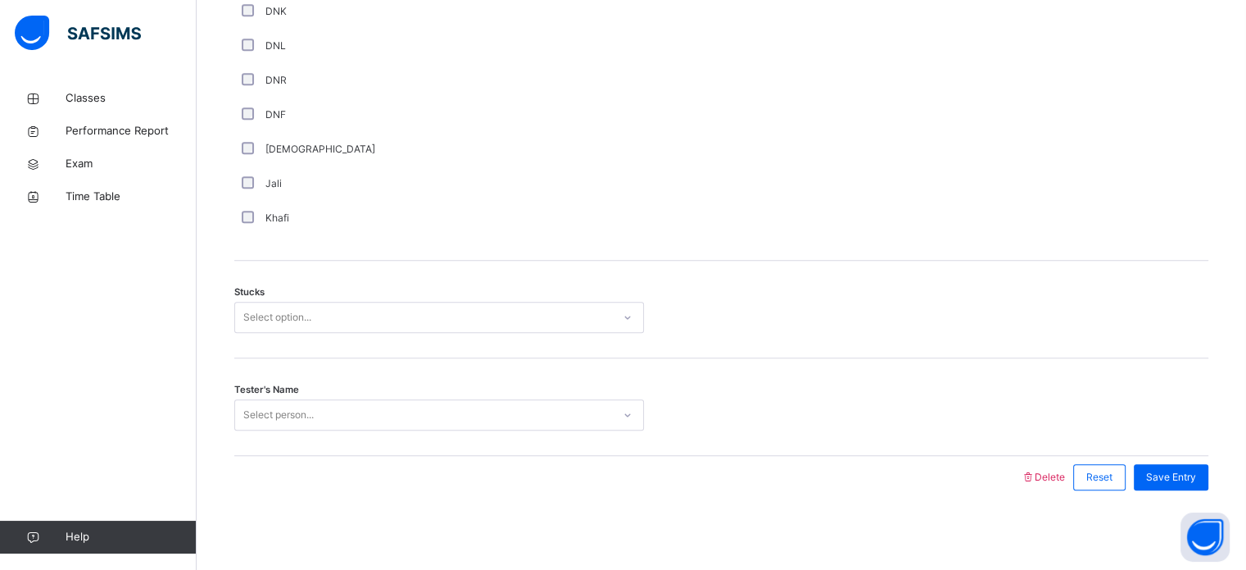
scroll to position [1187, 0]
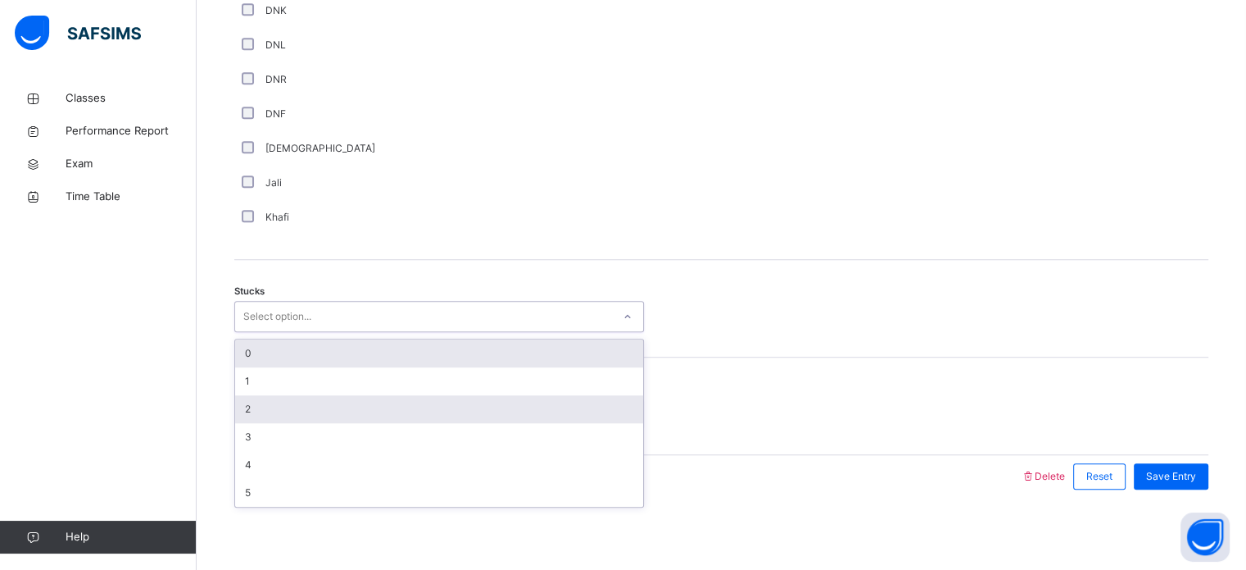
click at [264, 411] on div "2" at bounding box center [439, 409] width 408 height 28
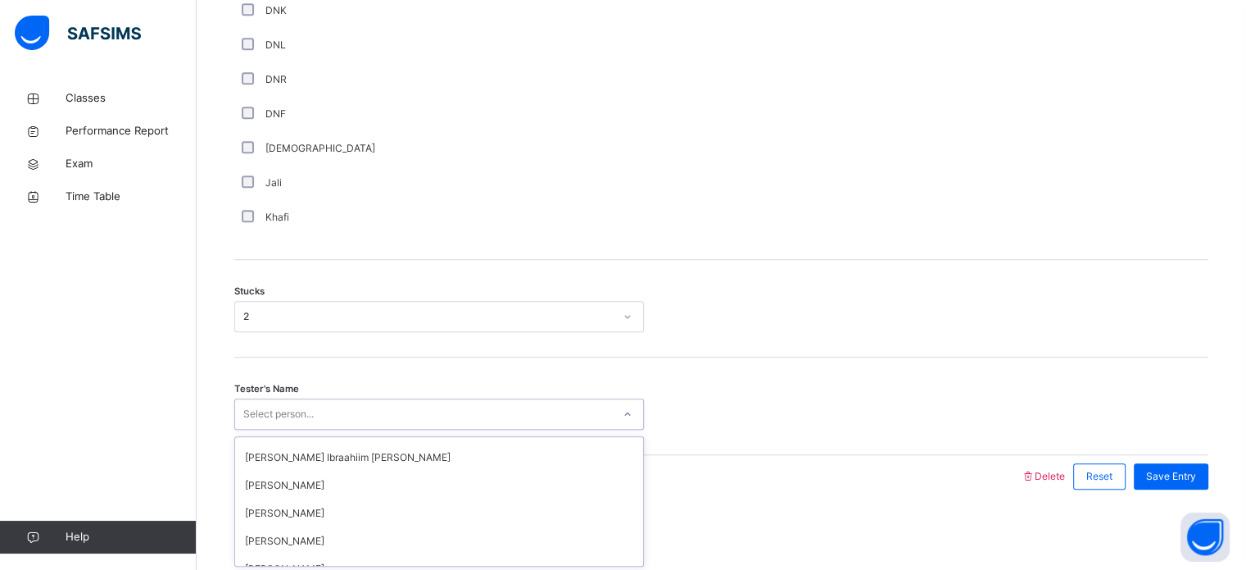
scroll to position [152, 0]
type input "*"
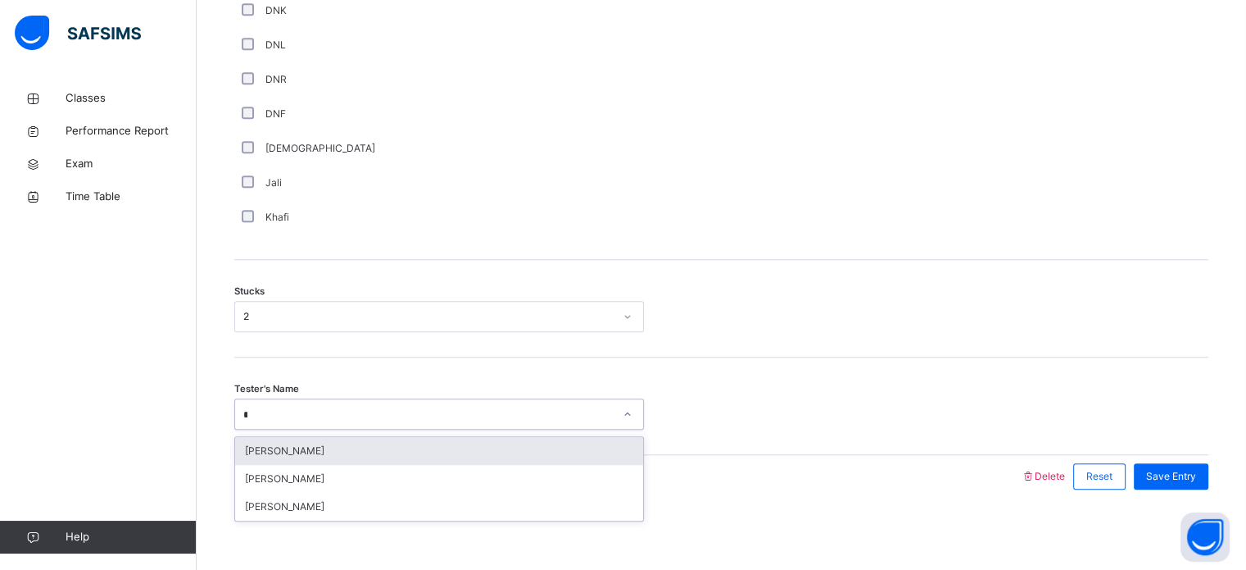
click at [489, 457] on div "[PERSON_NAME]" at bounding box center [439, 451] width 408 height 28
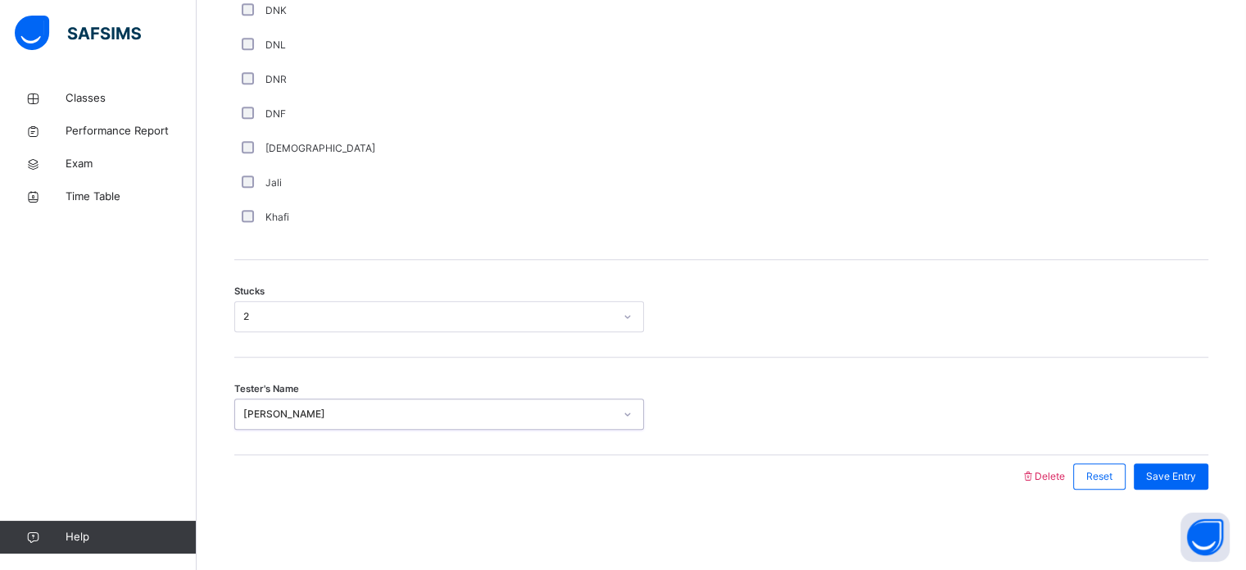
click at [1189, 482] on div "Save Entry" at bounding box center [1171, 476] width 75 height 26
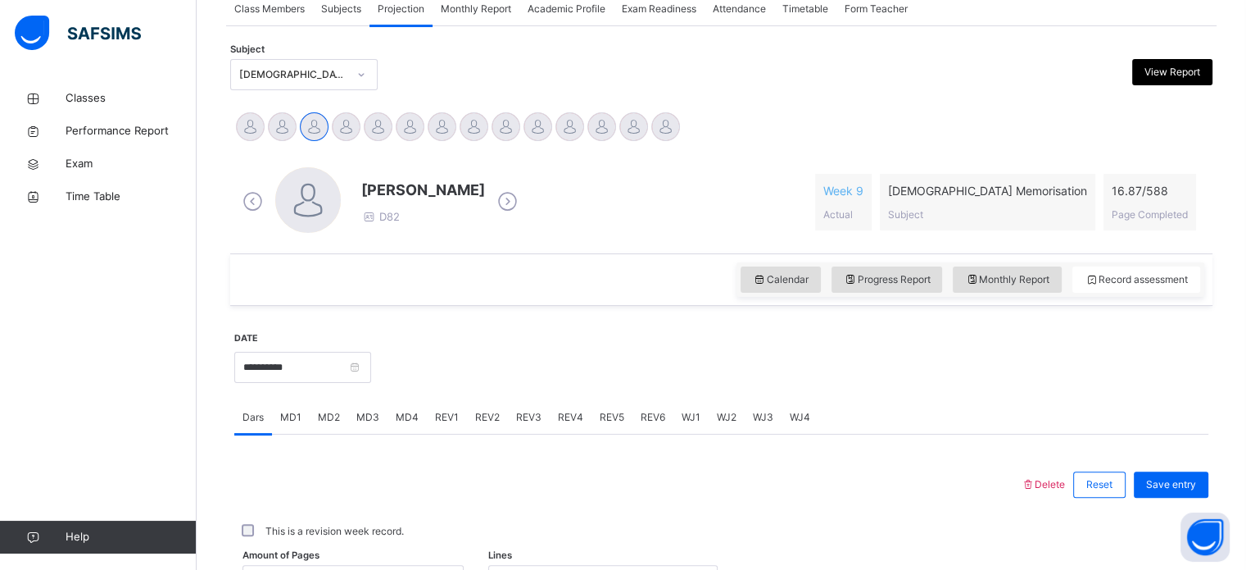
scroll to position [315, 0]
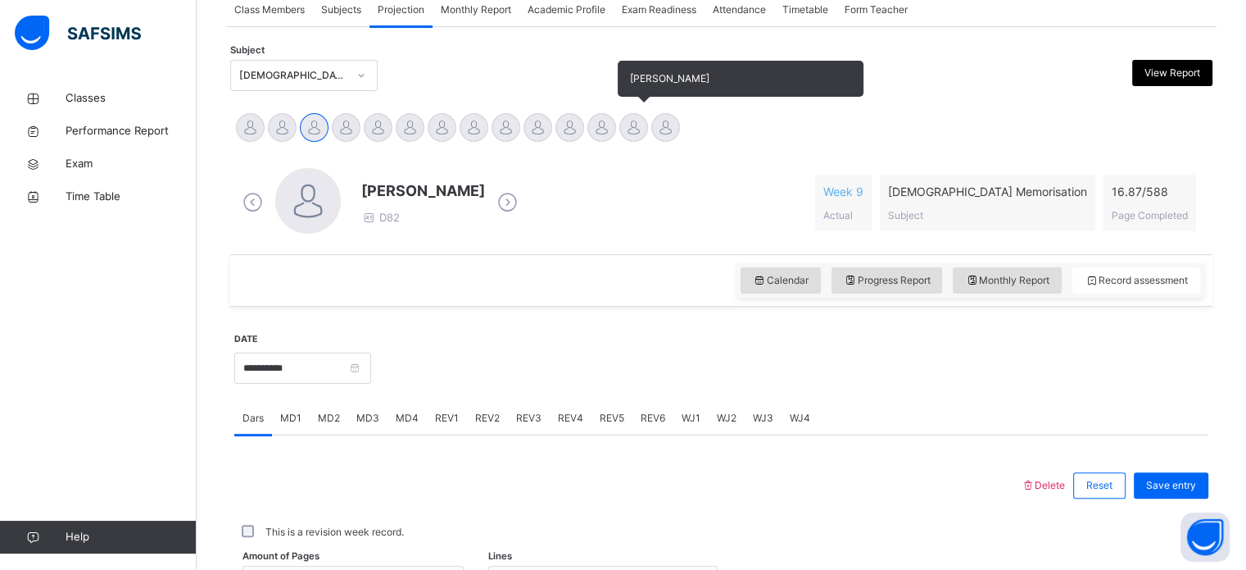
click at [638, 125] on div at bounding box center [633, 127] width 29 height 29
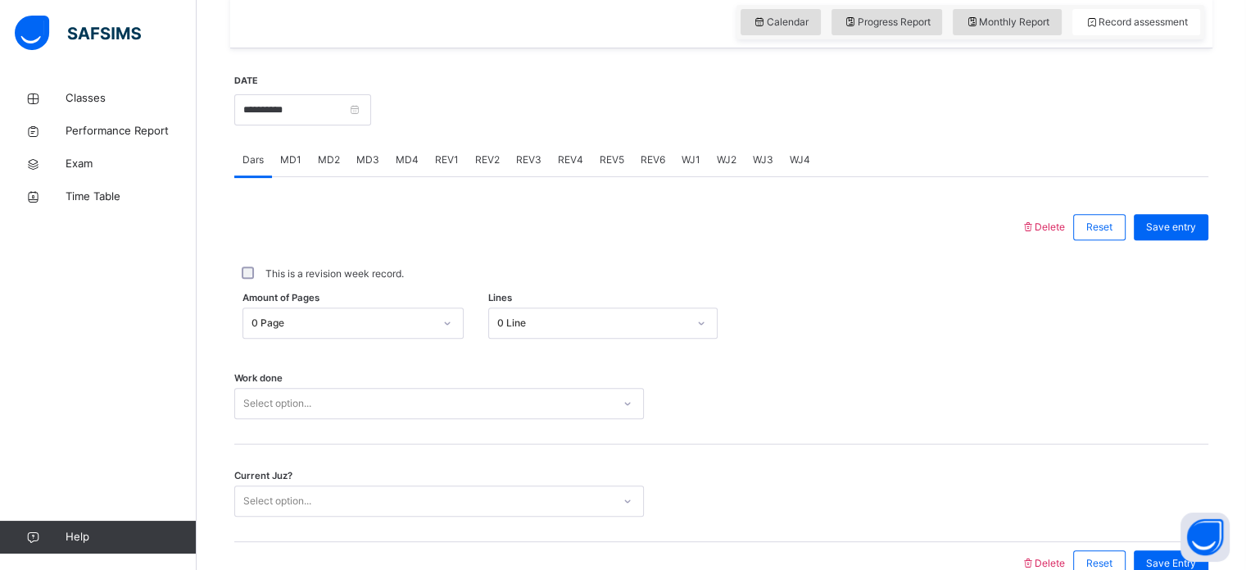
scroll to position [575, 0]
click at [441, 159] on span "REV1" at bounding box center [447, 157] width 24 height 15
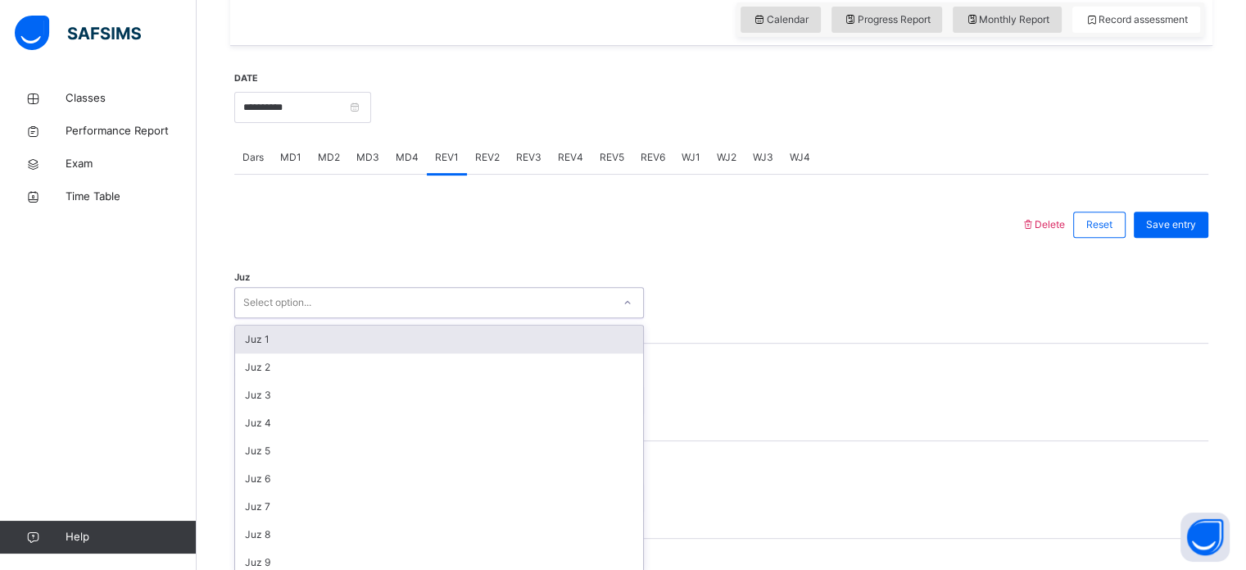
scroll to position [583, 0]
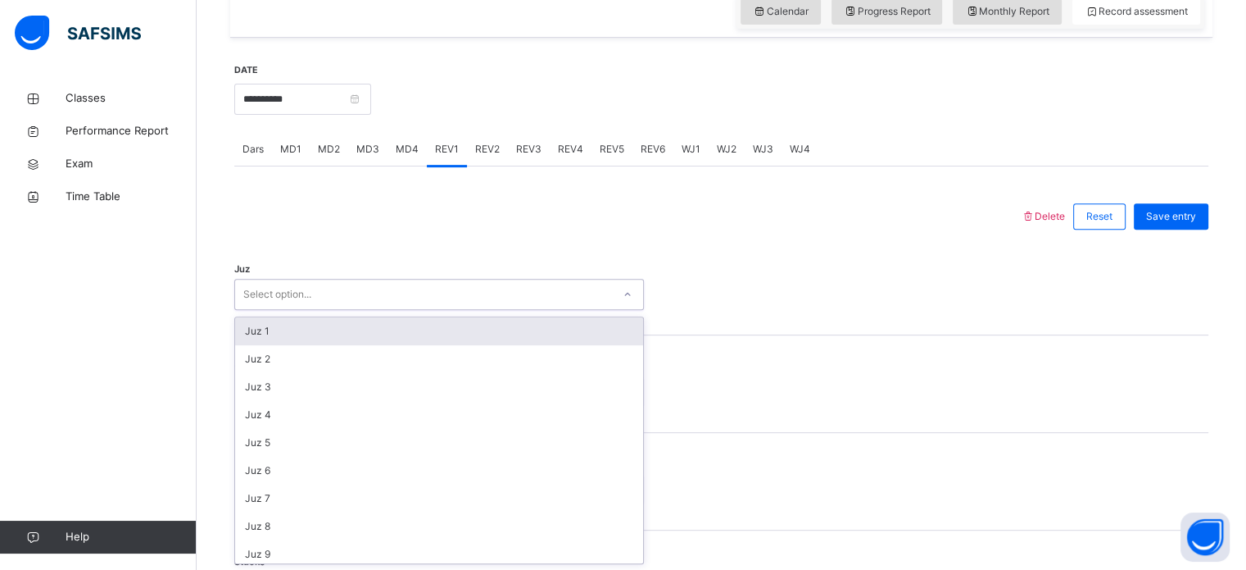
click at [324, 294] on div "Select option..." at bounding box center [423, 294] width 377 height 25
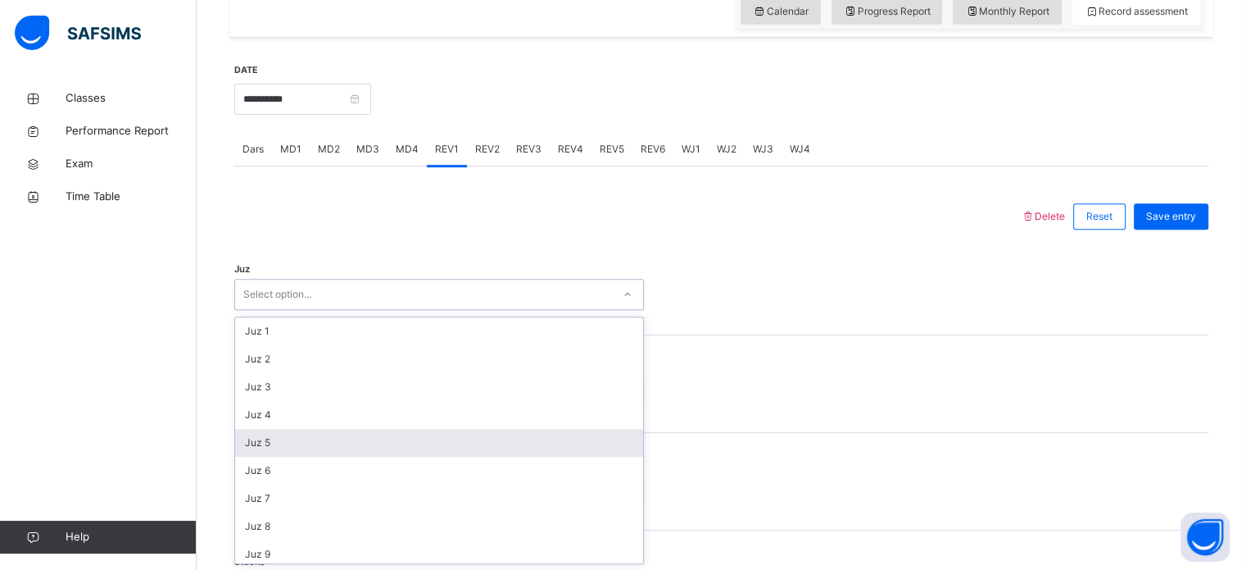
click at [293, 447] on div "Juz 5" at bounding box center [439, 443] width 408 height 28
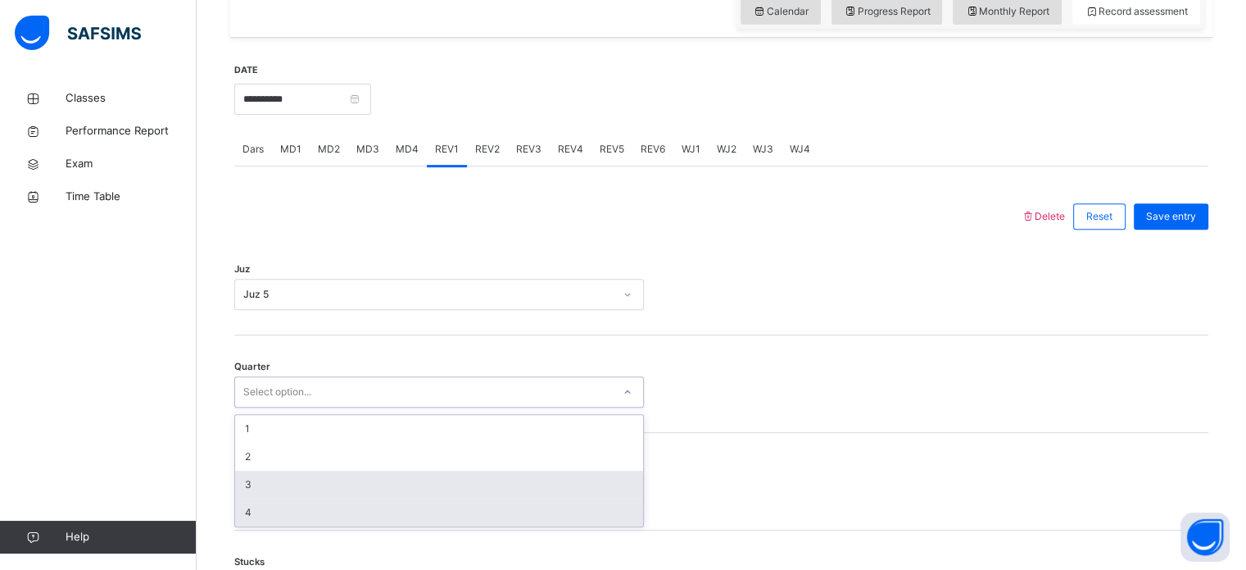
drag, startPoint x: 283, startPoint y: 383, endPoint x: 270, endPoint y: 506, distance: 124.3
click at [270, 407] on div "option 3 focused, 3 of 4. 4 results available. Use Up and Down to choose option…" at bounding box center [439, 391] width 410 height 31
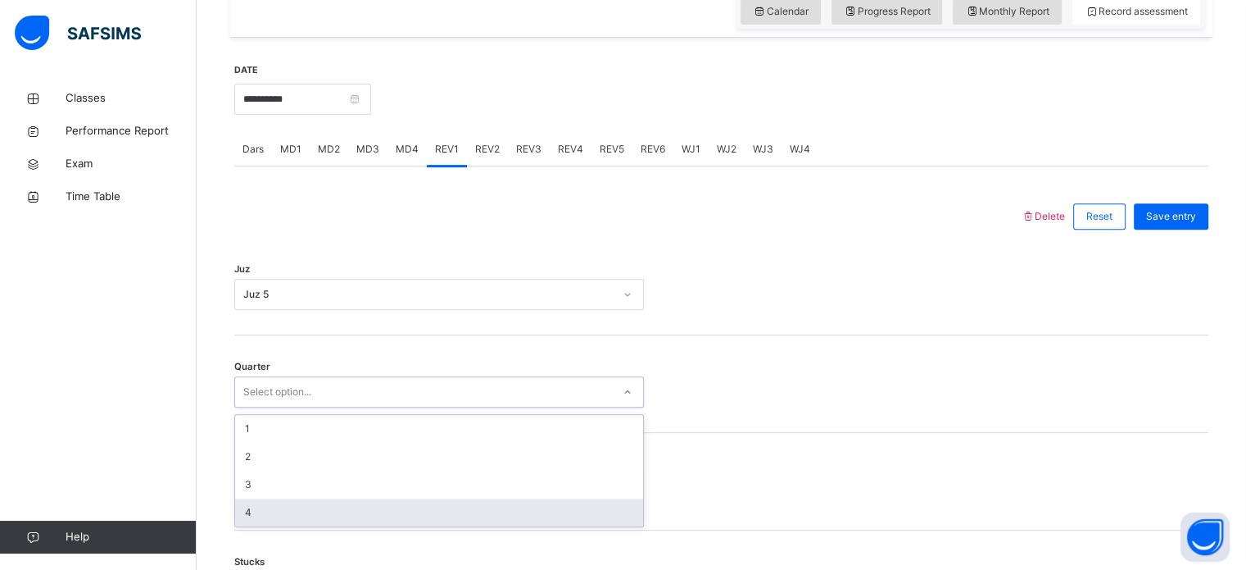
click at [270, 506] on div "4" at bounding box center [439, 512] width 408 height 28
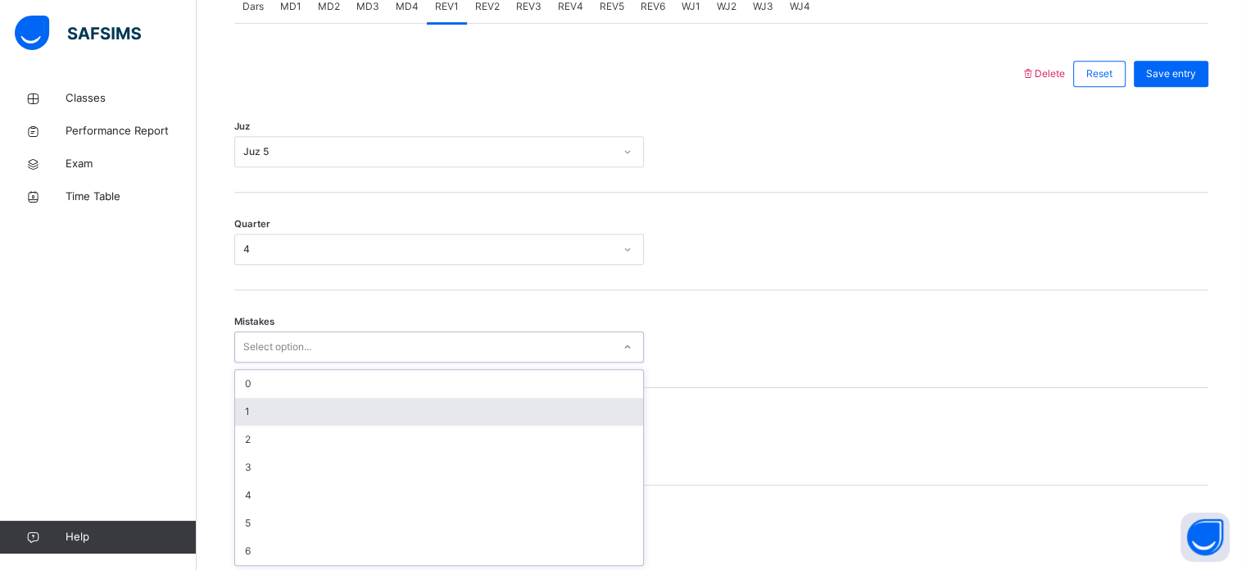
click at [269, 362] on div "option 1 focused, 2 of 7. 7 results available. Use Up and Down to choose option…" at bounding box center [439, 346] width 410 height 31
click at [258, 414] on div "1" at bounding box center [439, 410] width 408 height 28
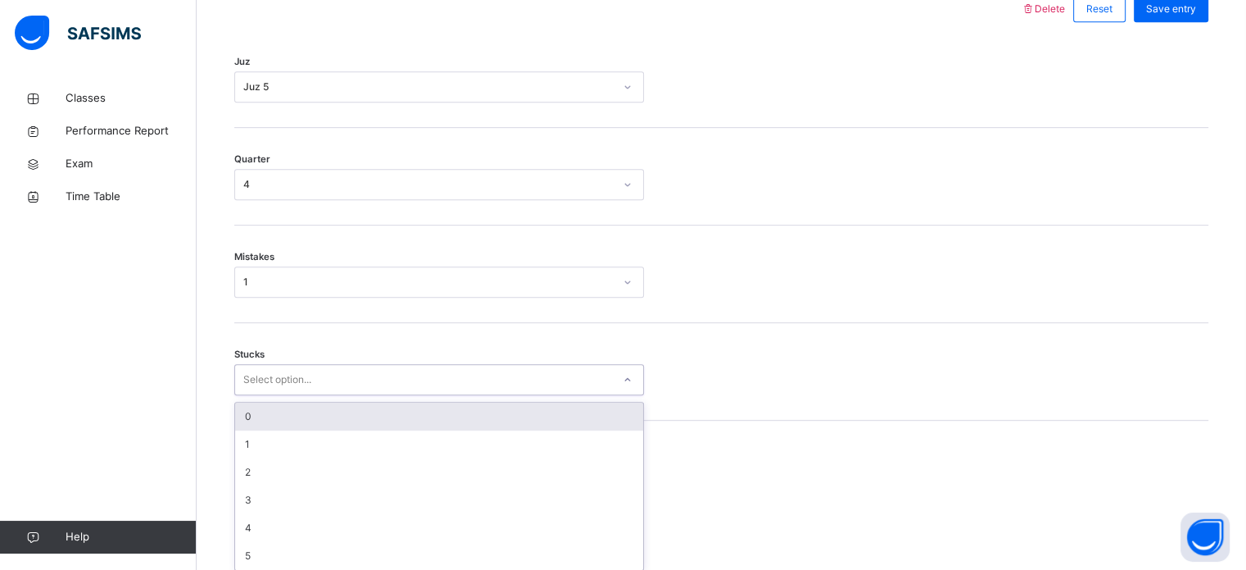
scroll to position [796, 0]
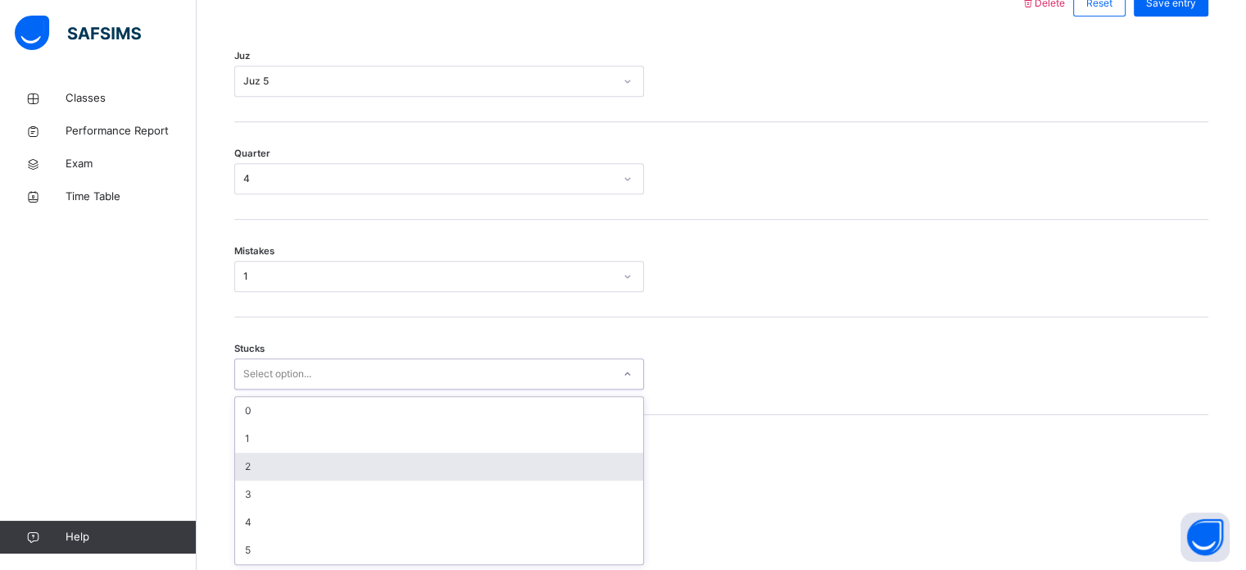
drag, startPoint x: 268, startPoint y: 442, endPoint x: 262, endPoint y: 470, distance: 27.6
click at [262, 389] on div "option 2 focused, 3 of 6. 6 results available. Use Up and Down to choose option…" at bounding box center [439, 373] width 410 height 31
click at [262, 470] on div "2" at bounding box center [439, 466] width 408 height 28
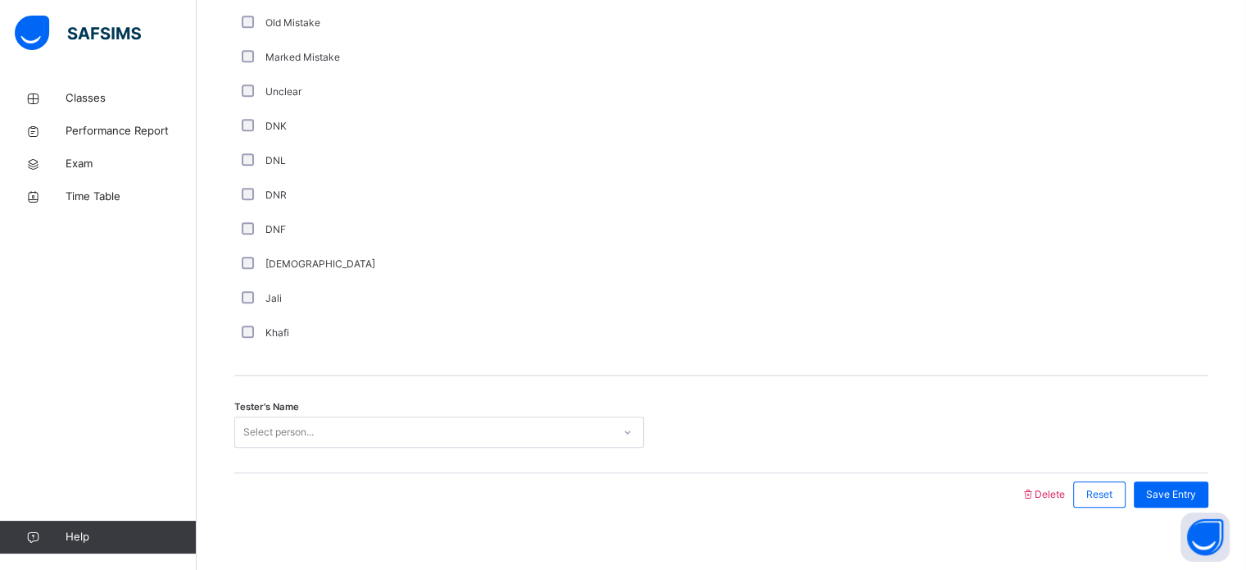
scroll to position [1382, 0]
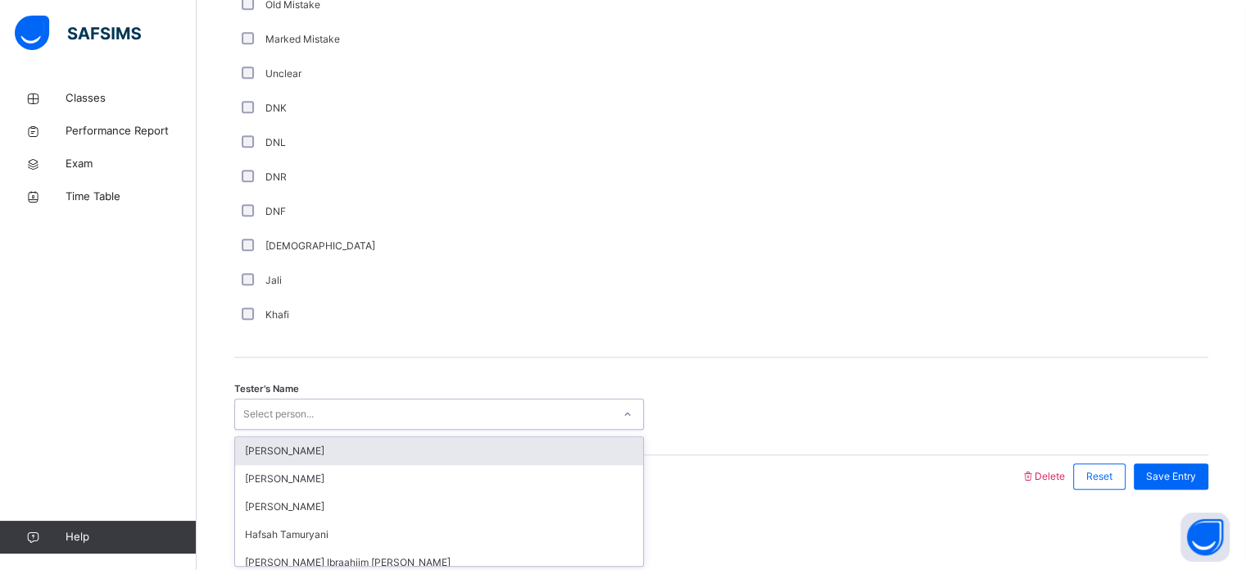
click at [285, 410] on div "Select person..." at bounding box center [278, 413] width 70 height 31
type input "***"
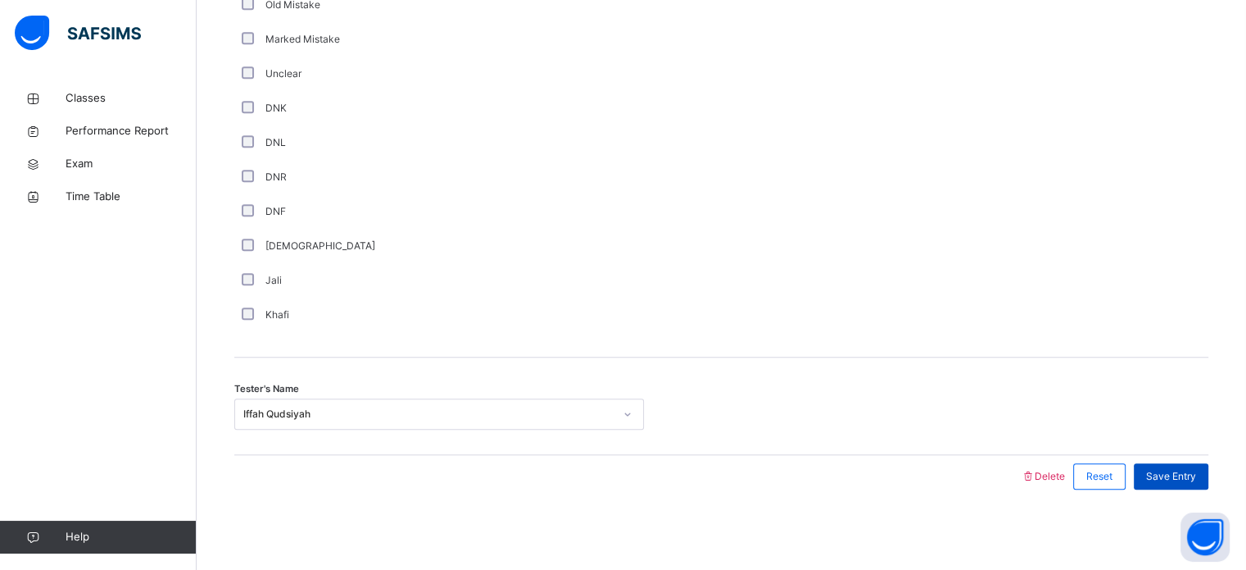
click at [1196, 469] on span "Save Entry" at bounding box center [1171, 476] width 50 height 15
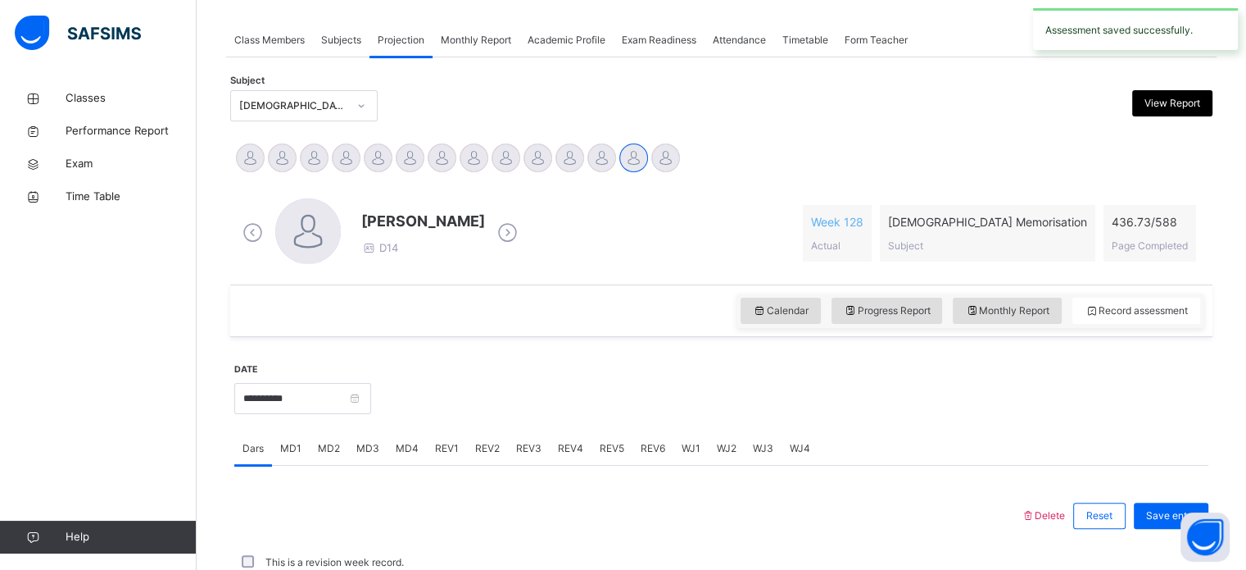
scroll to position [280, 0]
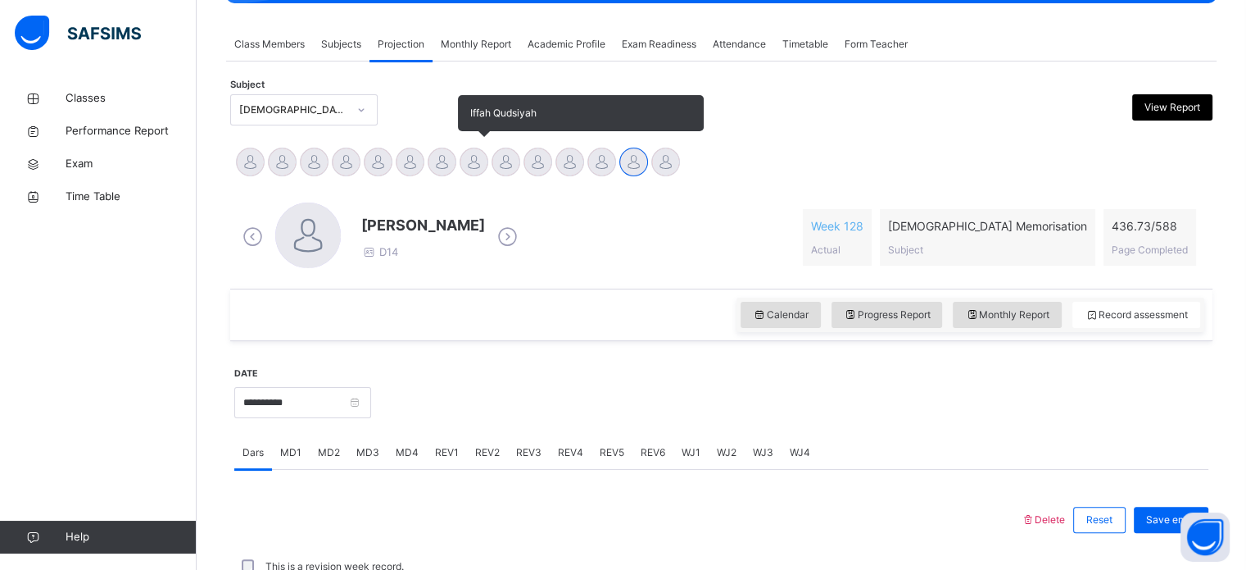
click at [485, 163] on div at bounding box center [474, 161] width 29 height 29
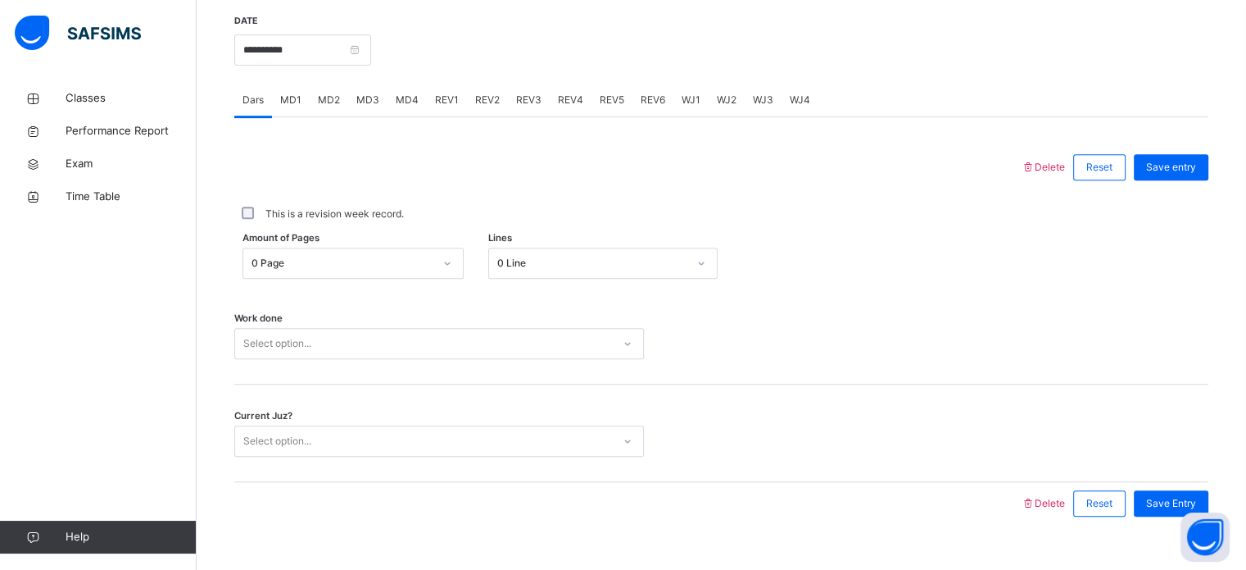
scroll to position [642, 0]
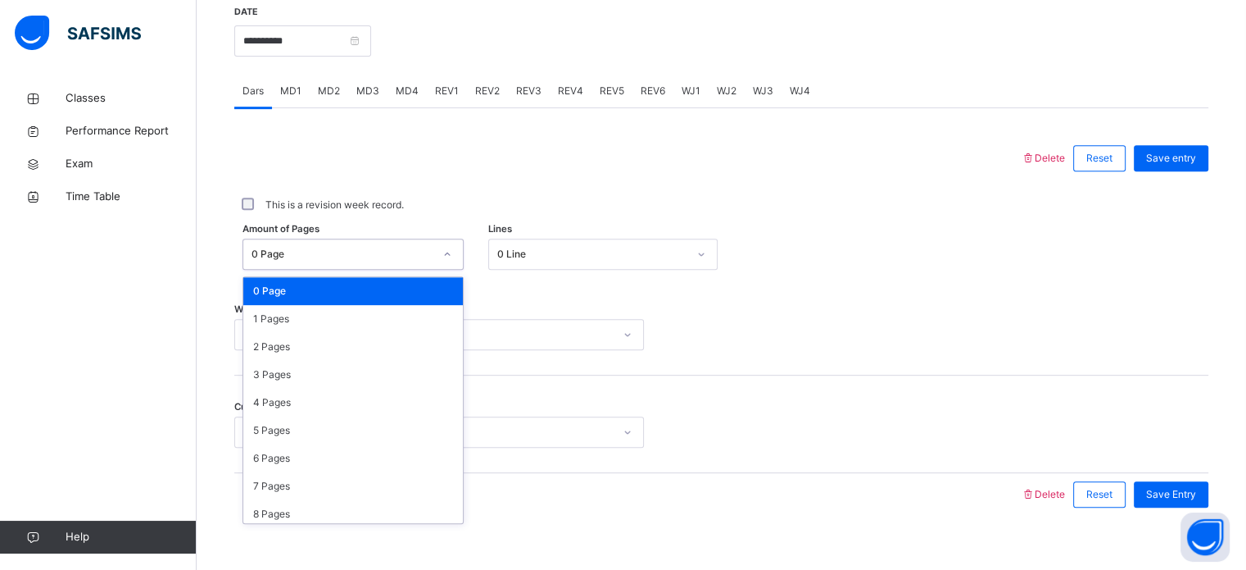
click at [380, 253] on div "0 Page" at bounding box center [343, 254] width 182 height 15
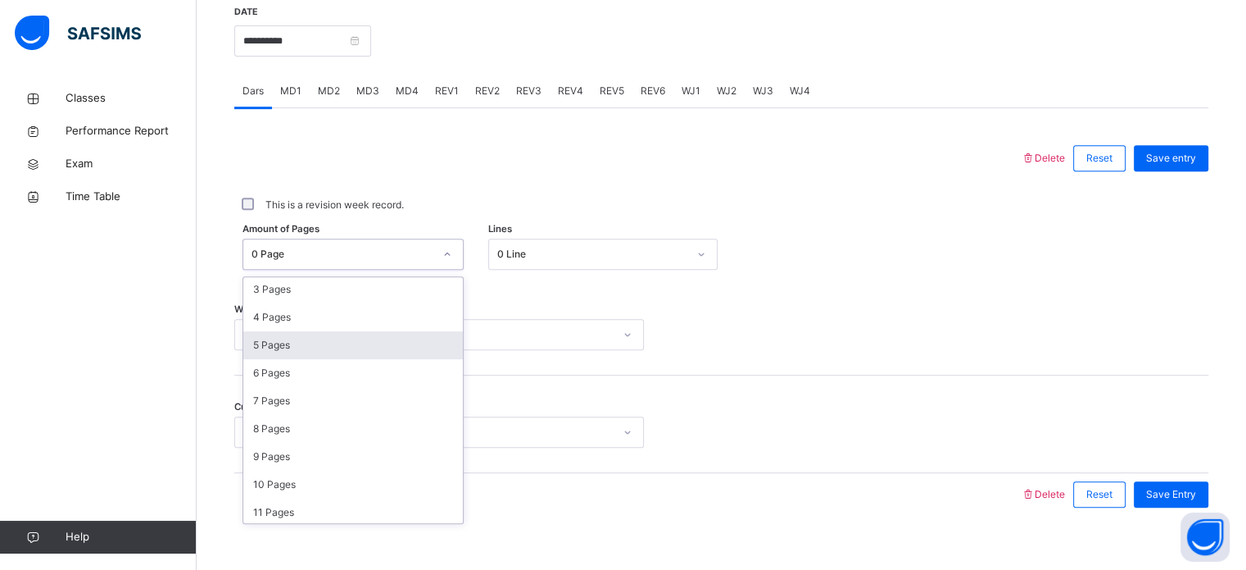
scroll to position [98, 0]
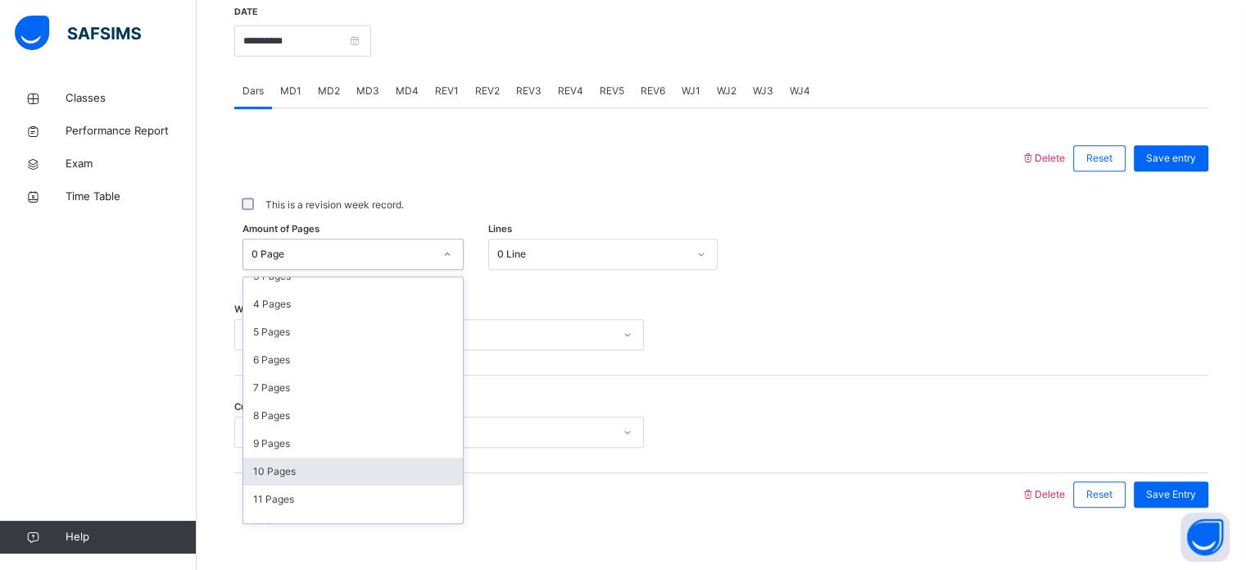
click at [292, 462] on div "10 Pages" at bounding box center [353, 471] width 220 height 28
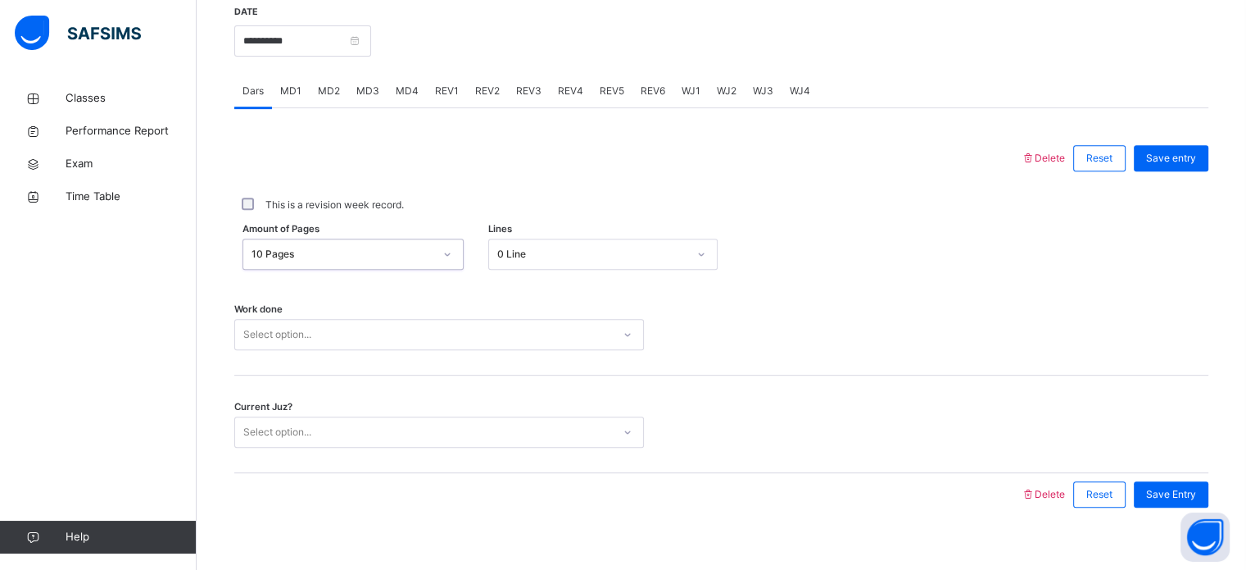
scroll to position [660, 0]
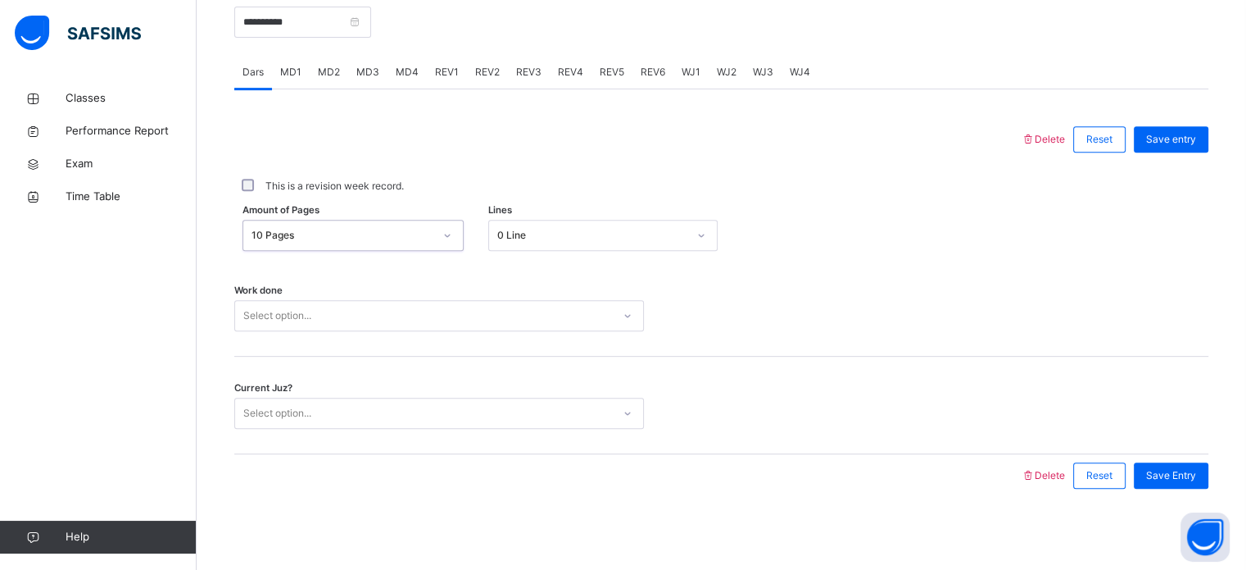
click at [297, 332] on div "Work done Select option..." at bounding box center [721, 308] width 974 height 98
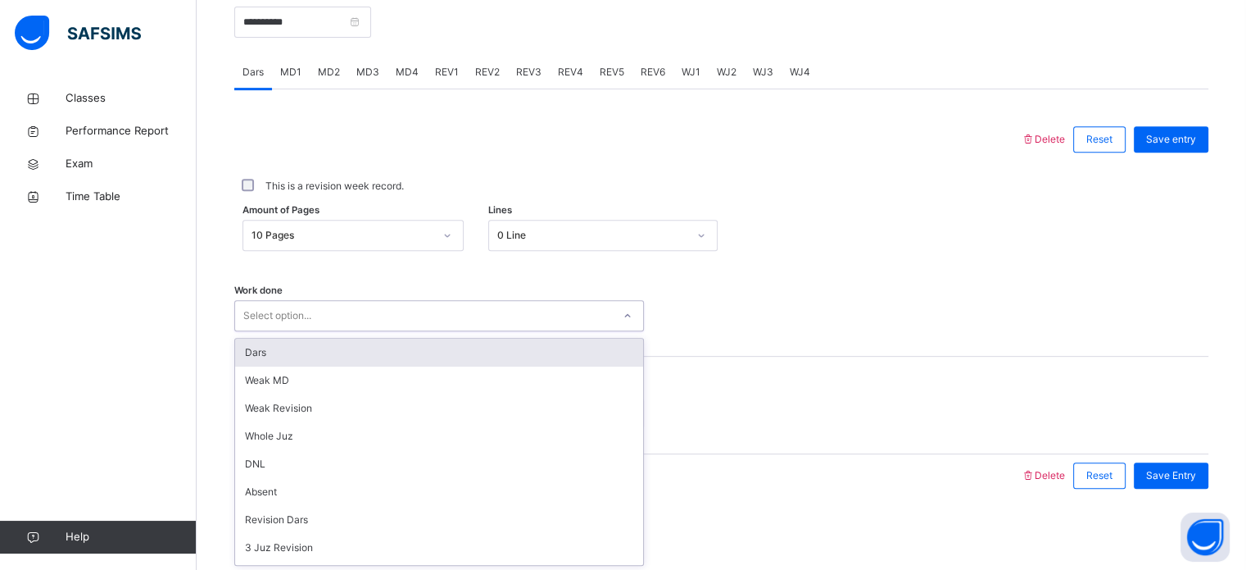
click at [297, 354] on div "Dars" at bounding box center [439, 352] width 408 height 28
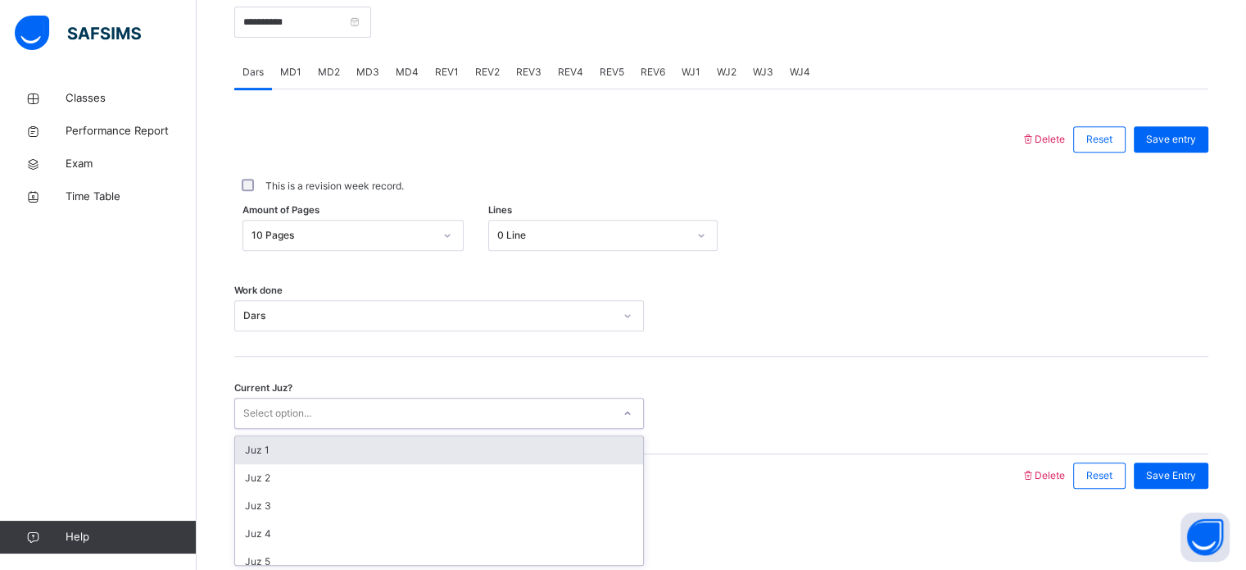
click at [297, 409] on div "Select option..." at bounding box center [277, 412] width 68 height 31
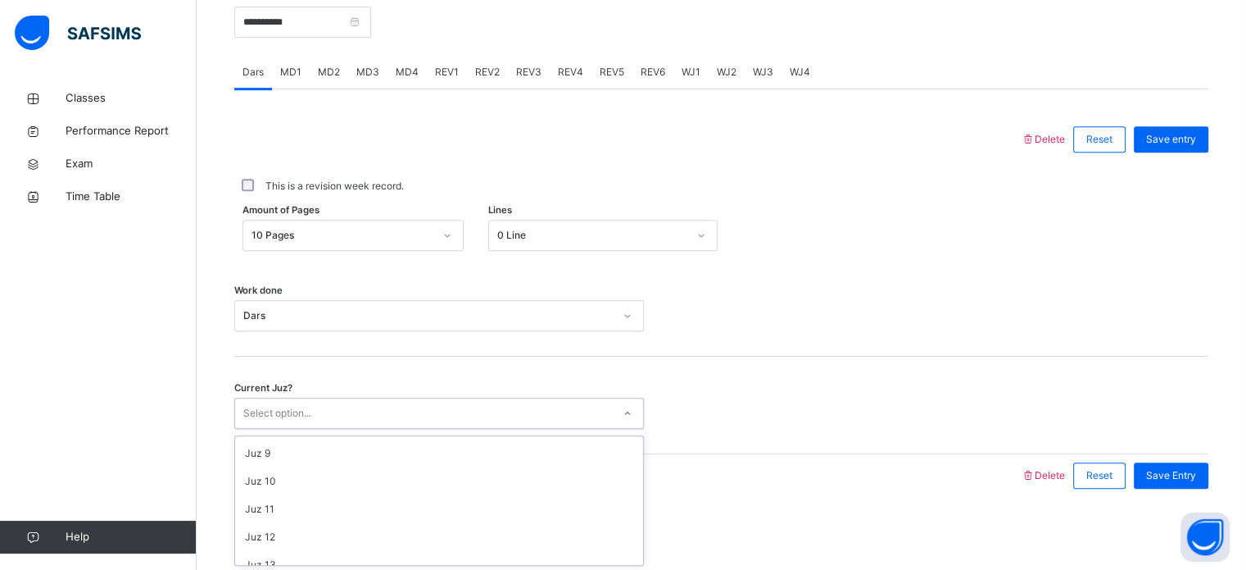
scroll to position [221, 0]
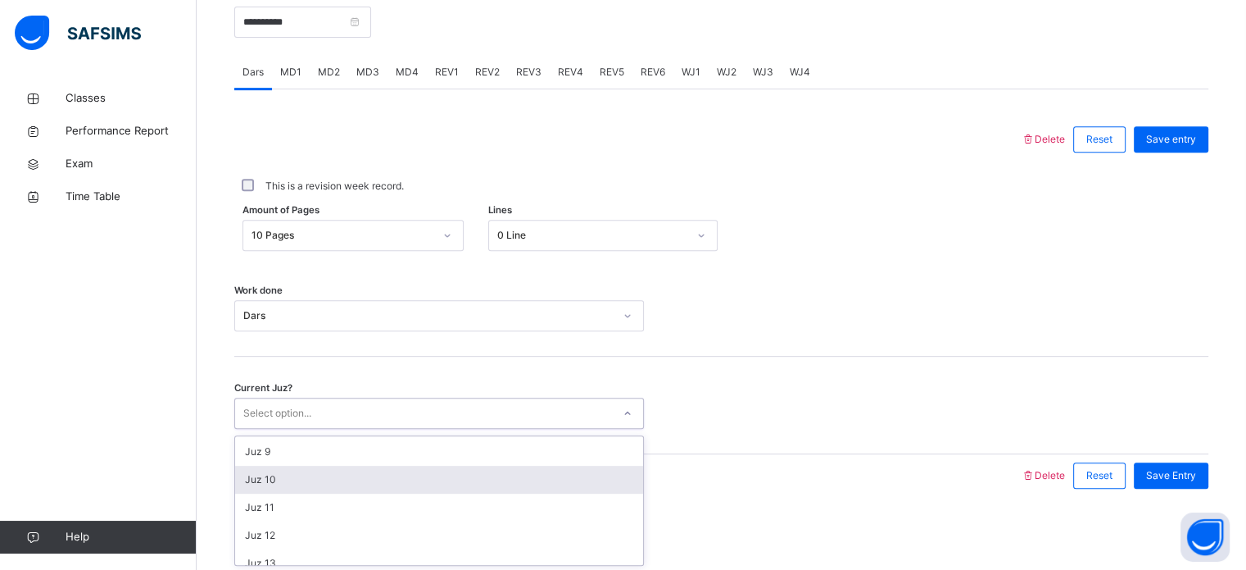
click at [308, 478] on div "Juz 10" at bounding box center [439, 479] width 408 height 28
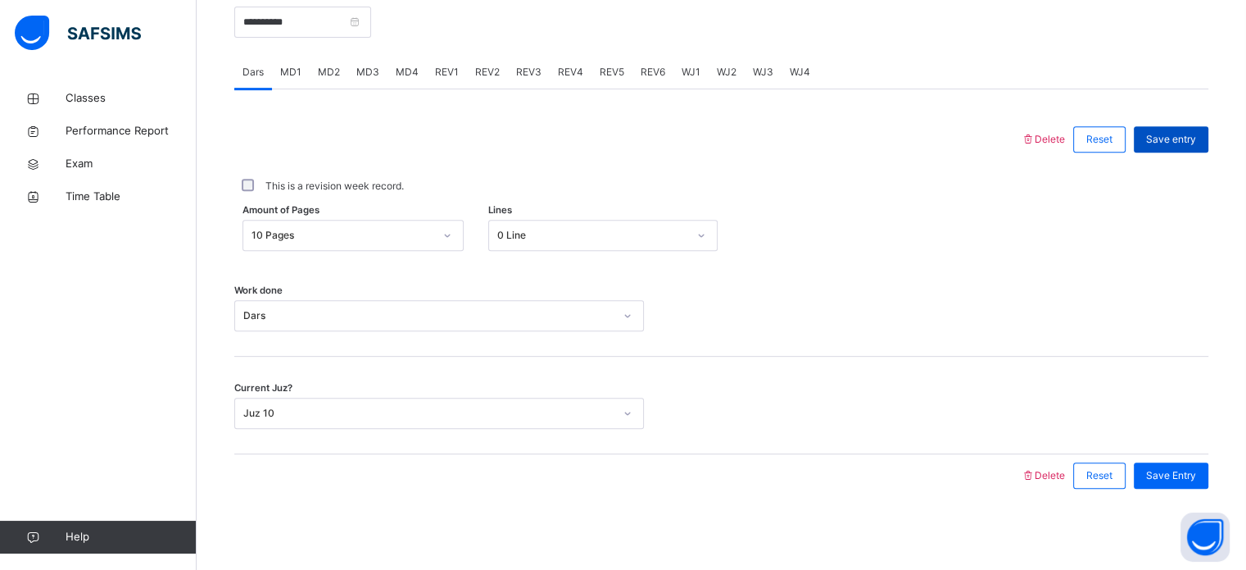
click at [1196, 137] on span "Save entry" at bounding box center [1171, 139] width 50 height 15
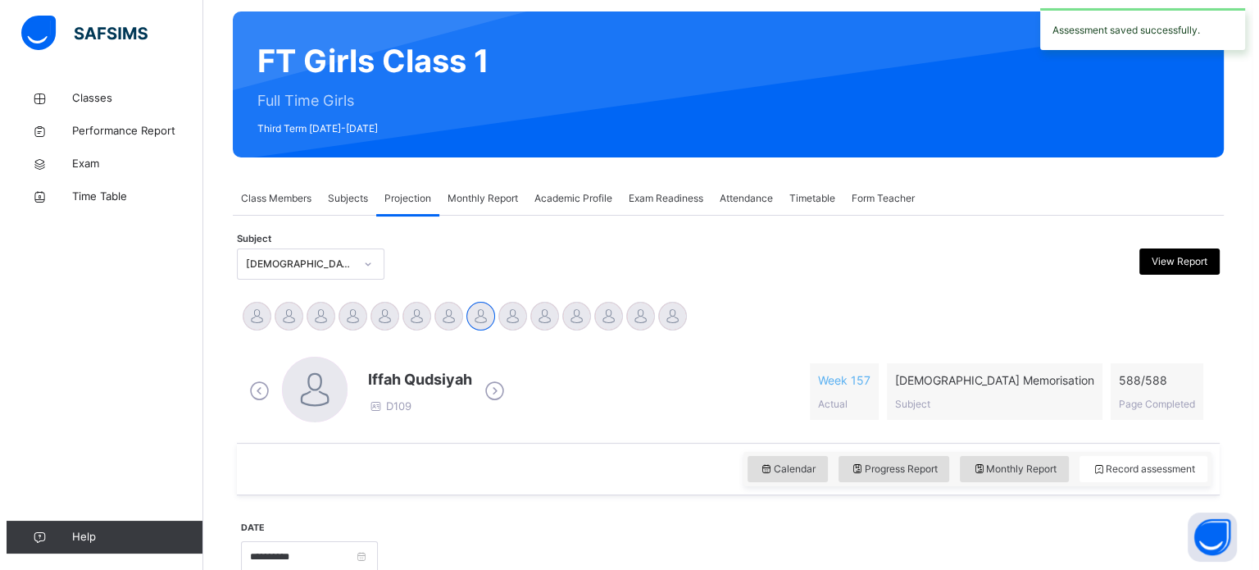
scroll to position [0, 0]
